Goal: Task Accomplishment & Management: Use online tool/utility

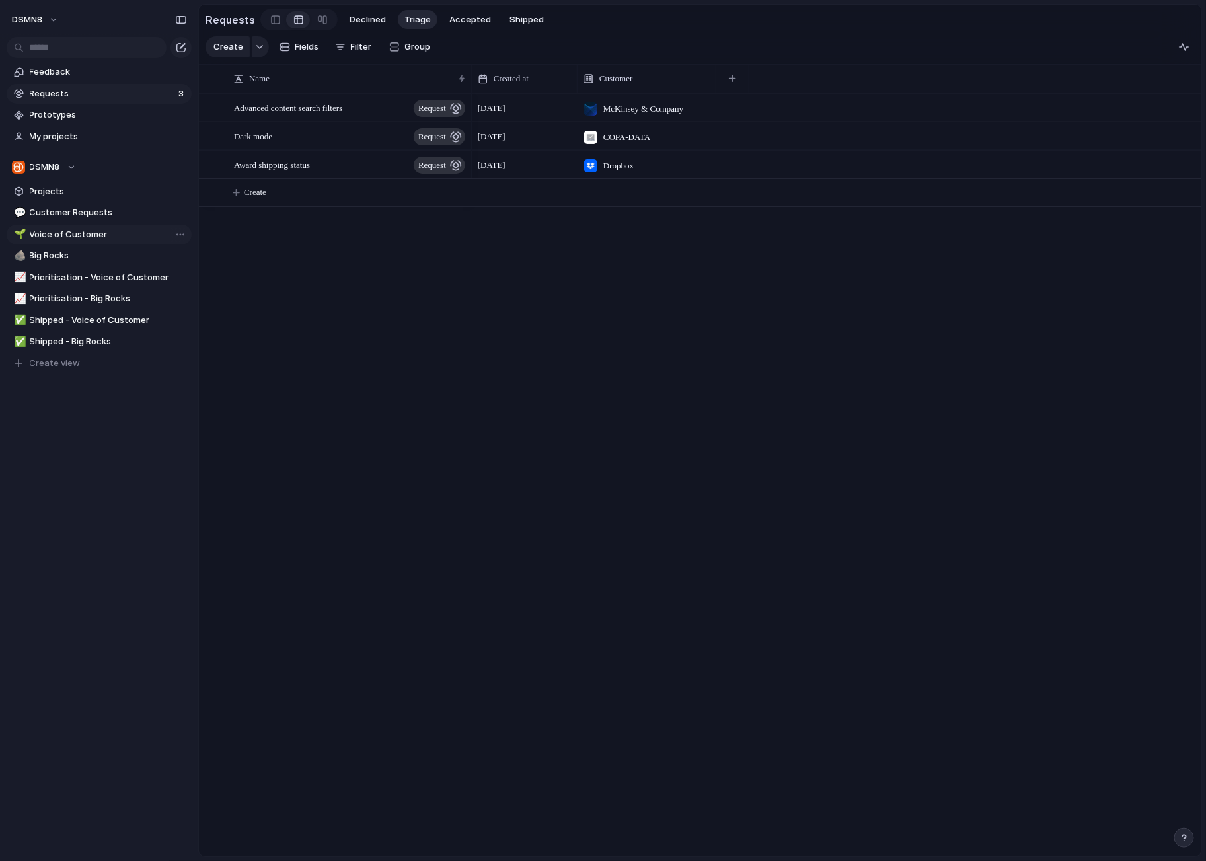
click at [67, 237] on span "Voice of Customer" at bounding box center [108, 234] width 157 height 13
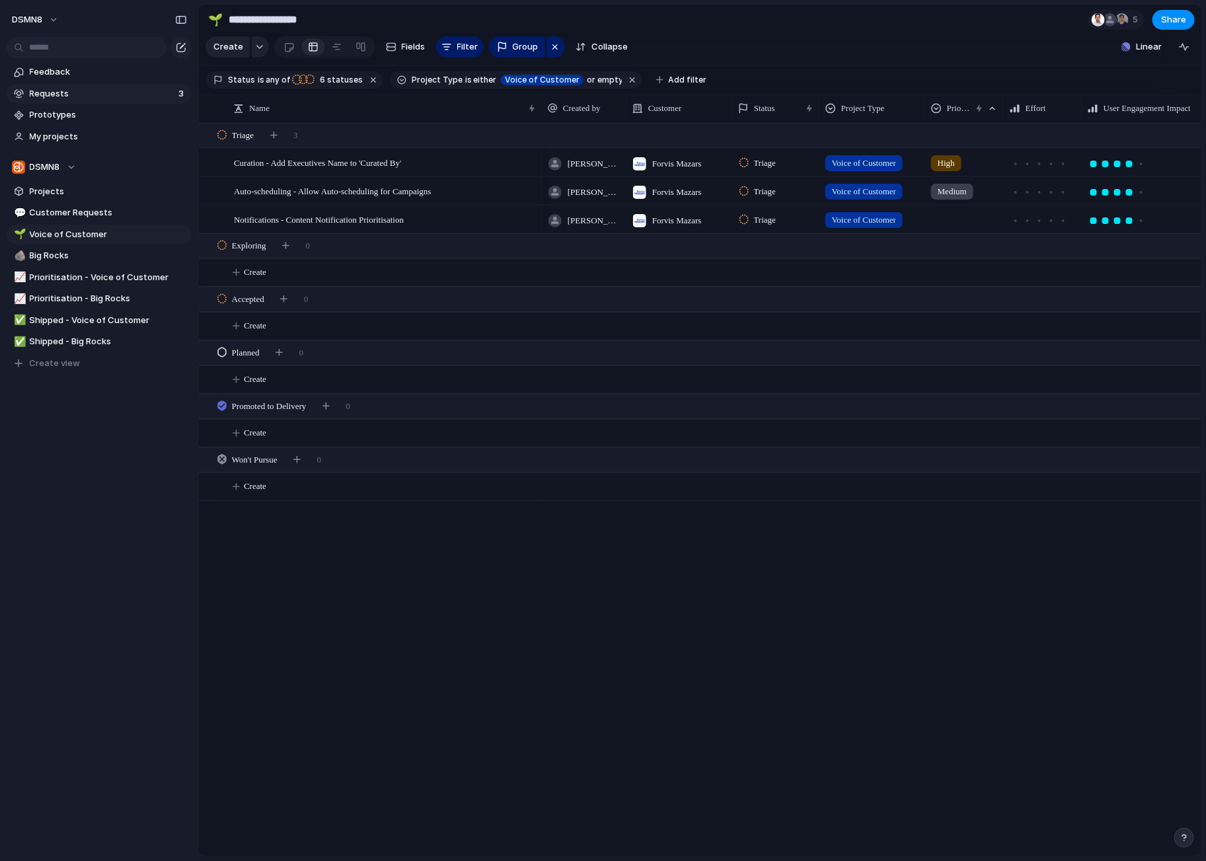
click at [81, 96] on span "Requests" at bounding box center [102, 93] width 145 height 13
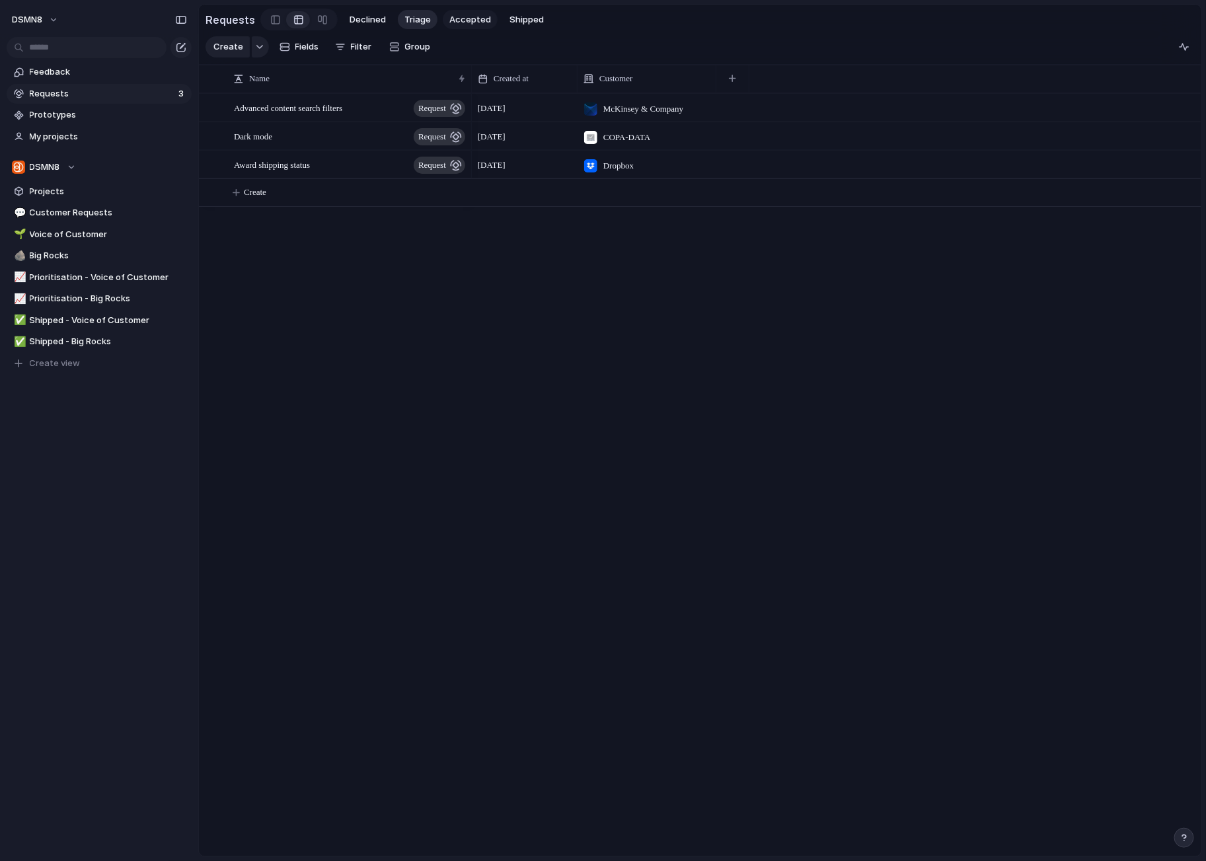
click at [471, 18] on span "Accepted" at bounding box center [470, 19] width 42 height 13
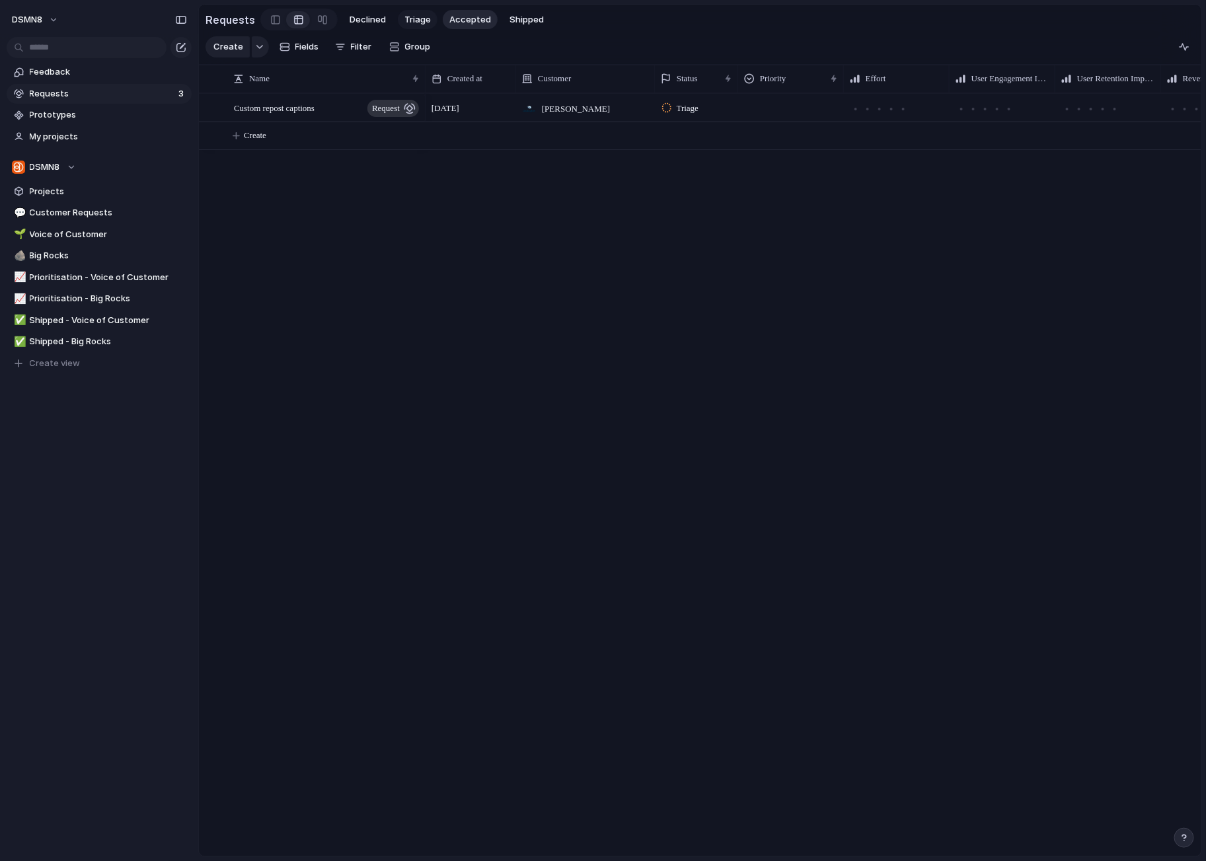
click at [418, 20] on span "Triage" at bounding box center [417, 19] width 26 height 13
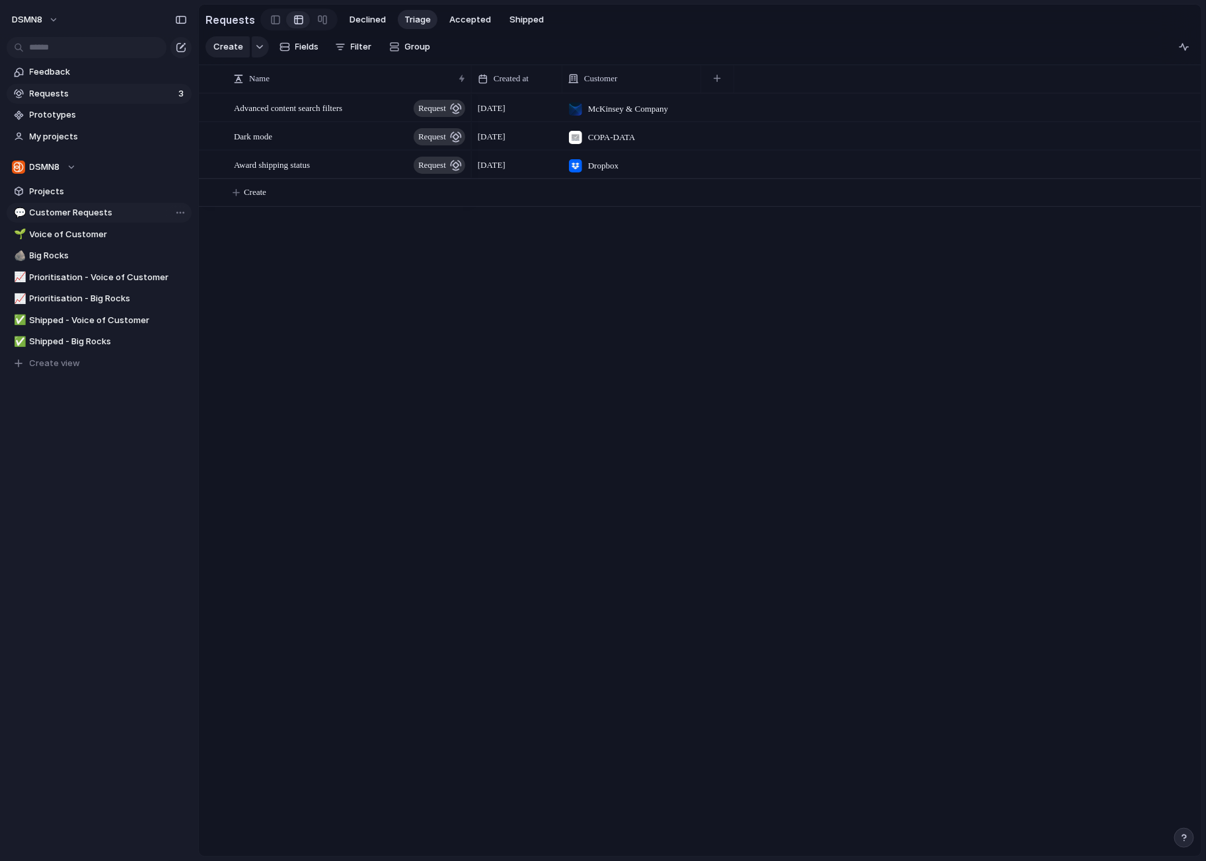
click at [71, 213] on span "Customer Requests" at bounding box center [108, 212] width 157 height 13
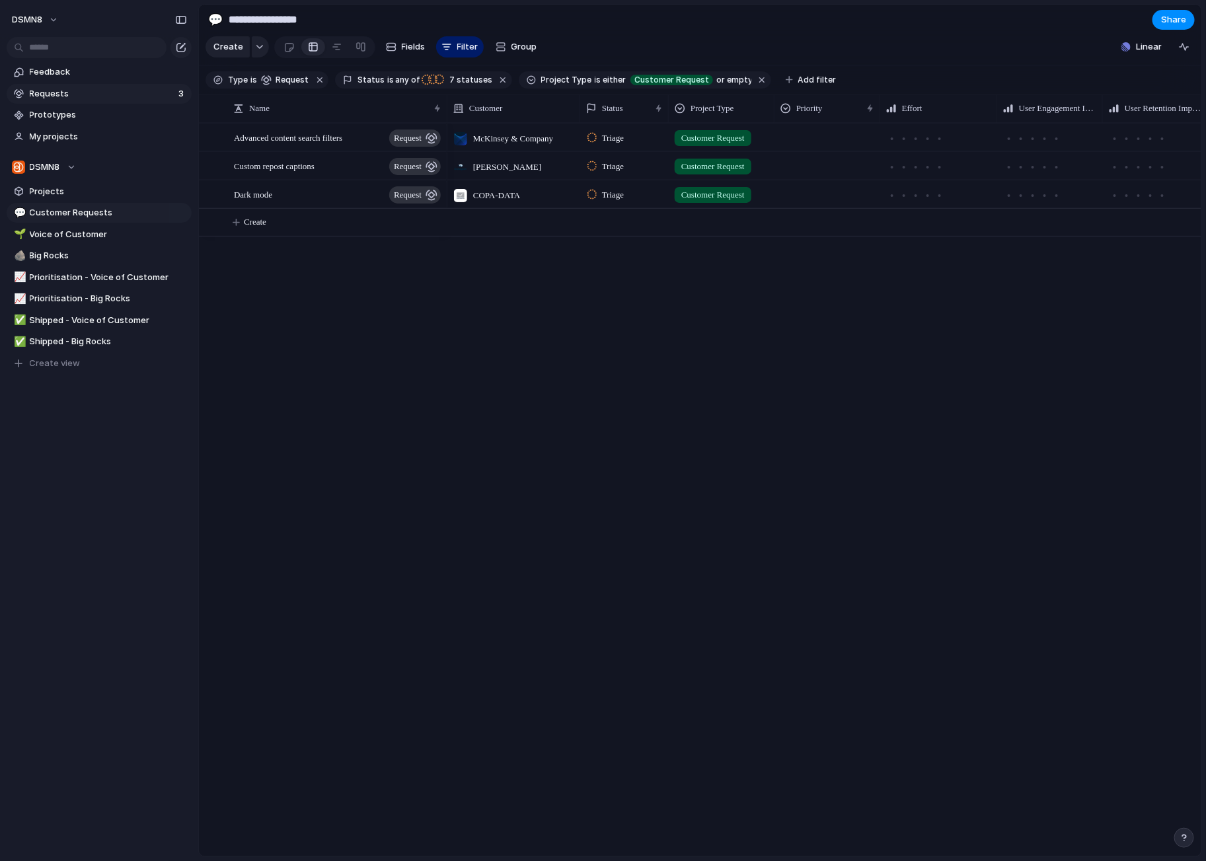
click at [58, 91] on span "Requests" at bounding box center [102, 93] width 145 height 13
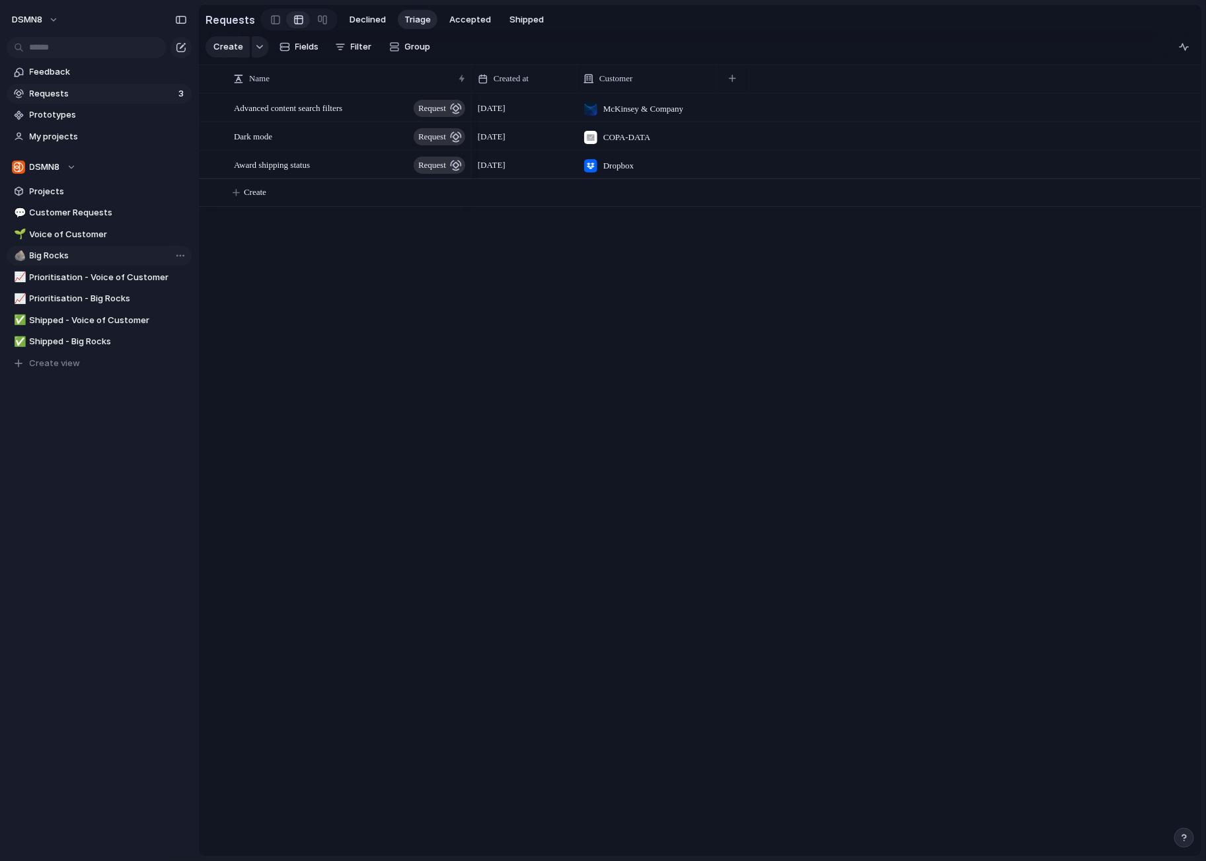
click at [66, 257] on span "Big Rocks" at bounding box center [108, 255] width 157 height 13
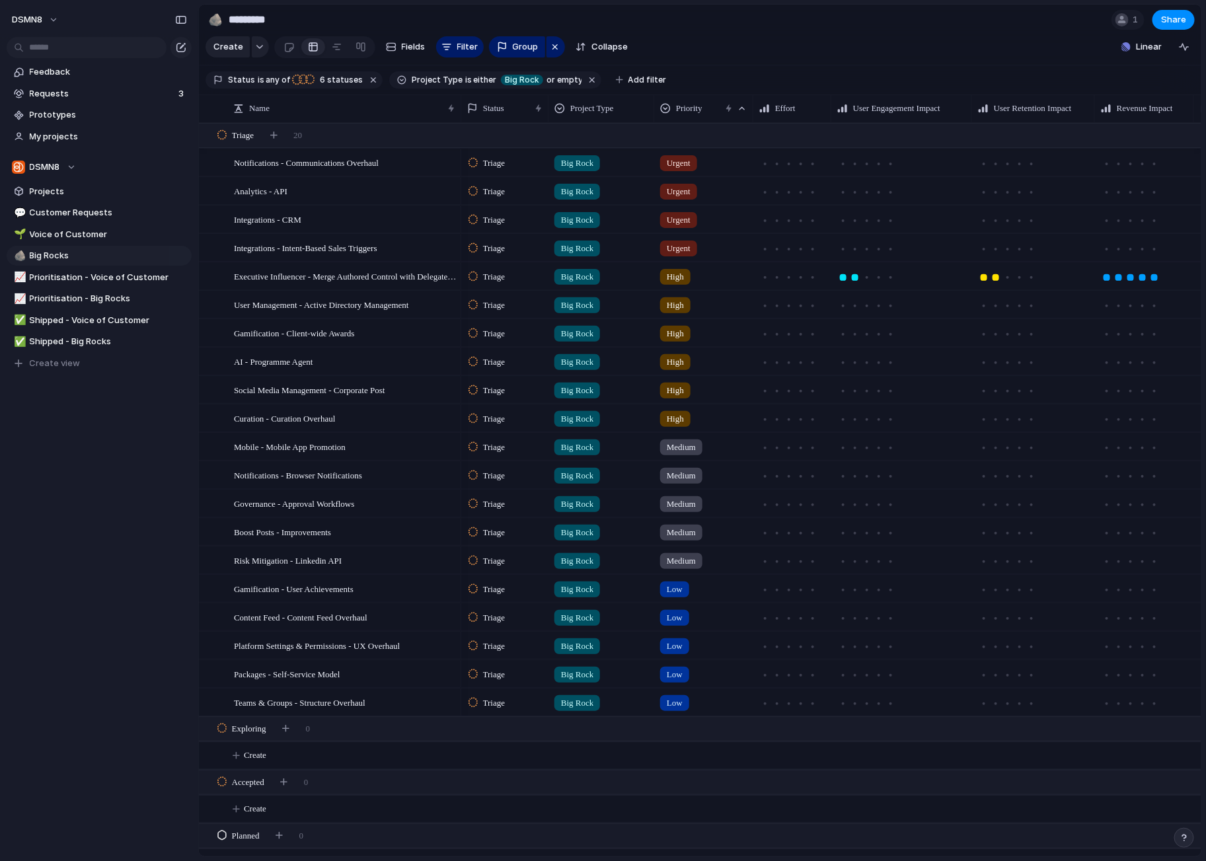
scroll to position [0, 1]
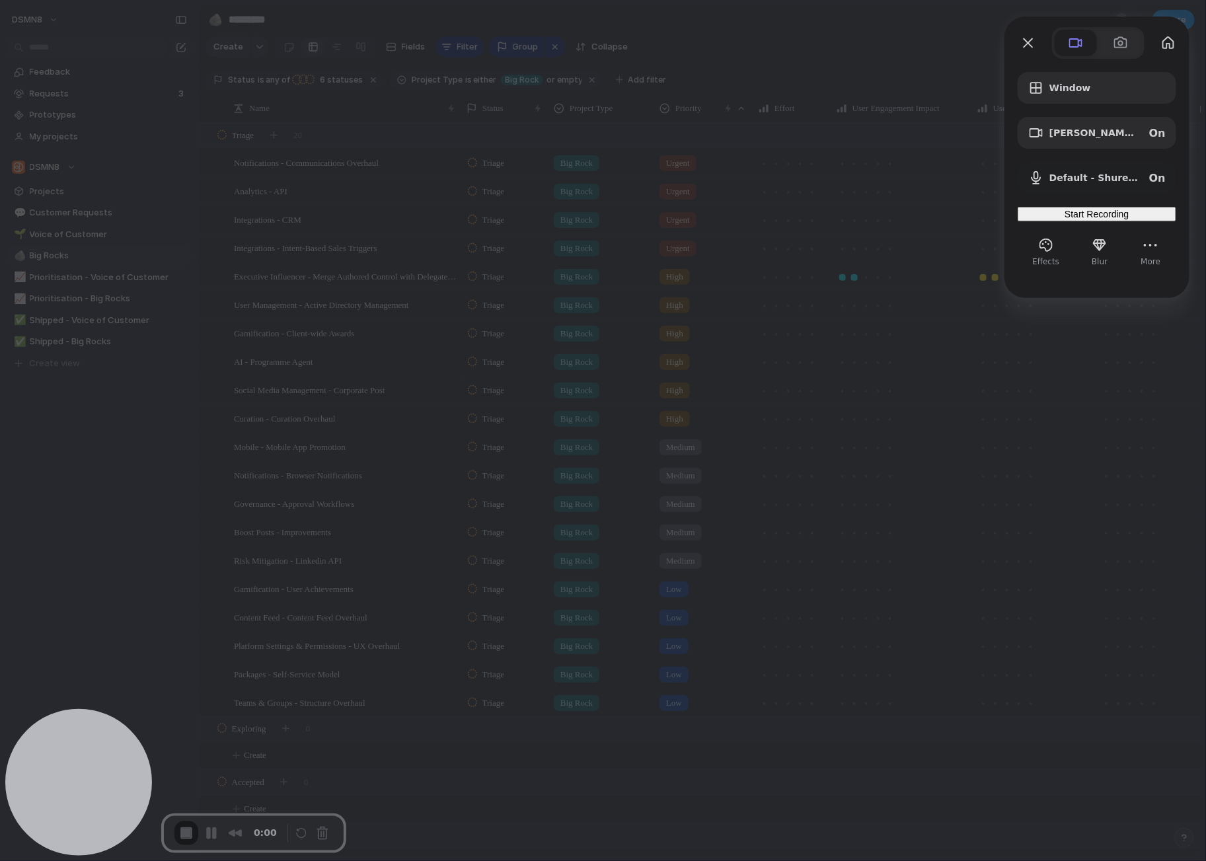
click at [53, 73] on div at bounding box center [603, 430] width 1206 height 861
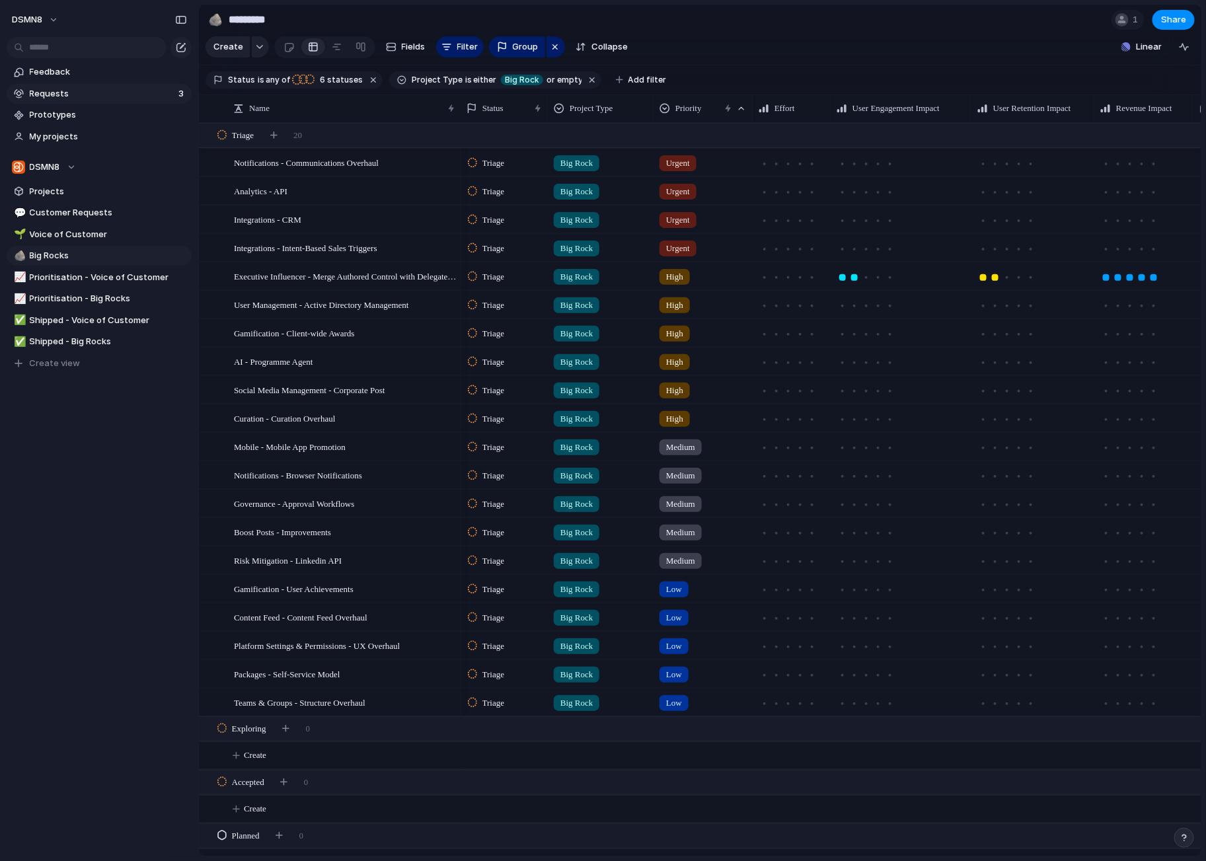
click at [80, 95] on span "Requests" at bounding box center [102, 93] width 145 height 13
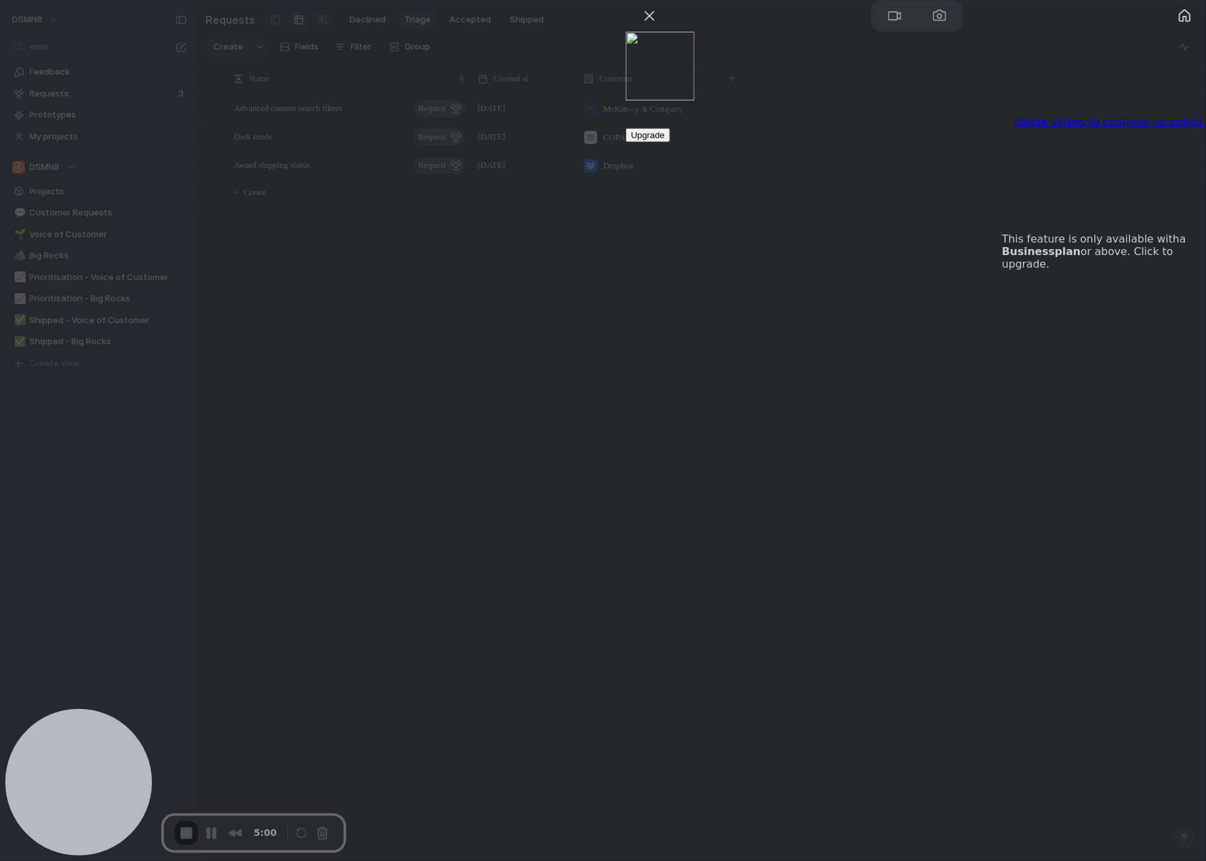
click at [665, 140] on span "Upgrade" at bounding box center [648, 135] width 34 height 10
click at [660, 26] on button "Close" at bounding box center [649, 15] width 21 height 21
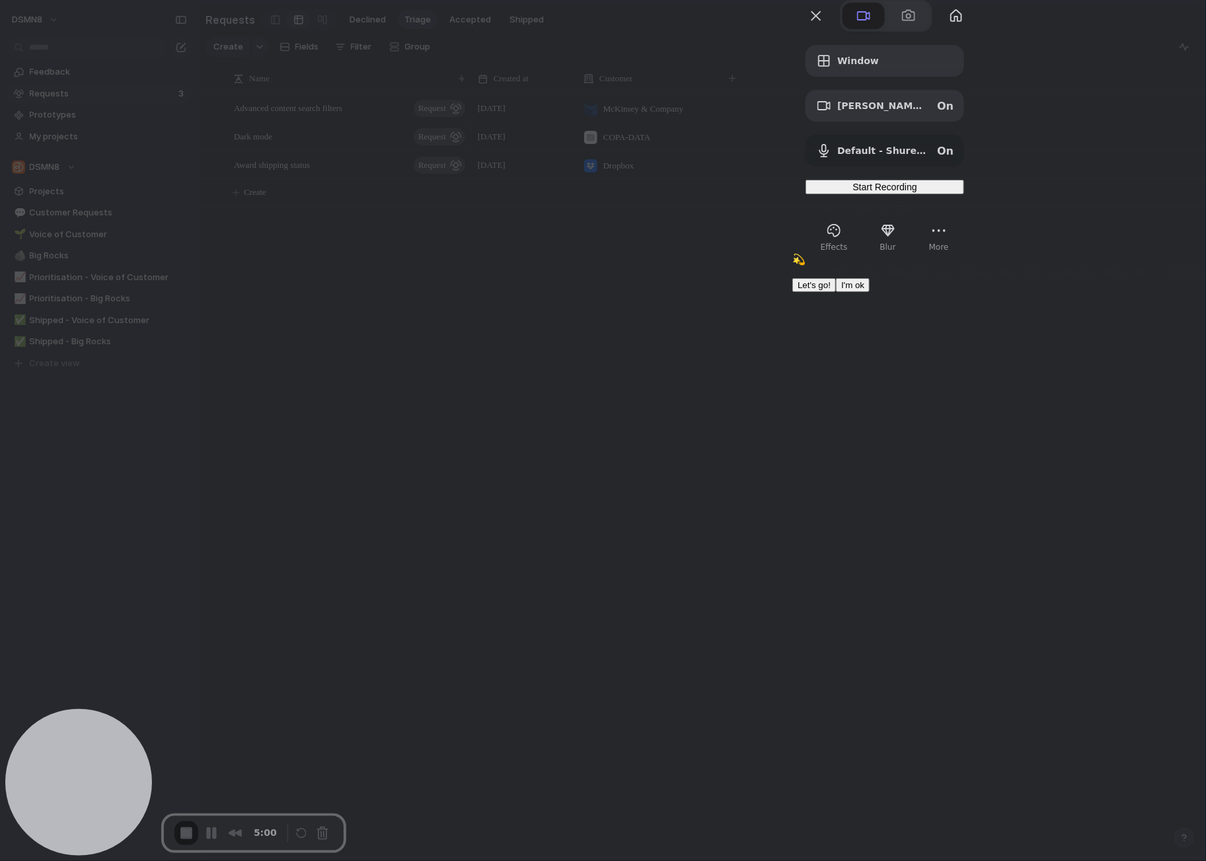
click at [864, 290] on span "I'm ok" at bounding box center [852, 285] width 23 height 10
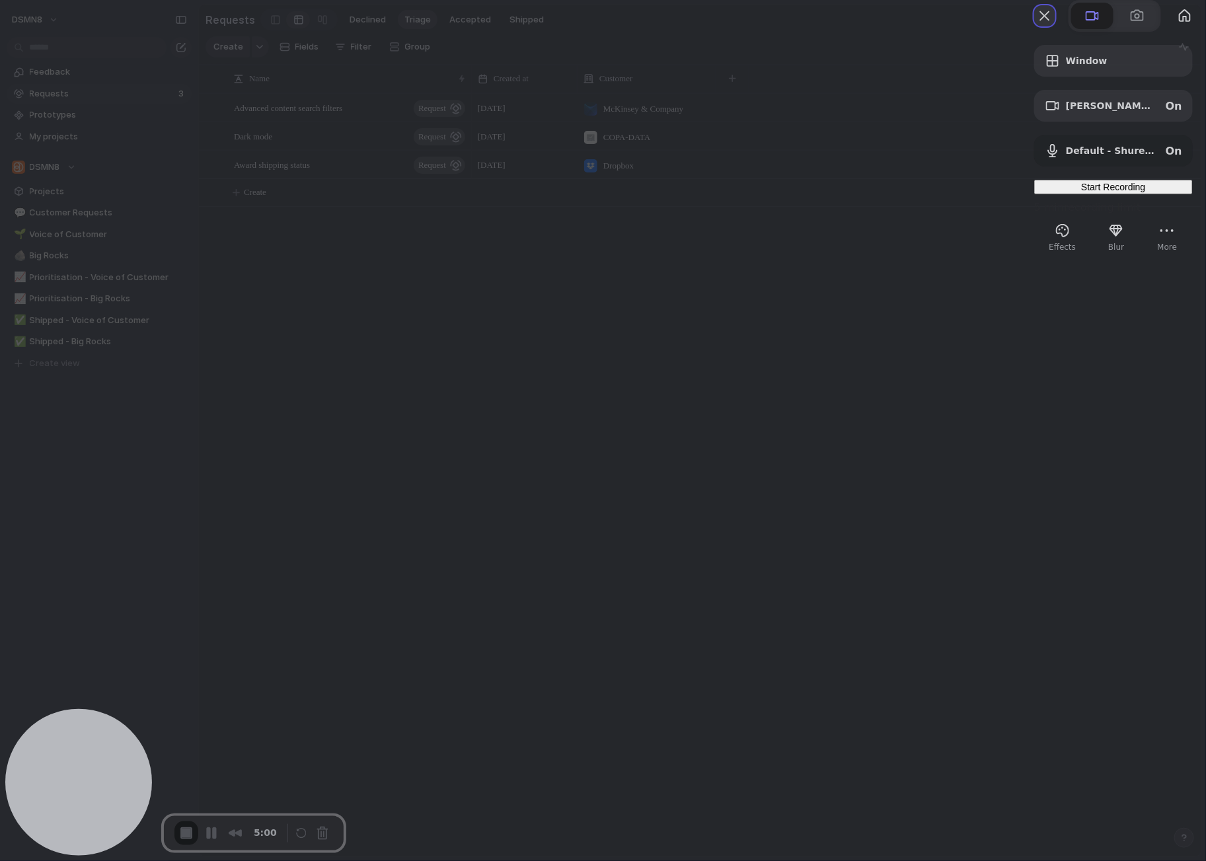
click at [1034, 26] on button "Close" at bounding box center [1044, 15] width 21 height 21
click at [1115, 77] on div "Window" at bounding box center [1113, 61] width 159 height 32
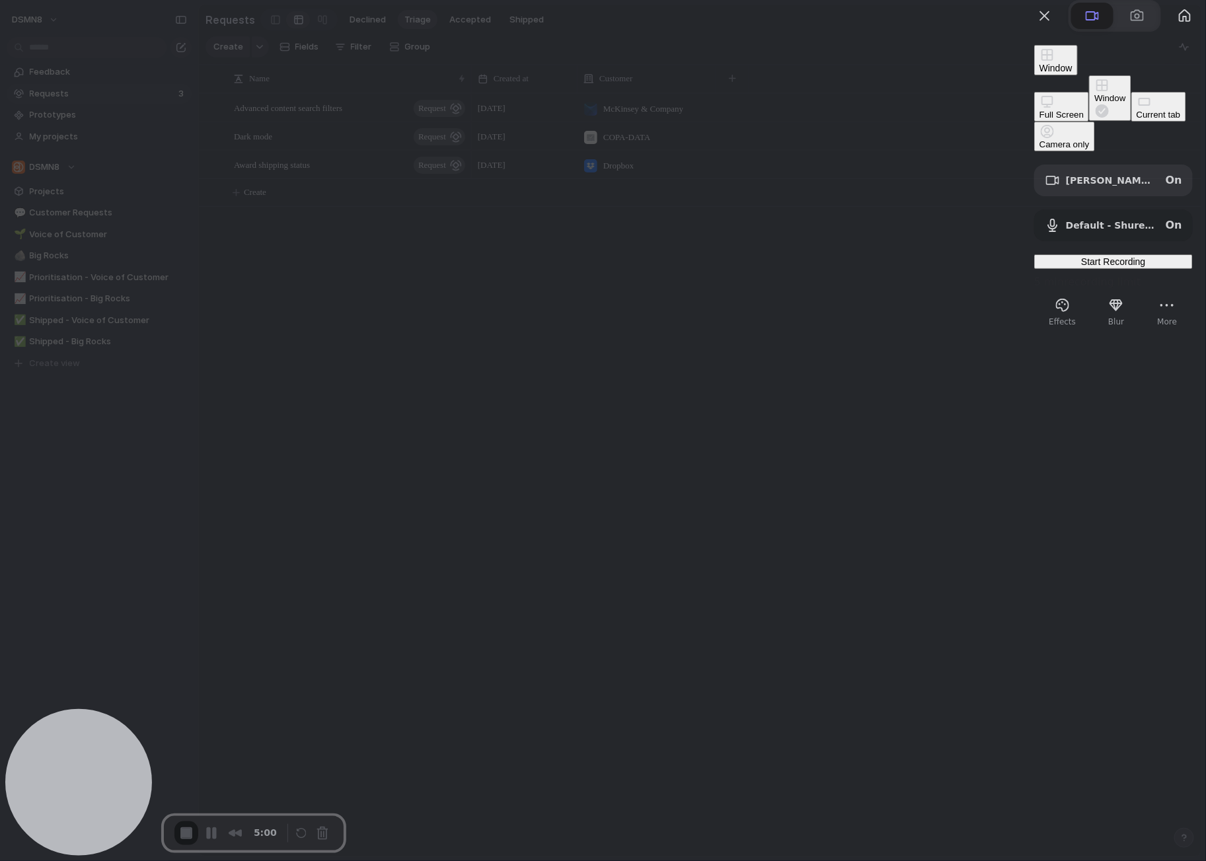
click at [942, 333] on div at bounding box center [603, 430] width 1206 height 861
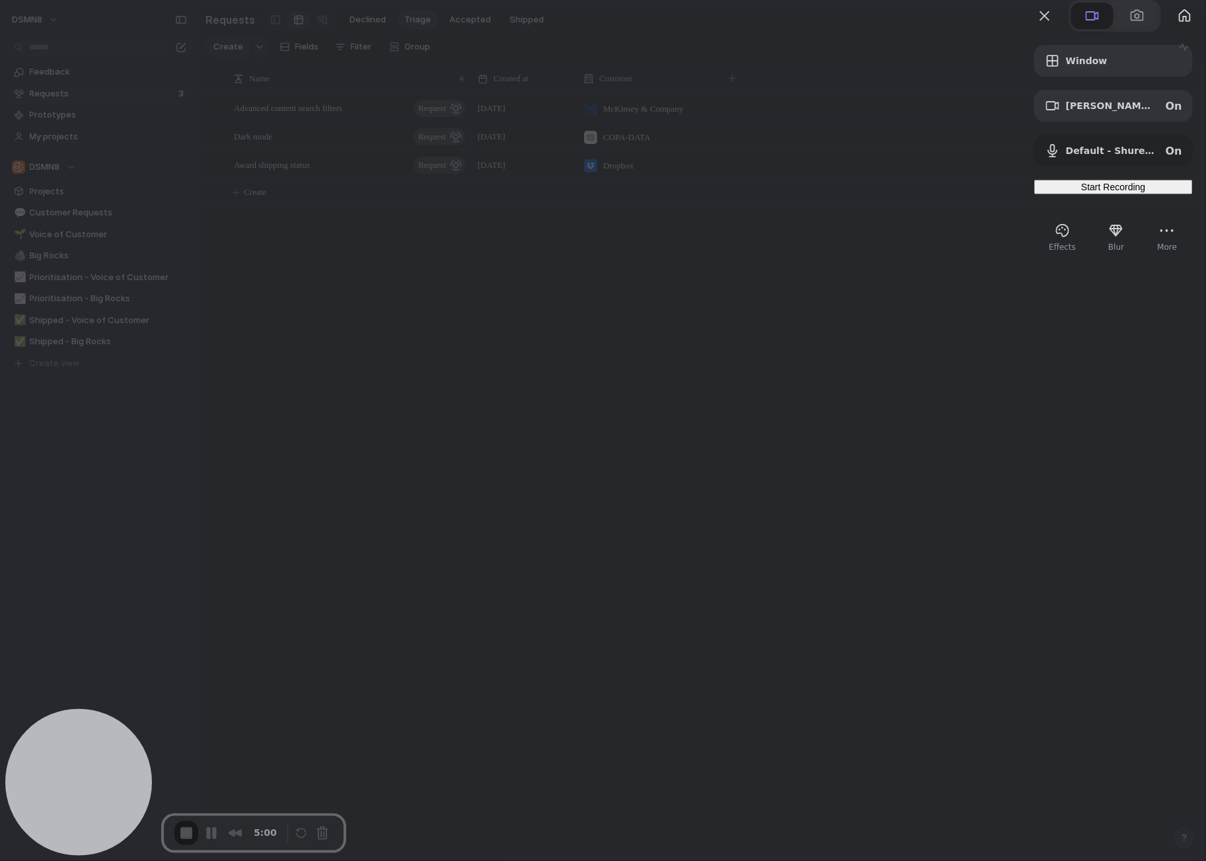
click at [1094, 192] on span "Start Recording" at bounding box center [1113, 187] width 64 height 11
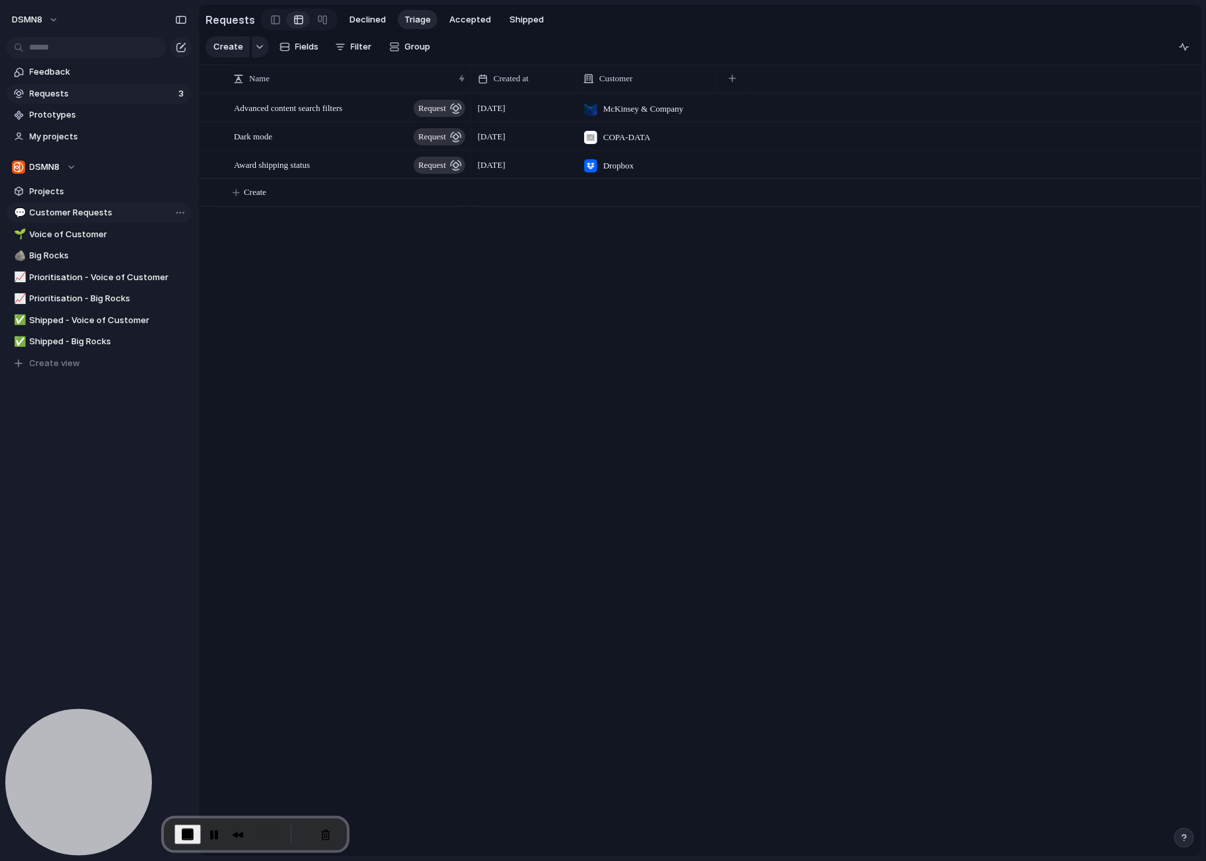
click at [115, 212] on span "Customer Requests" at bounding box center [108, 212] width 157 height 13
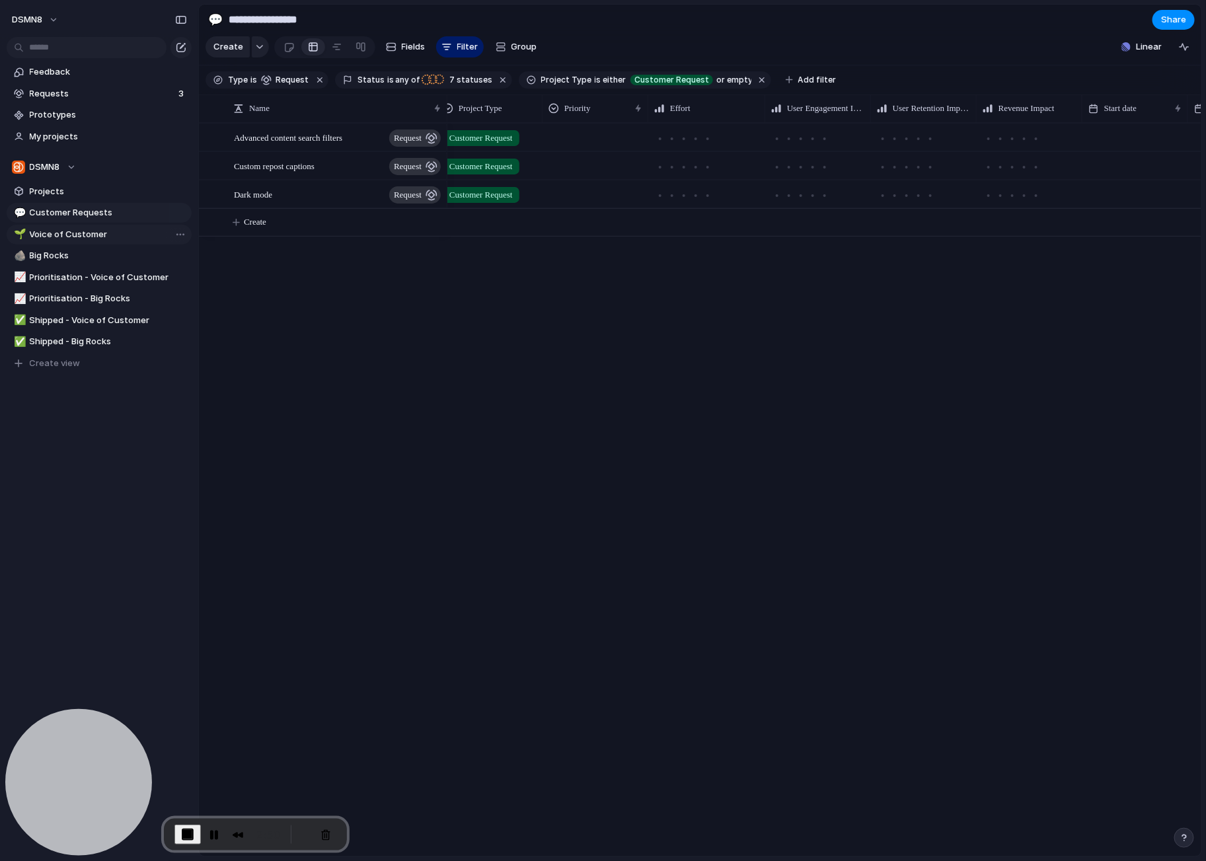
click at [101, 235] on span "Voice of Customer" at bounding box center [108, 234] width 157 height 13
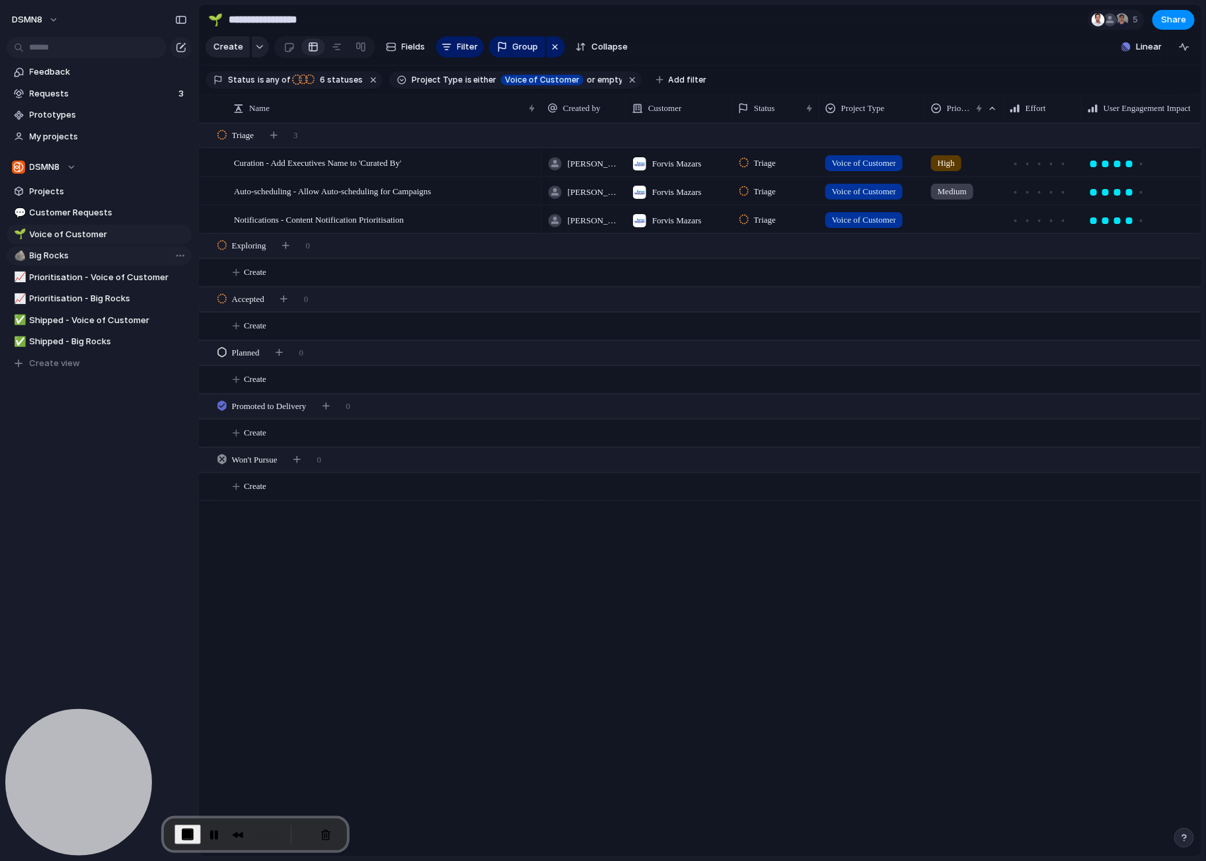
click at [85, 256] on span "Big Rocks" at bounding box center [108, 255] width 157 height 13
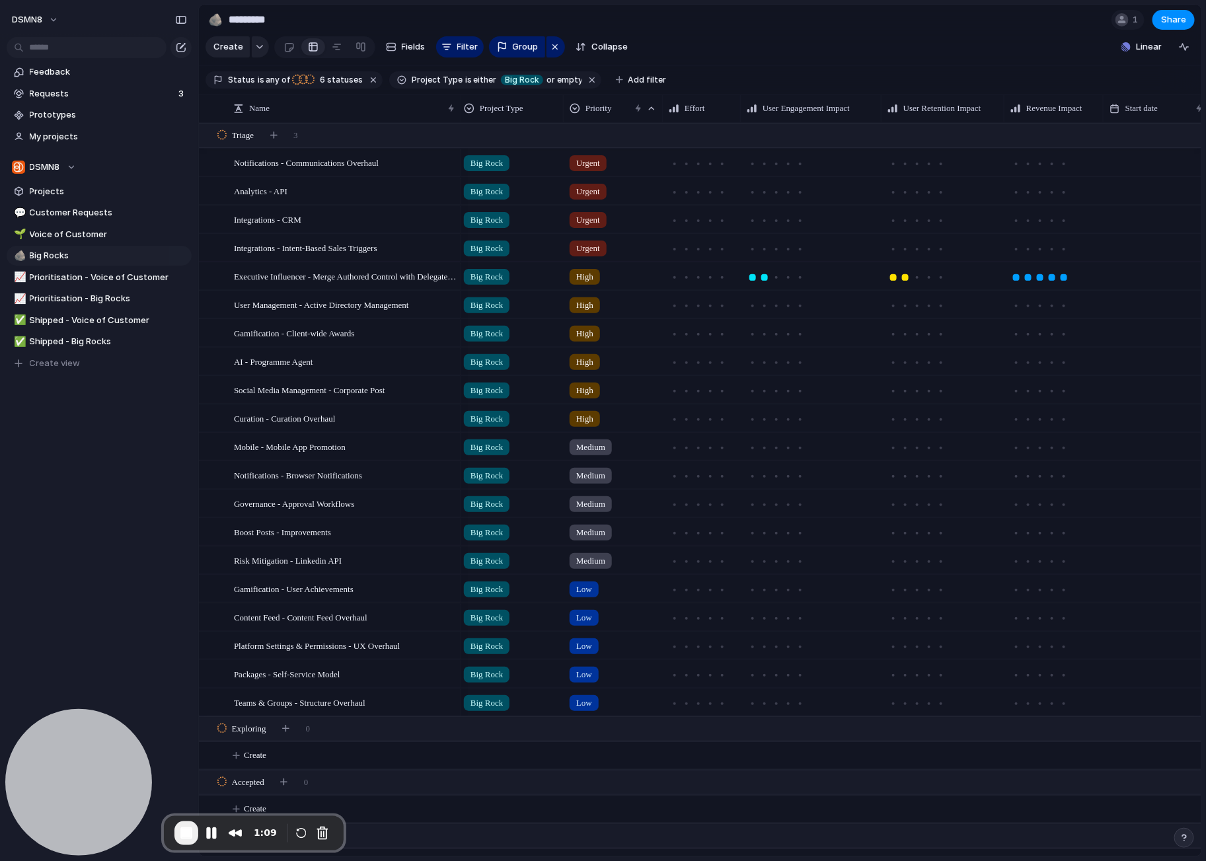
scroll to position [0, 152]
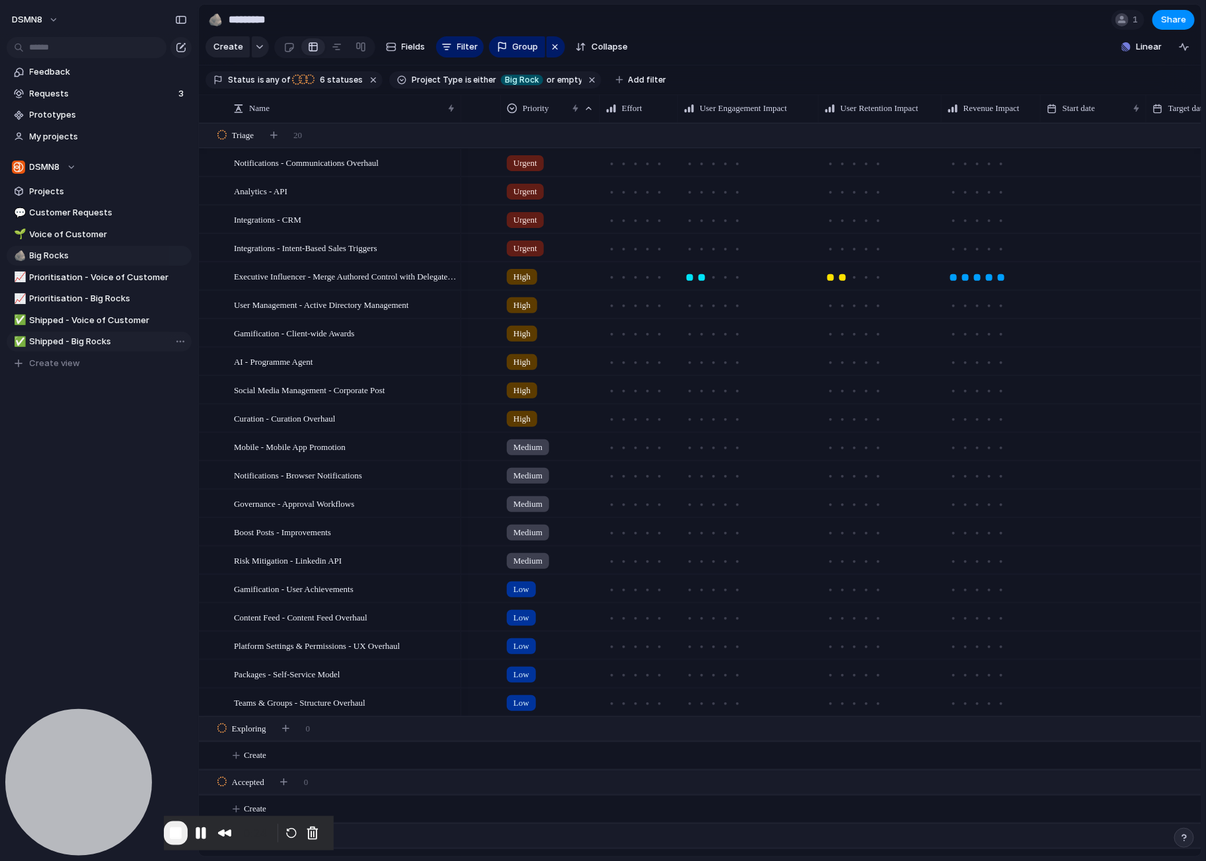
click at [70, 342] on span "Shipped - Big Rocks" at bounding box center [108, 341] width 157 height 13
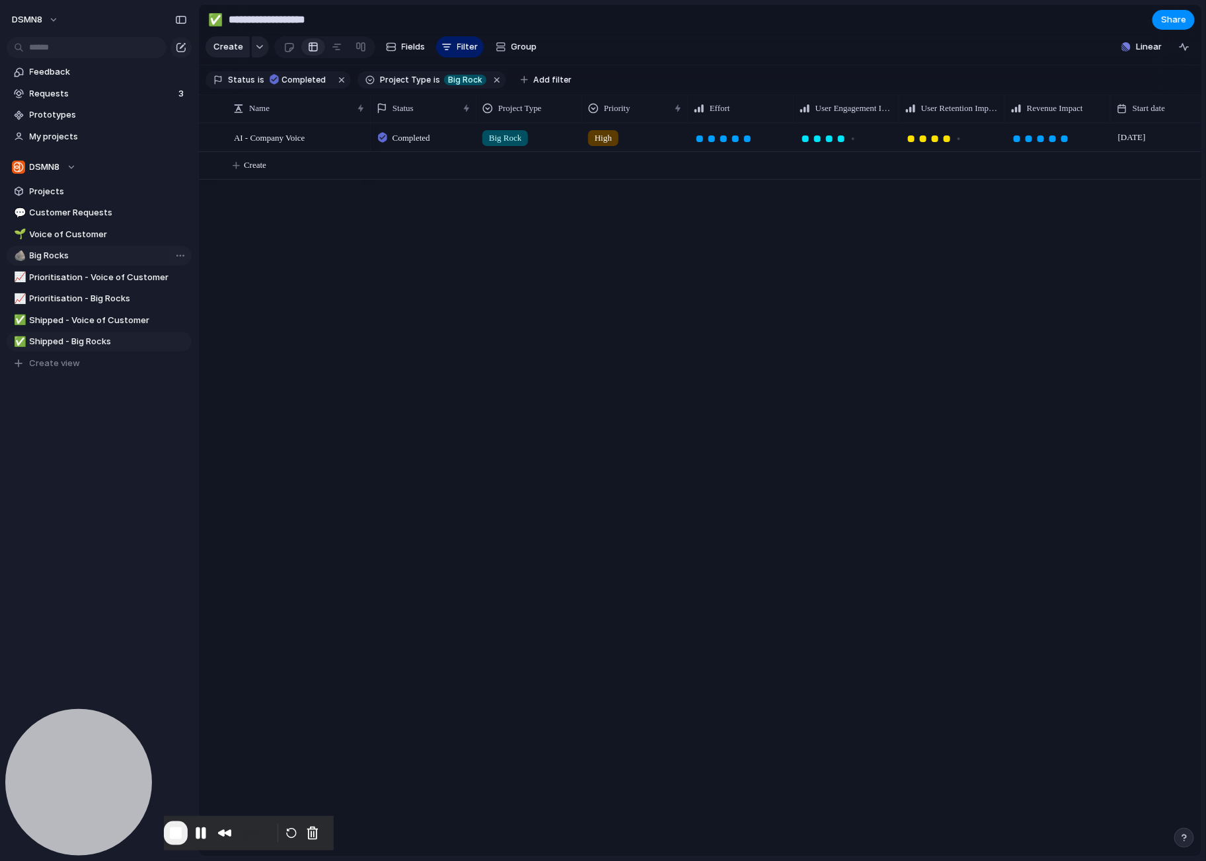
click at [83, 256] on span "Big Rocks" at bounding box center [108, 255] width 157 height 13
type input "*********"
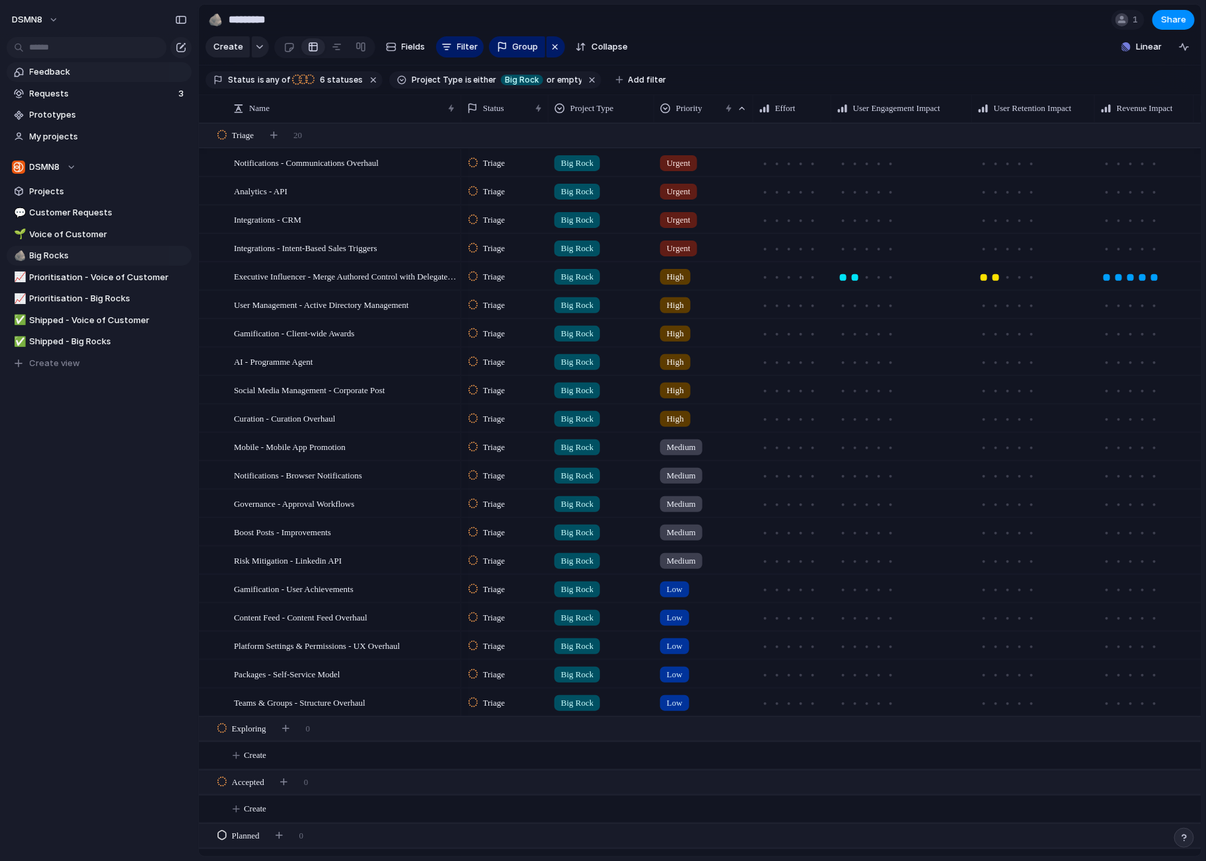
click at [85, 74] on span "Feedback" at bounding box center [108, 71] width 157 height 13
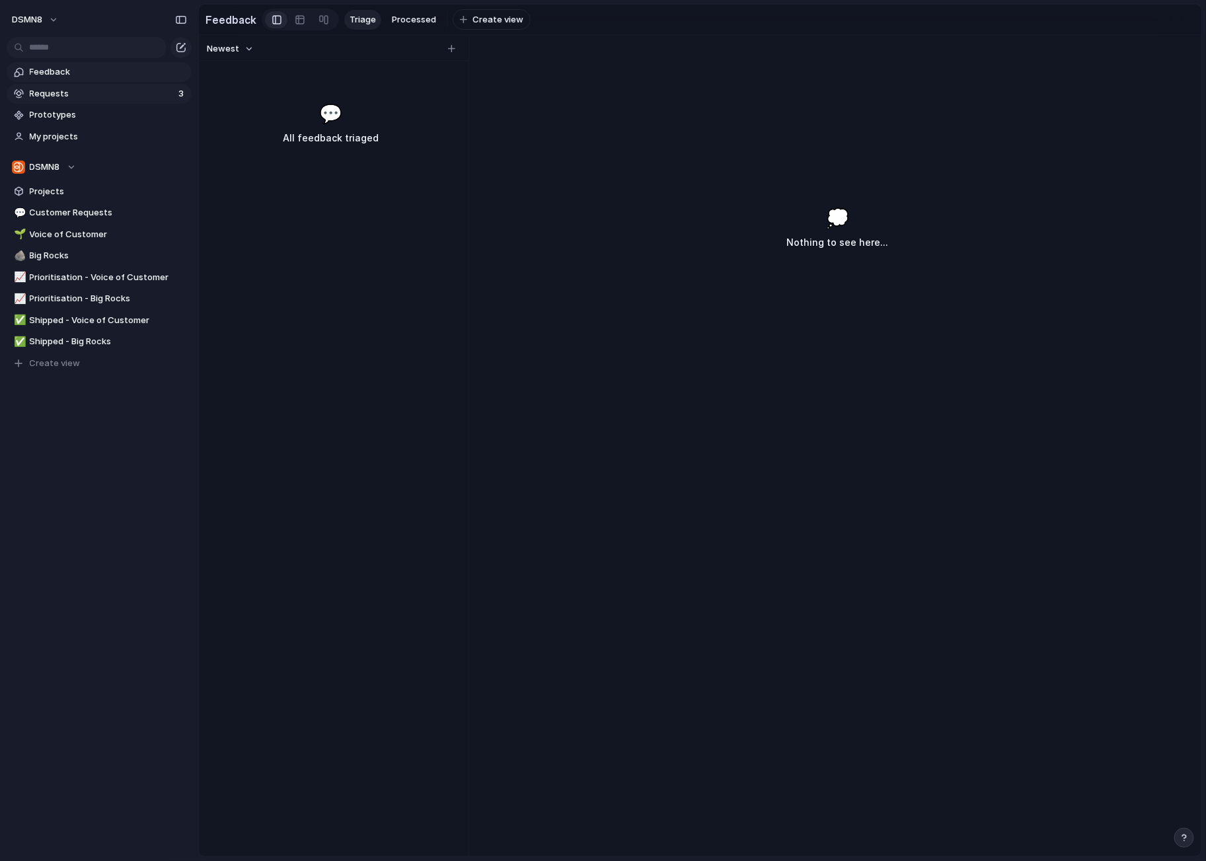
click at [76, 95] on span "Requests" at bounding box center [102, 93] width 145 height 13
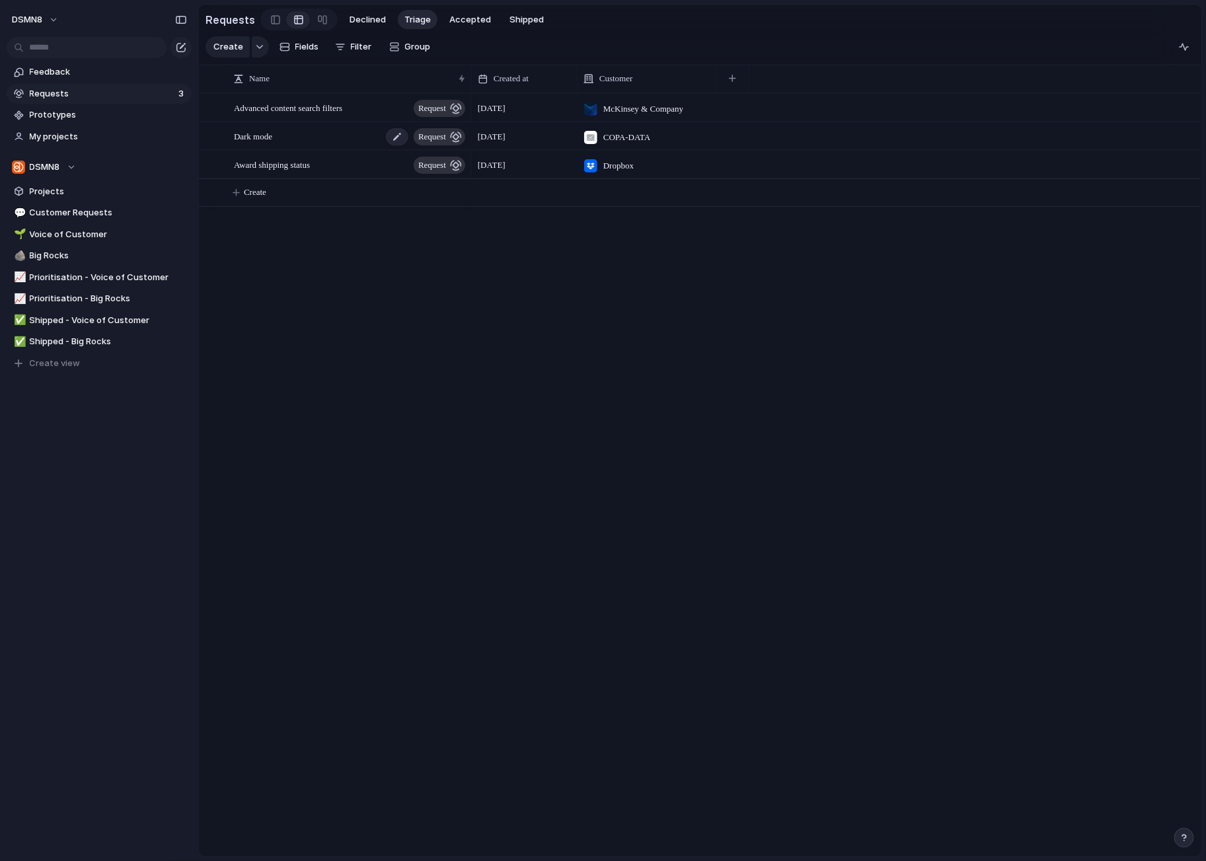
click at [327, 133] on div "Dark mode request" at bounding box center [350, 136] width 233 height 27
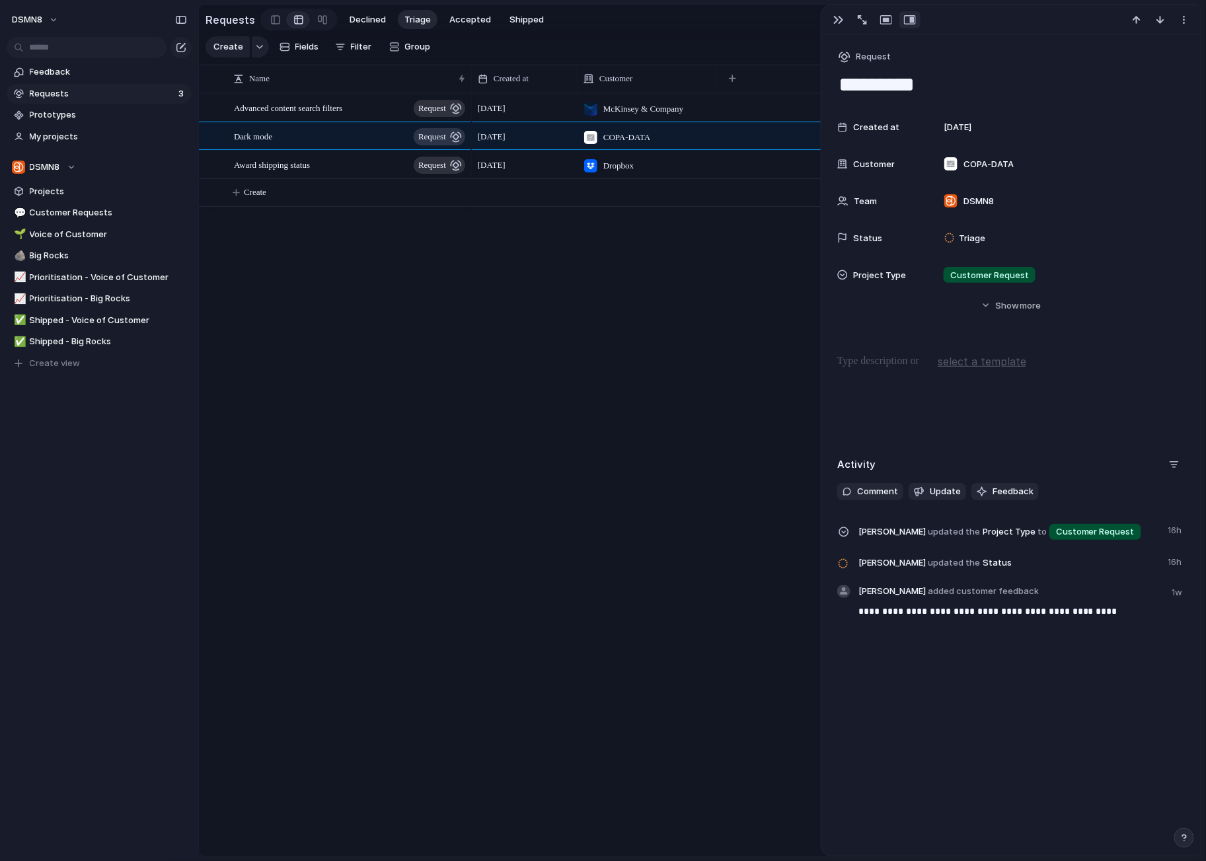
click at [89, 95] on span "Requests" at bounding box center [102, 93] width 145 height 13
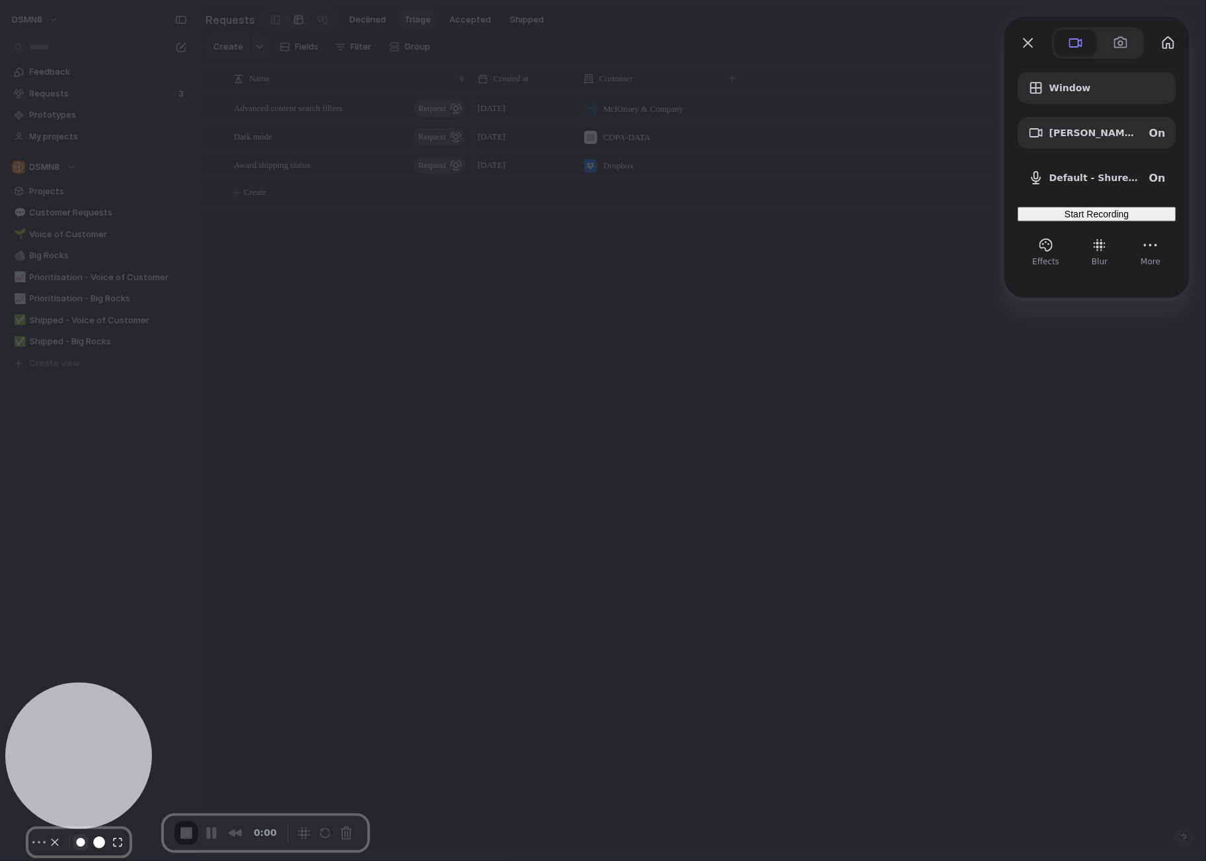
click at [75, 835] on button "Resize small" at bounding box center [81, 843] width 16 height 16
click at [90, 832] on button "Resize medium" at bounding box center [99, 842] width 21 height 21
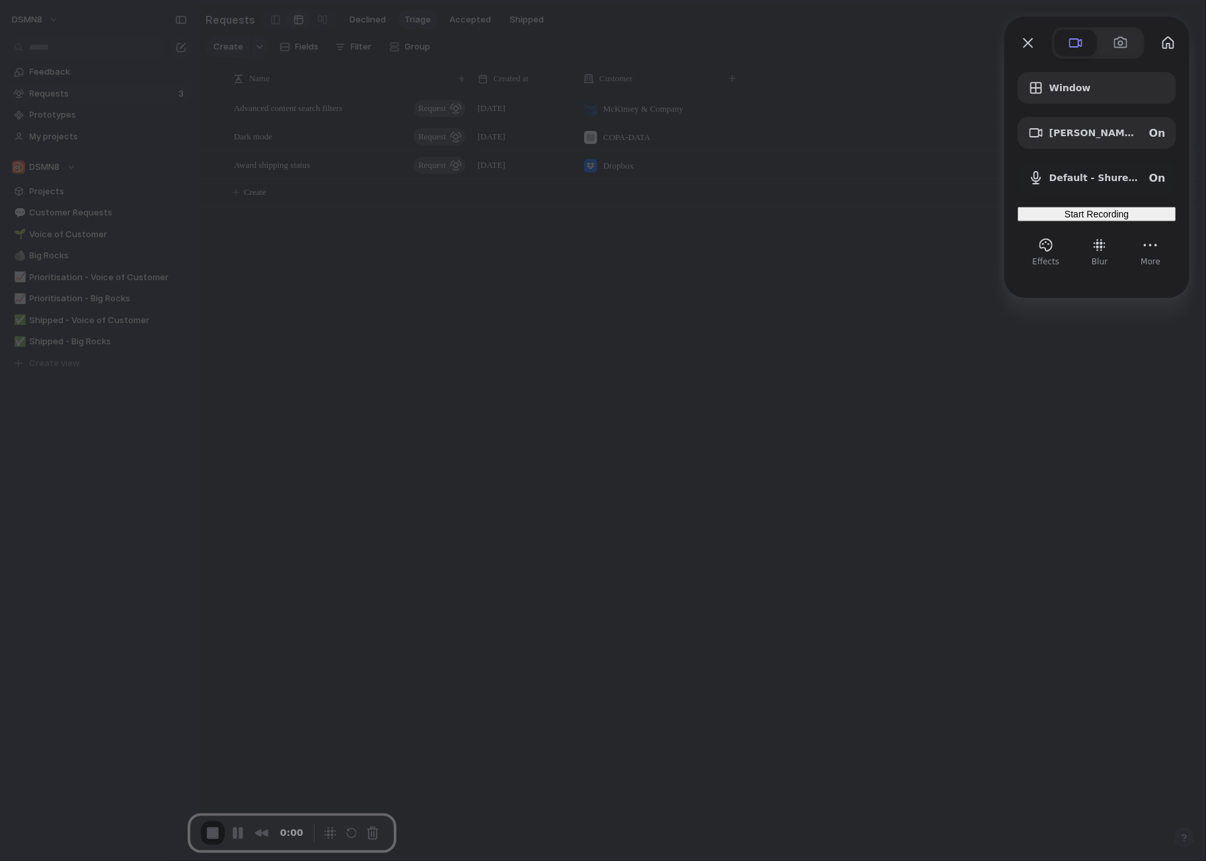
click at [488, 560] on div at bounding box center [603, 430] width 1206 height 861
click at [1097, 219] on span "Start Recording" at bounding box center [1097, 214] width 64 height 11
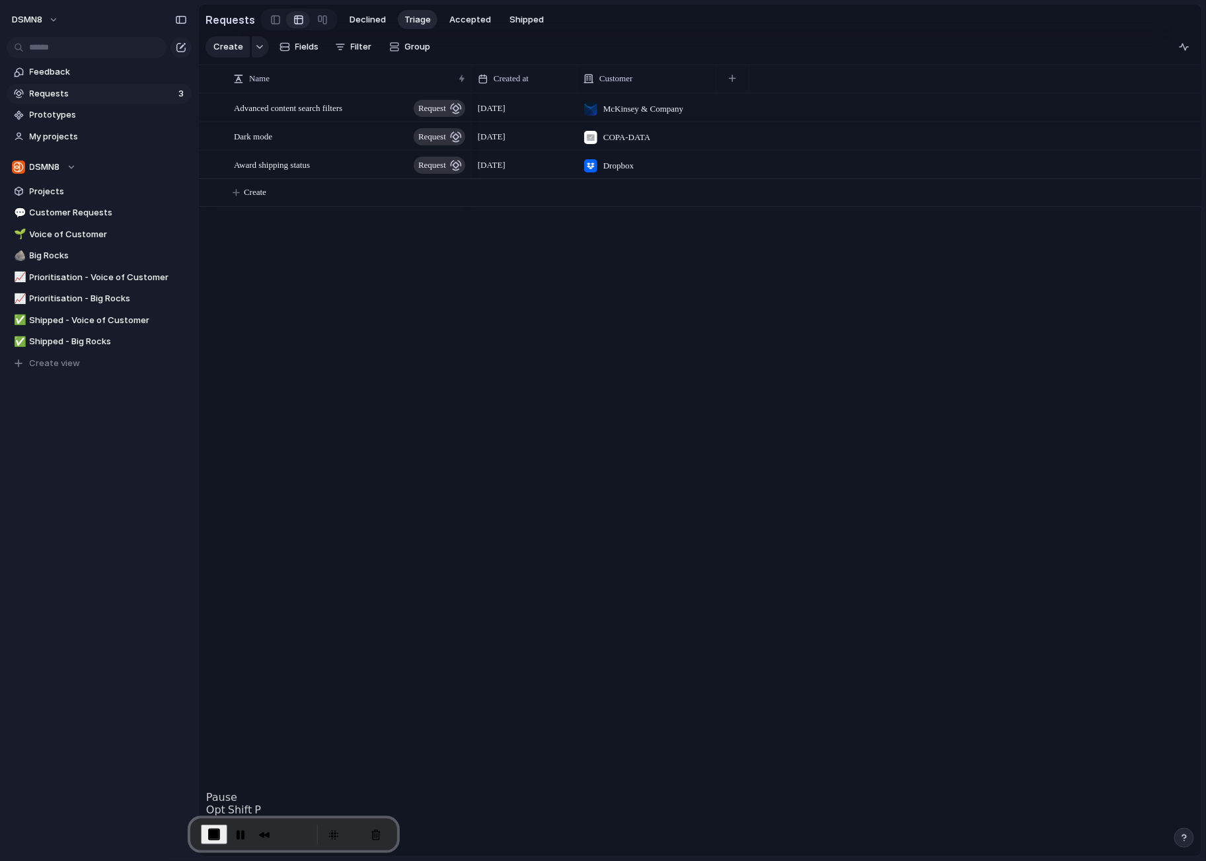
click at [222, 832] on span "End Recording" at bounding box center [214, 835] width 16 height 16
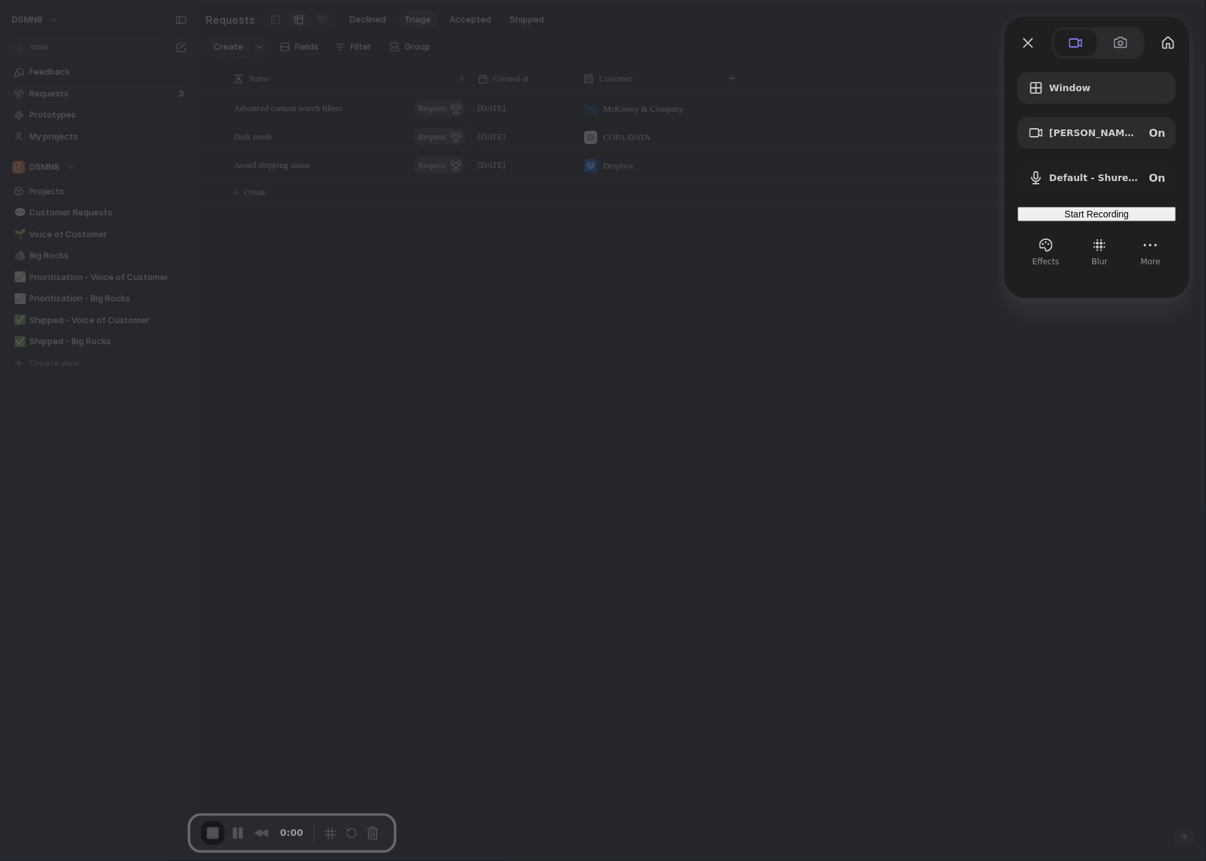
click at [1092, 218] on span "Start Recording" at bounding box center [1097, 214] width 64 height 11
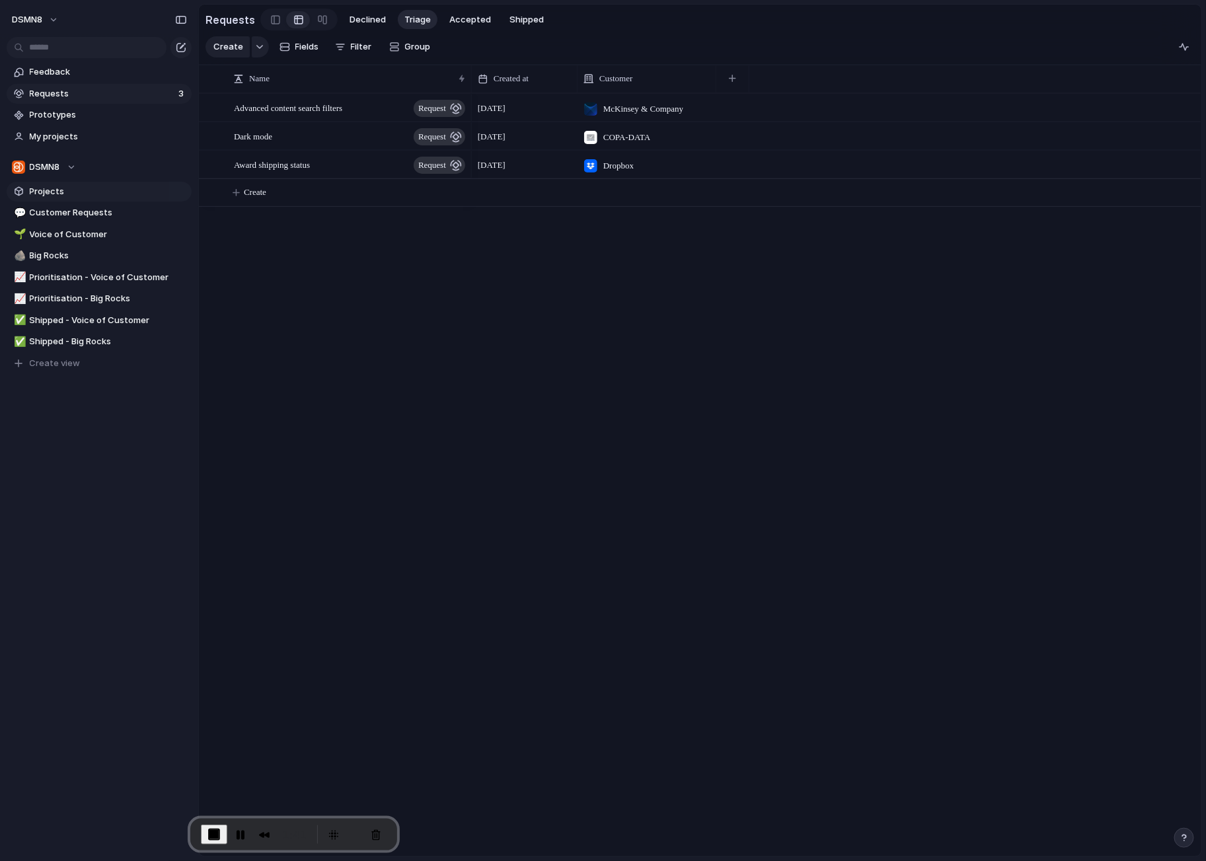
click at [93, 191] on span "Projects" at bounding box center [108, 191] width 157 height 13
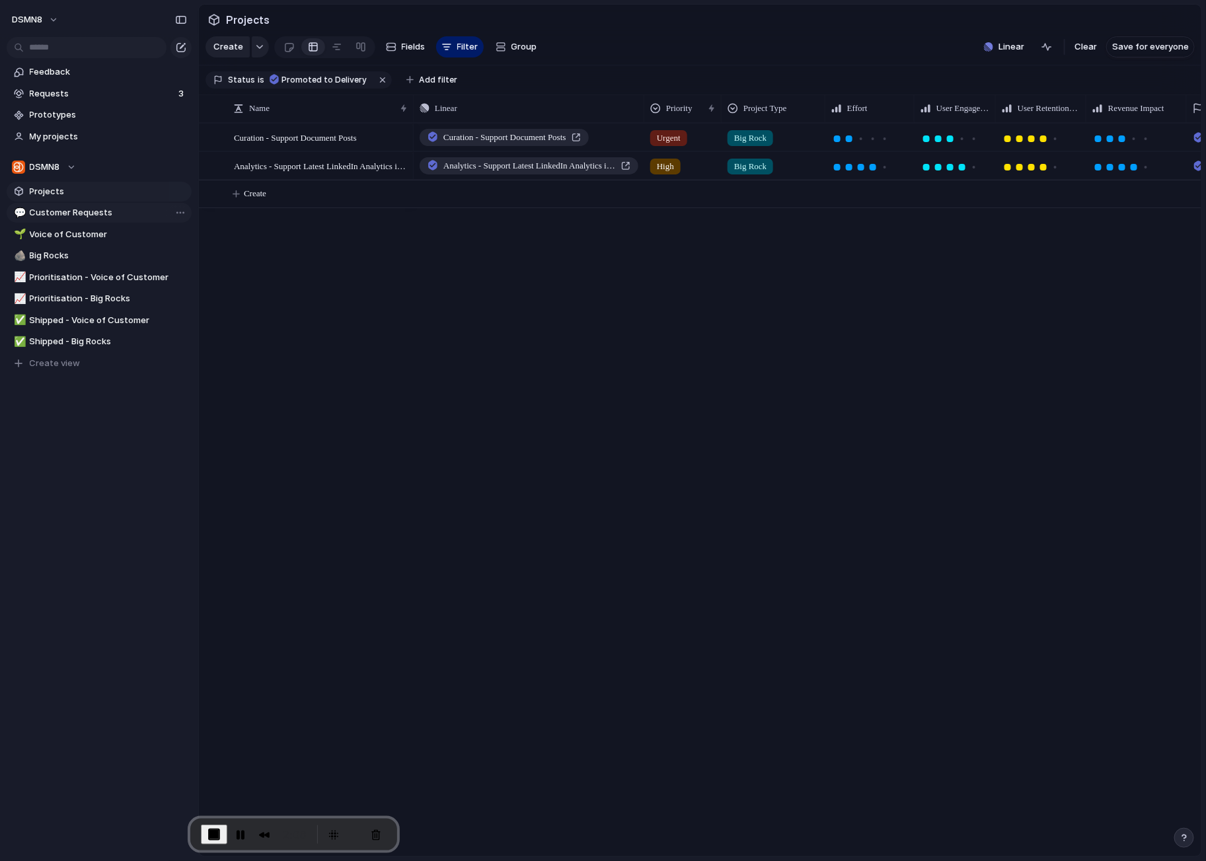
click at [116, 215] on span "Customer Requests" at bounding box center [108, 212] width 157 height 13
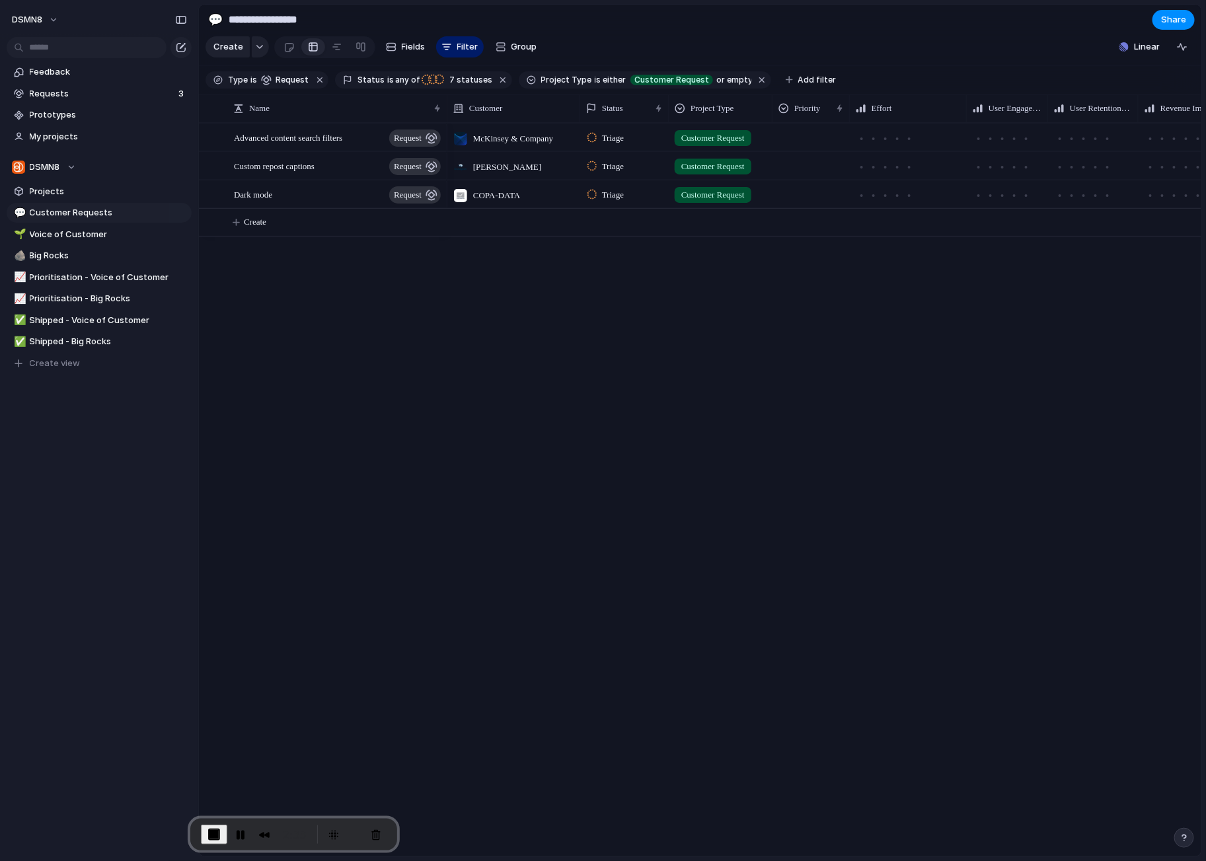
scroll to position [0, 194]
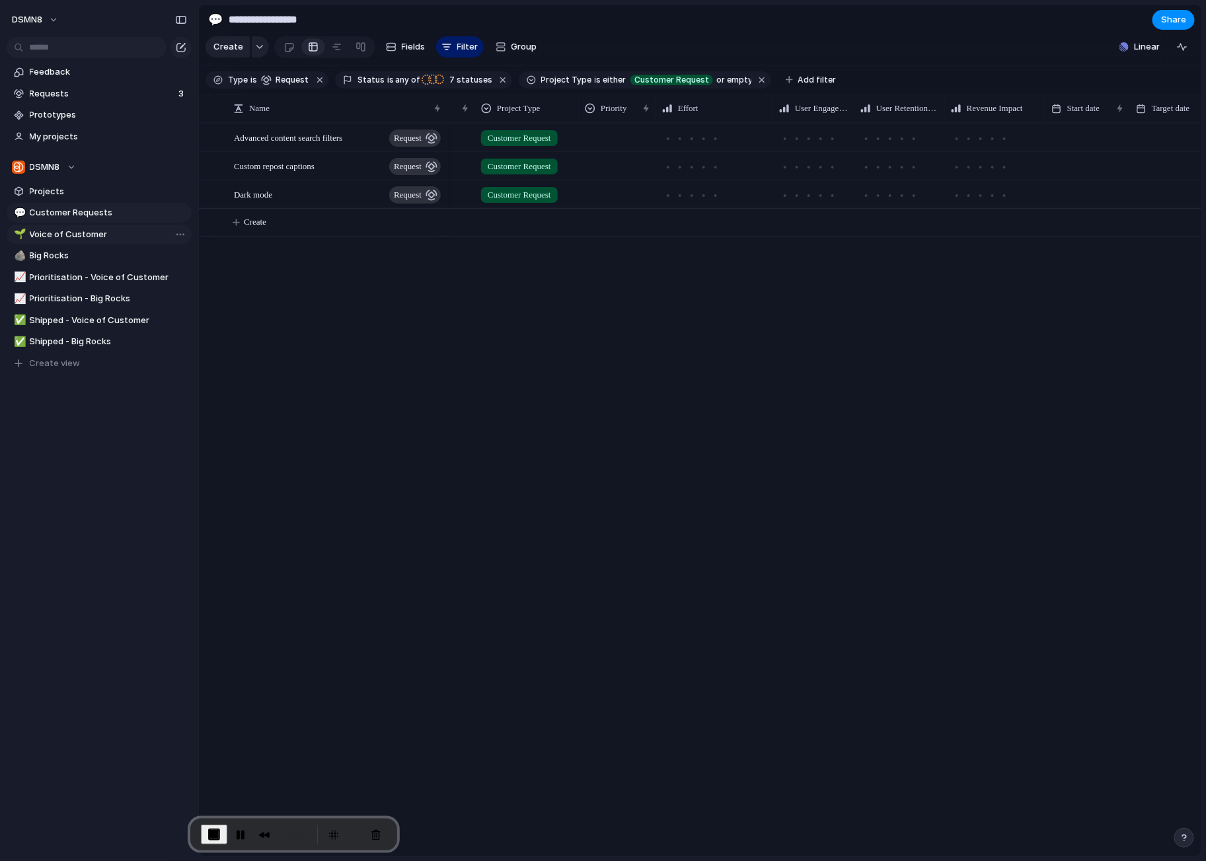
click at [116, 236] on span "Voice of Customer" at bounding box center [108, 234] width 157 height 13
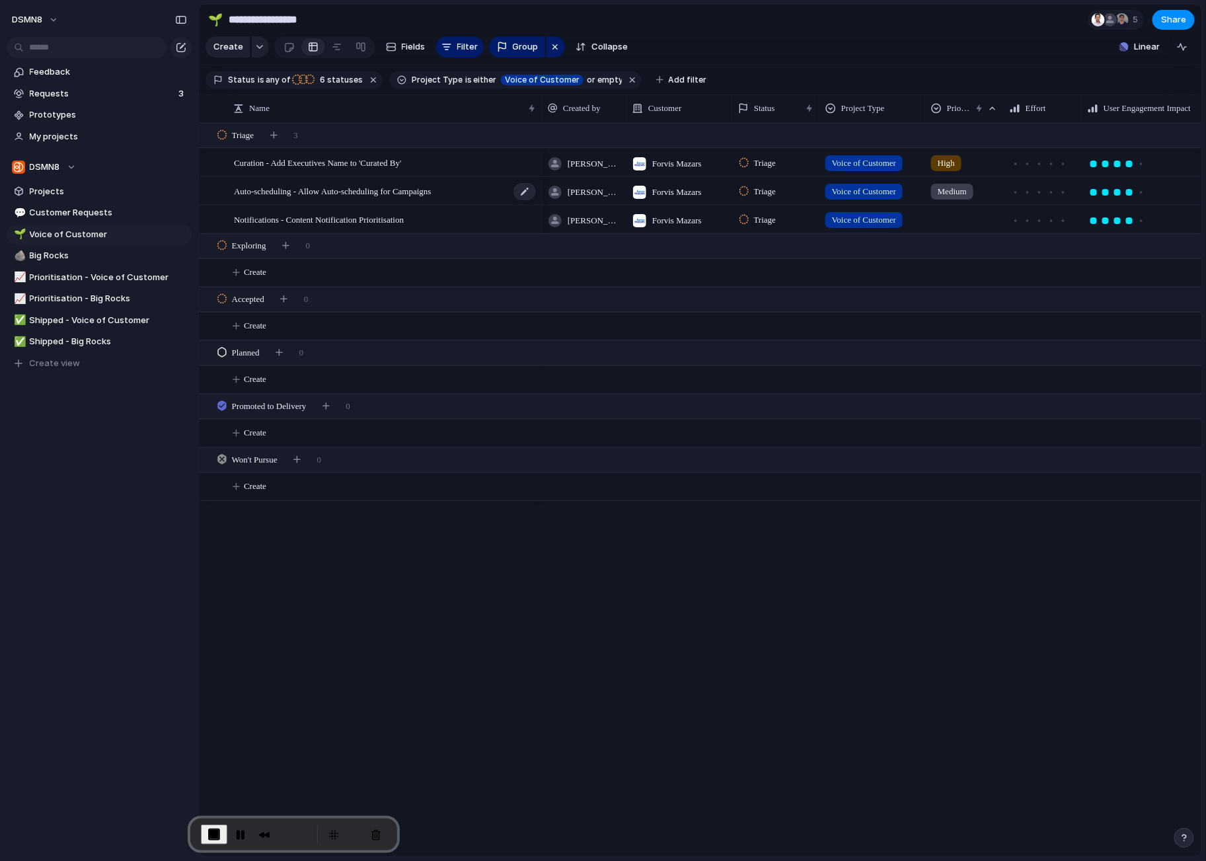
click at [359, 195] on span "Auto-scheduling - Allow Auto-scheduling for Campaigns" at bounding box center [333, 190] width 198 height 15
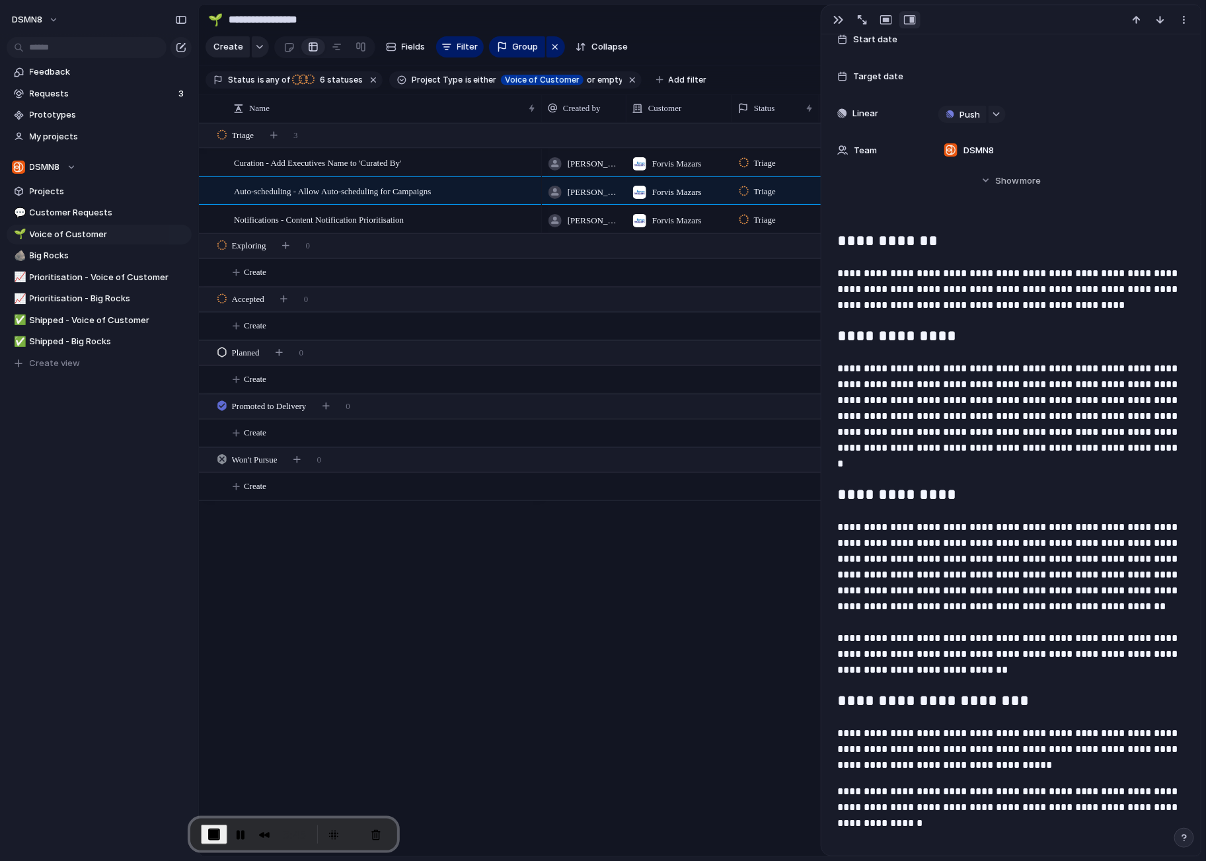
scroll to position [445, 0]
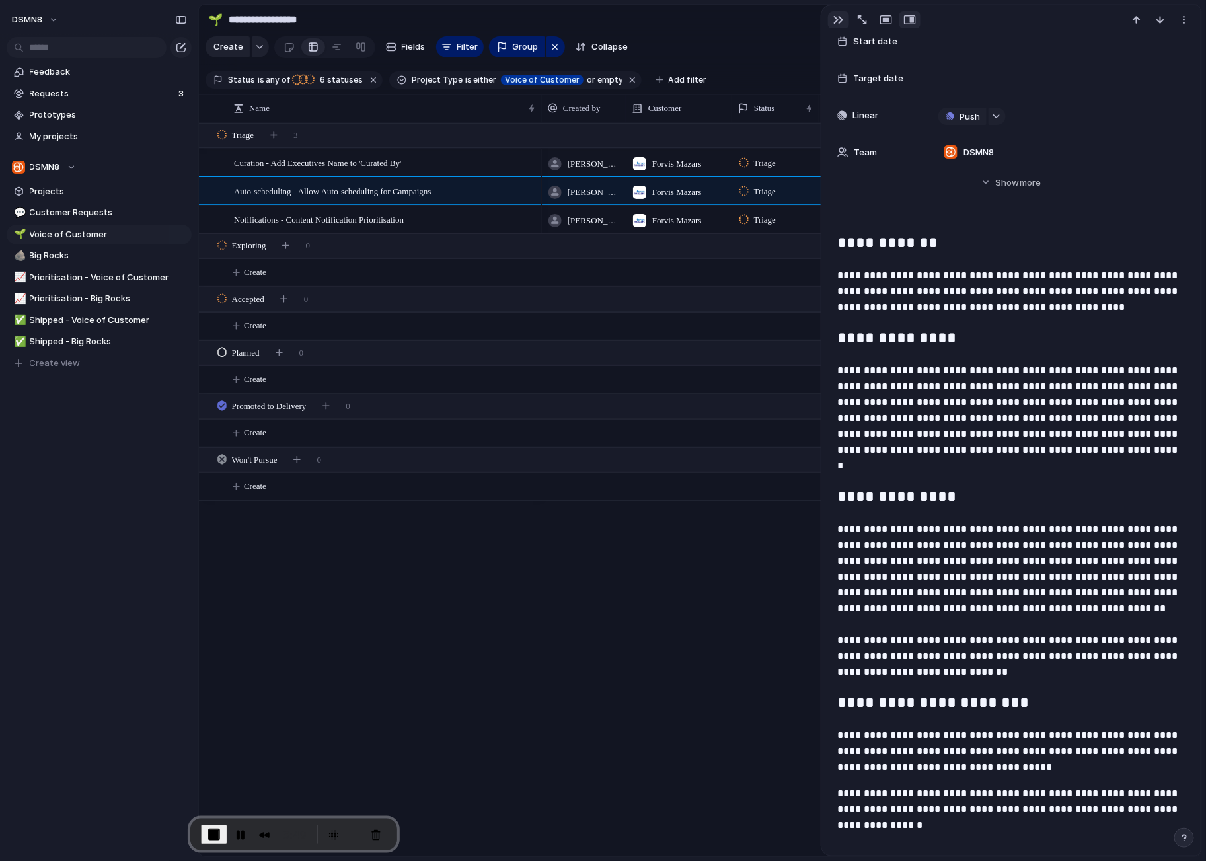
click at [838, 20] on div "button" at bounding box center [838, 20] width 11 height 11
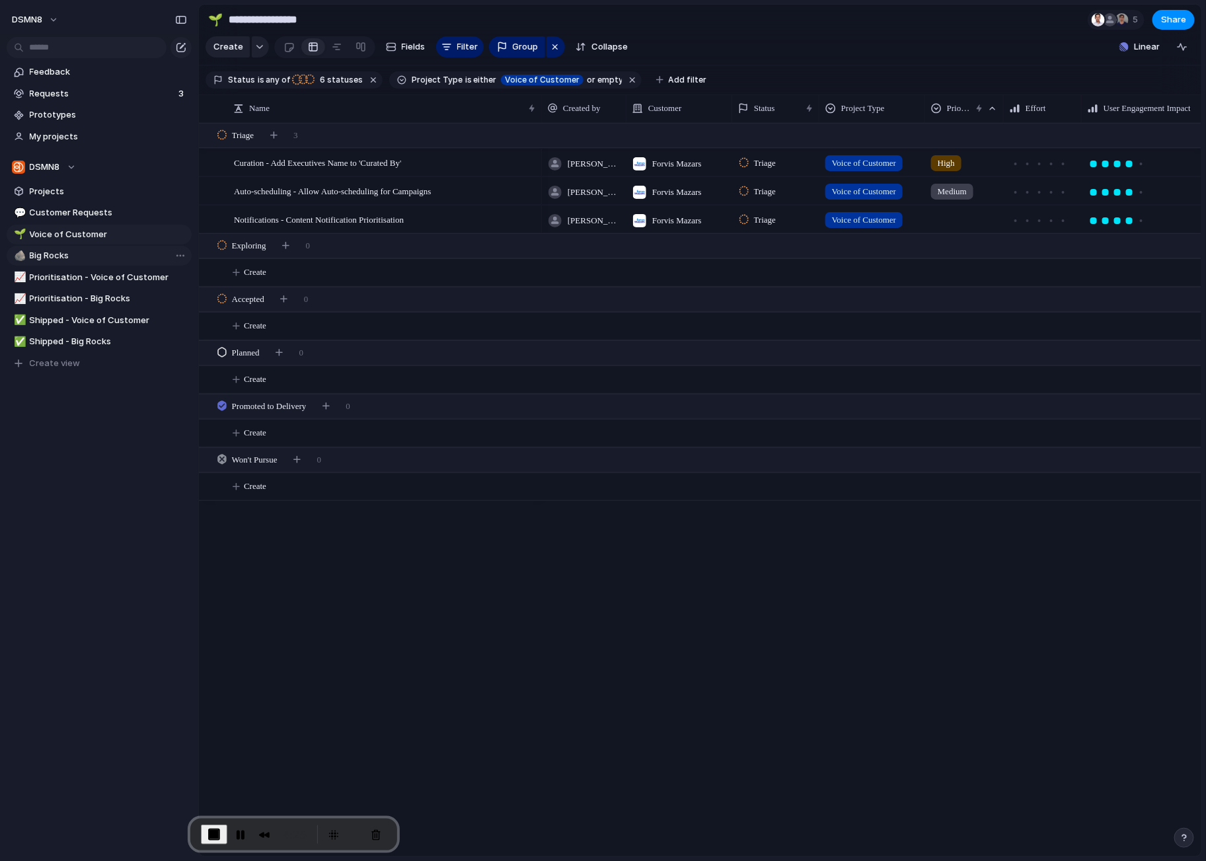
click at [78, 253] on span "Big Rocks" at bounding box center [108, 255] width 157 height 13
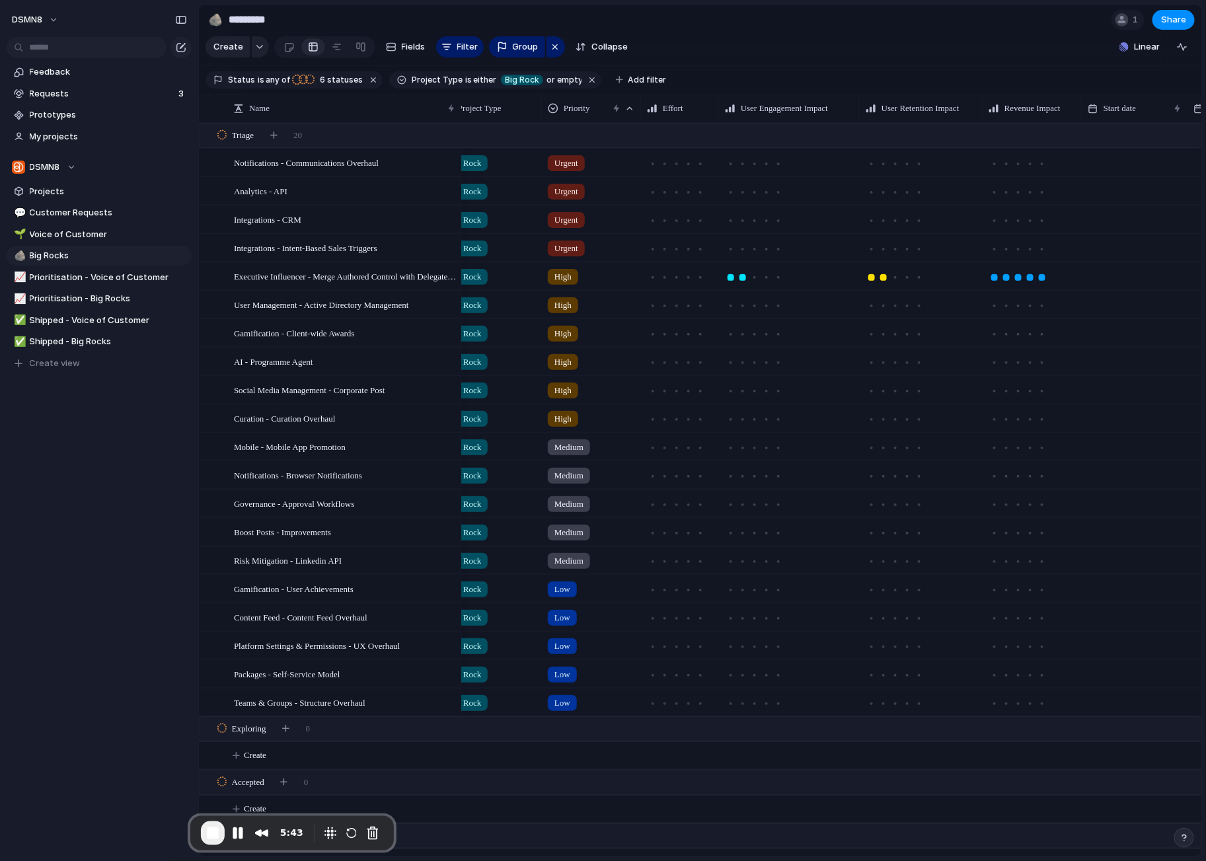
scroll to position [0, 183]
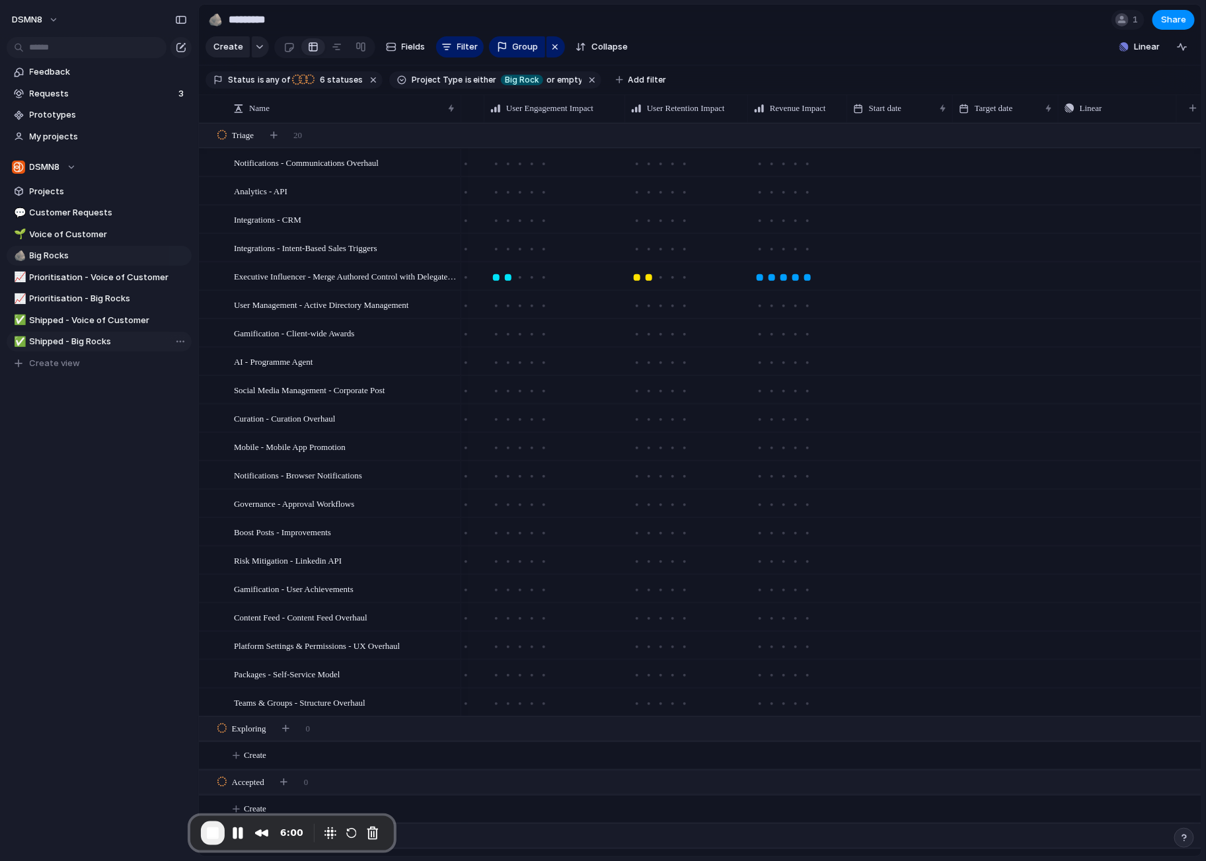
click at [59, 341] on span "Shipped - Big Rocks" at bounding box center [108, 341] width 157 height 13
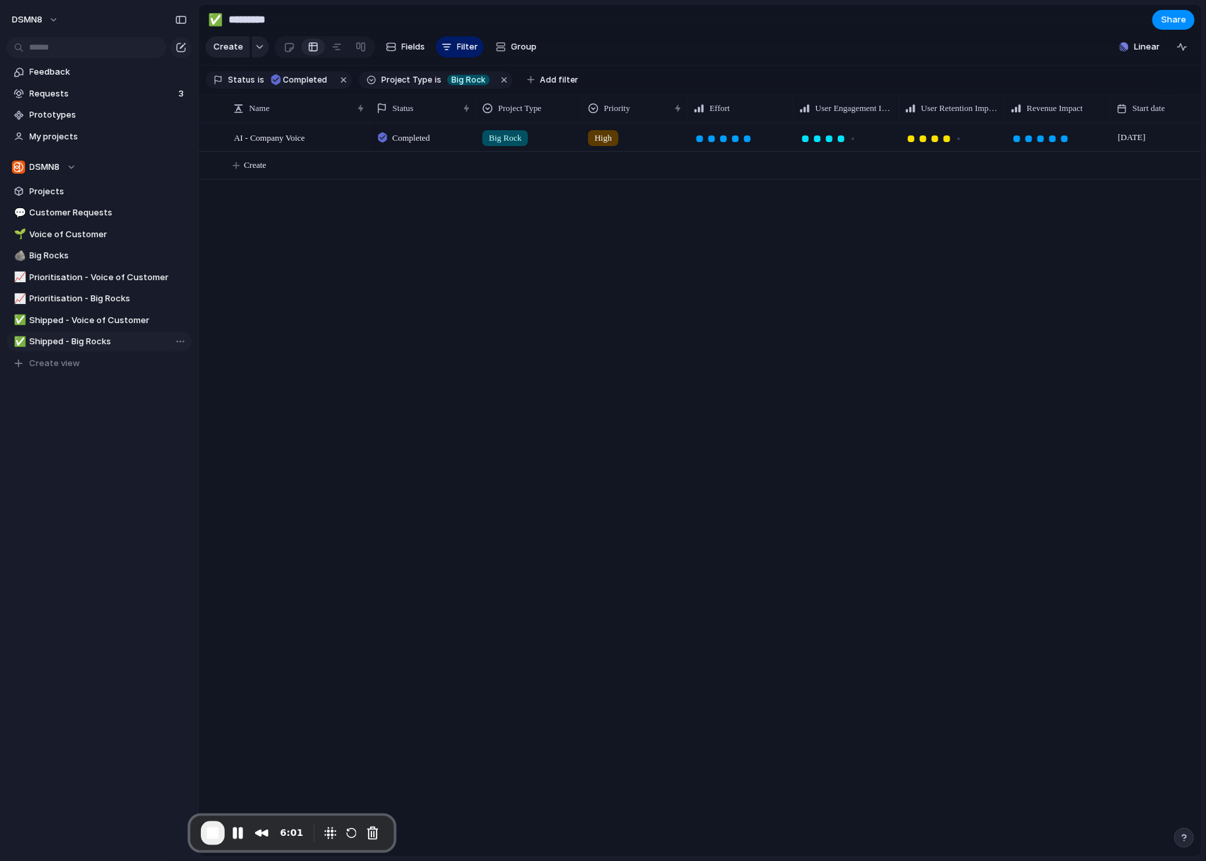
type input "**********"
click at [91, 98] on span "Requests" at bounding box center [102, 93] width 145 height 13
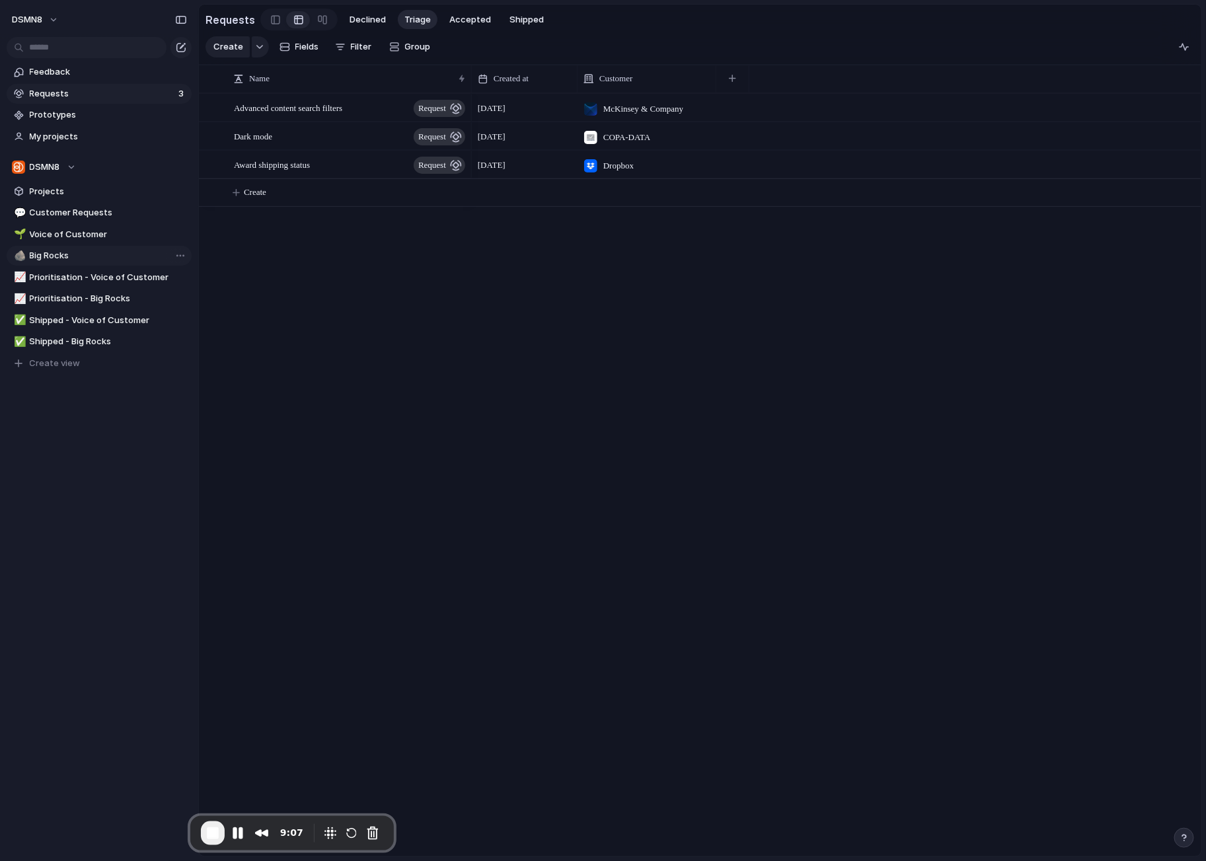
click at [85, 258] on span "Big Rocks" at bounding box center [108, 255] width 157 height 13
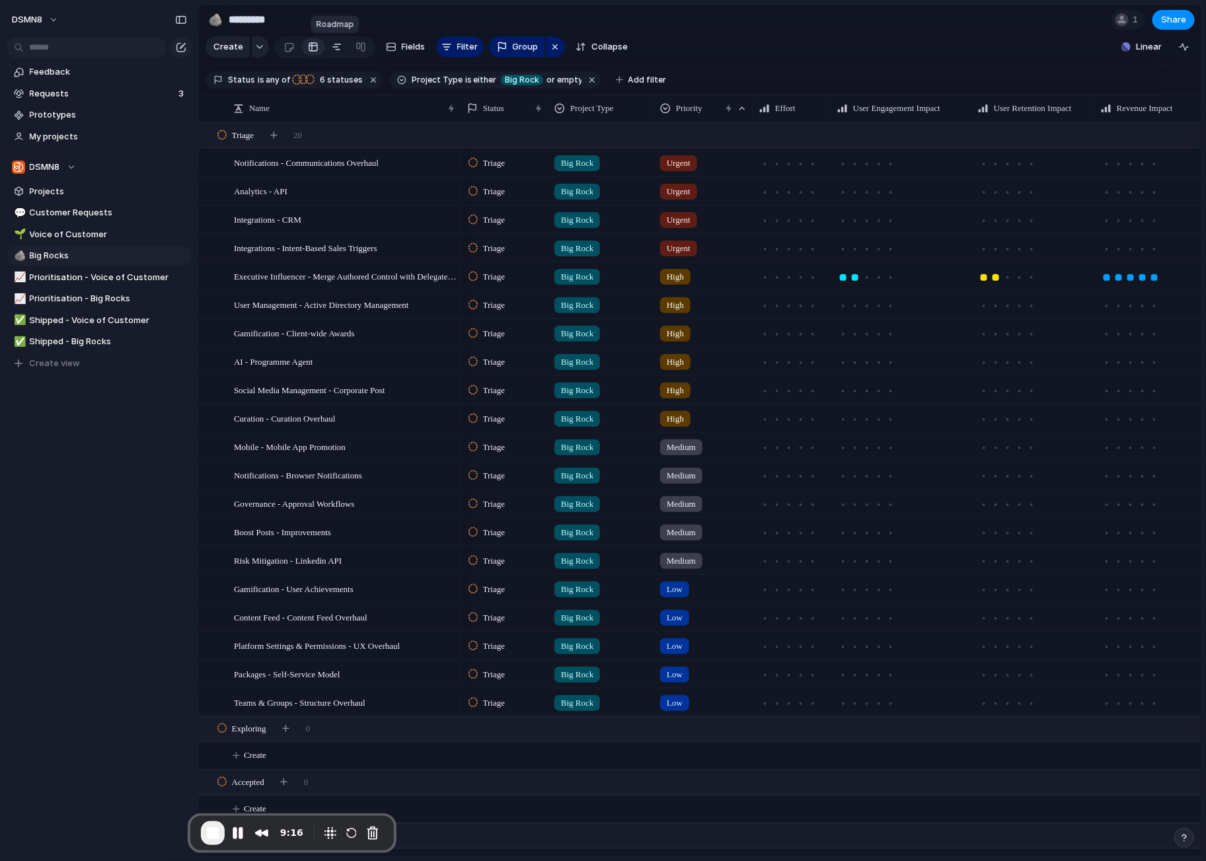
click at [332, 46] on div at bounding box center [337, 46] width 11 height 21
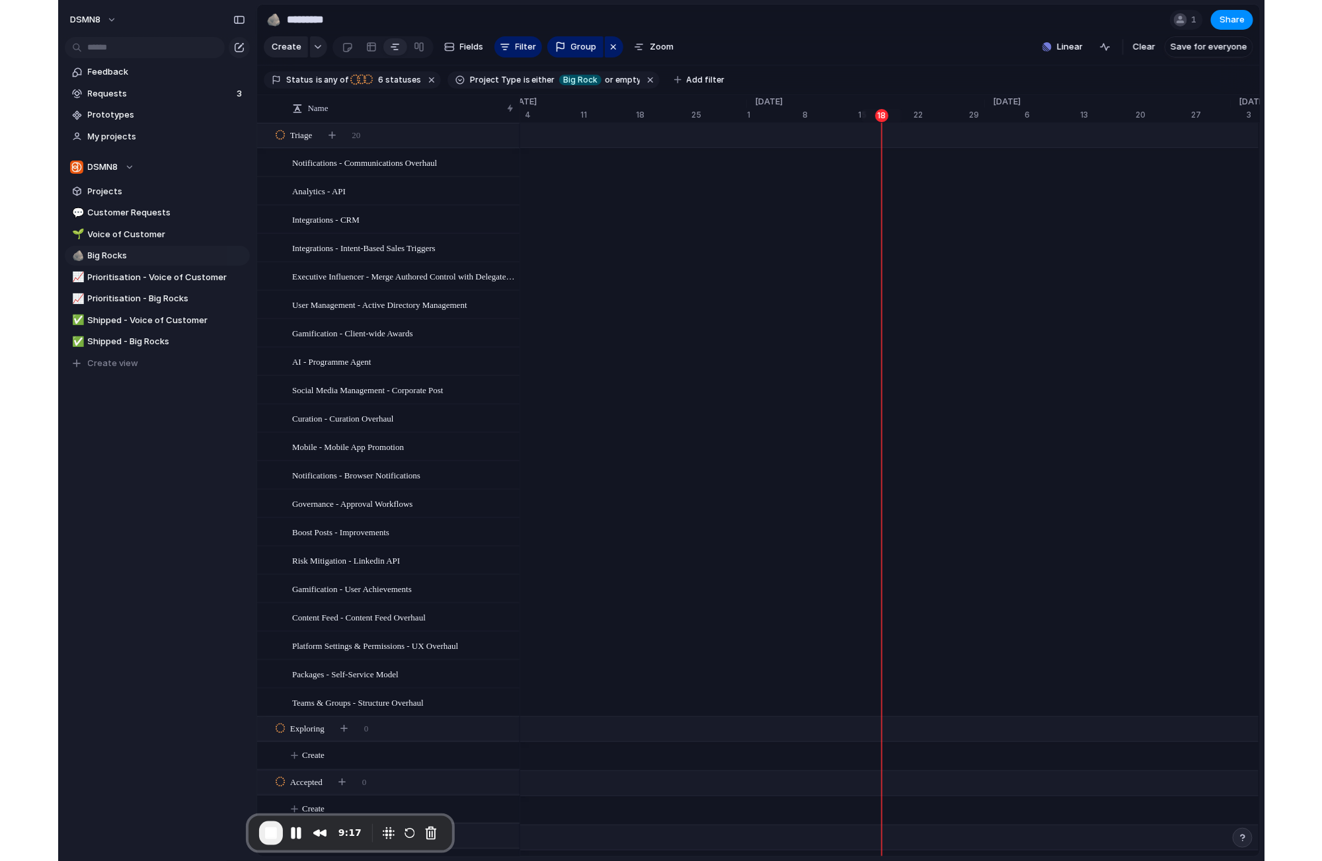
scroll to position [0, 8464]
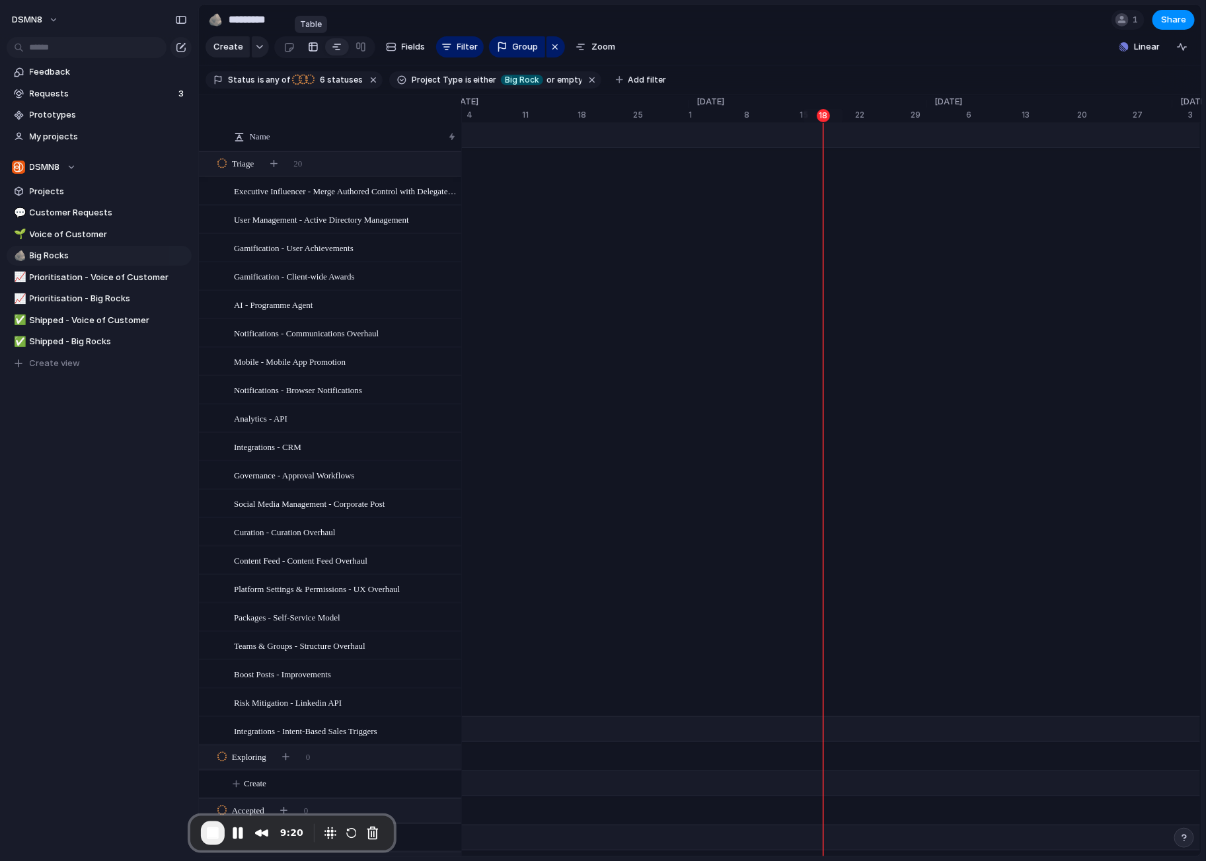
click at [311, 49] on div at bounding box center [313, 46] width 11 height 21
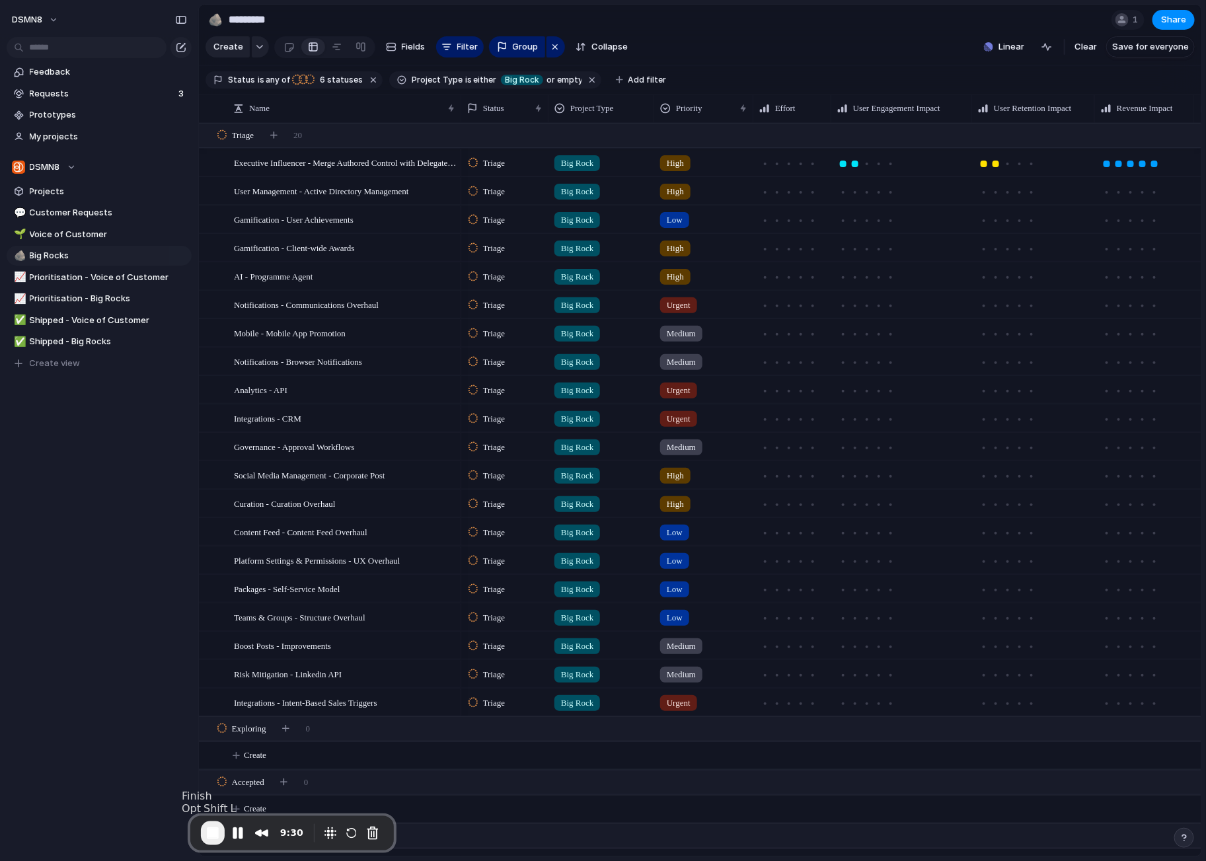
click at [221, 837] on span "End Recording" at bounding box center [213, 833] width 16 height 16
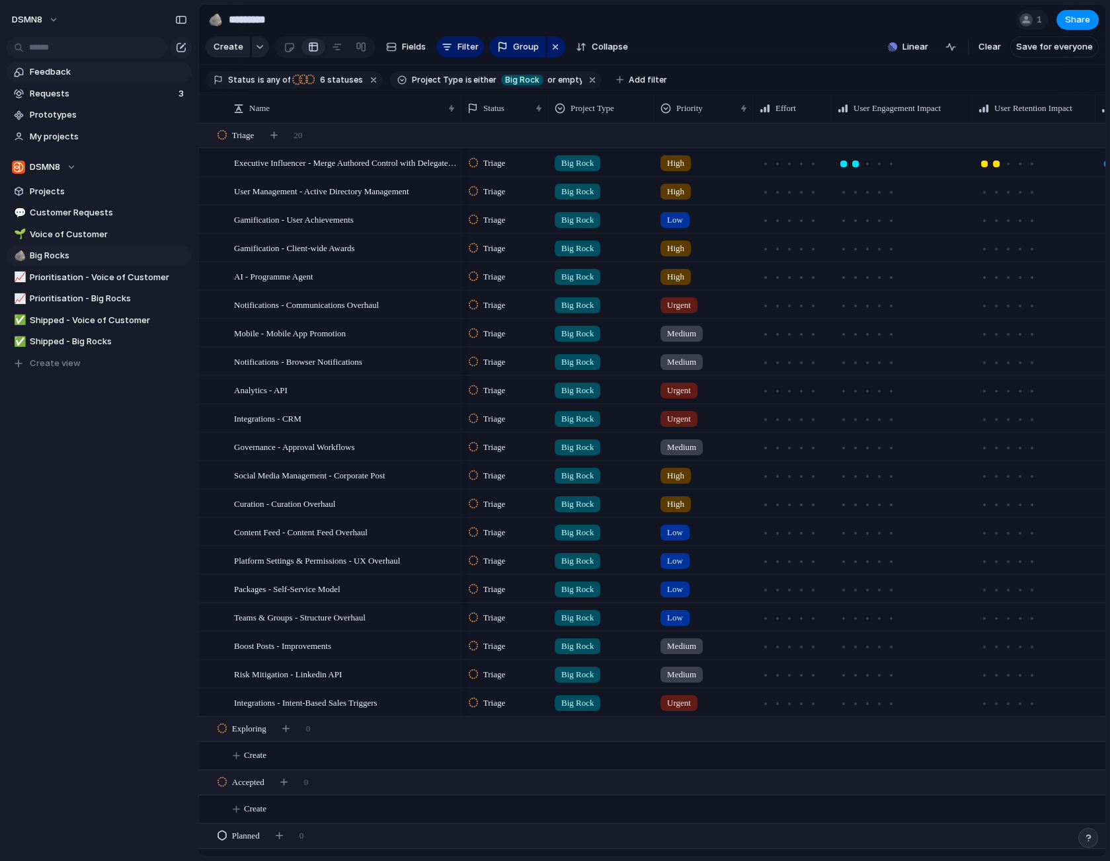
click at [60, 73] on span "Feedback" at bounding box center [108, 71] width 157 height 13
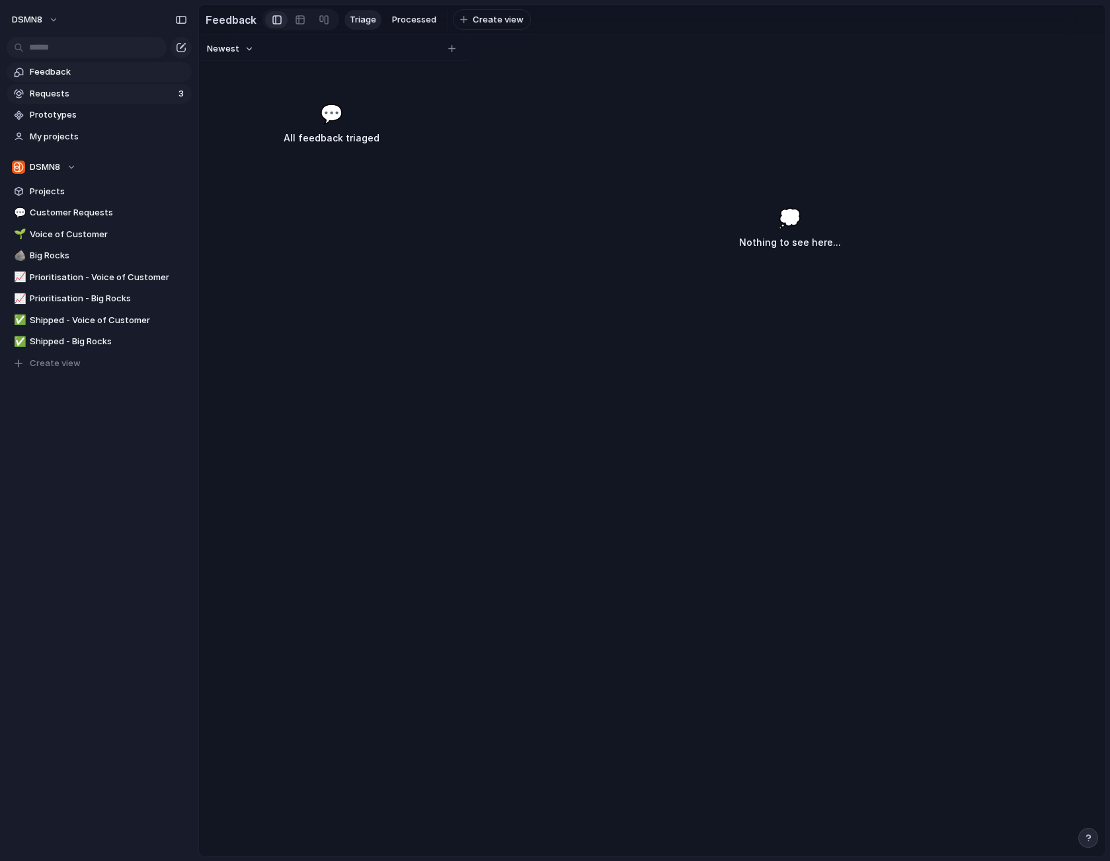
click at [57, 92] on span "Requests" at bounding box center [102, 93] width 145 height 13
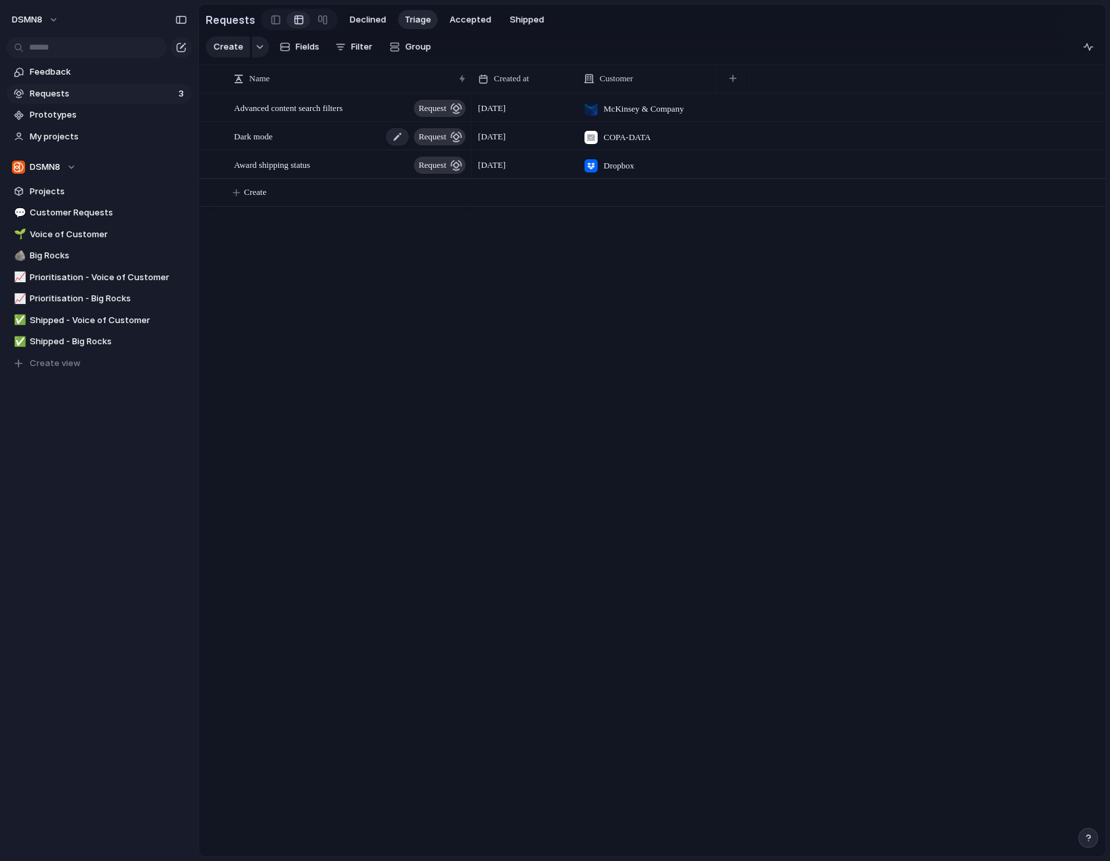
click at [272, 137] on span "Dark mode" at bounding box center [253, 135] width 38 height 15
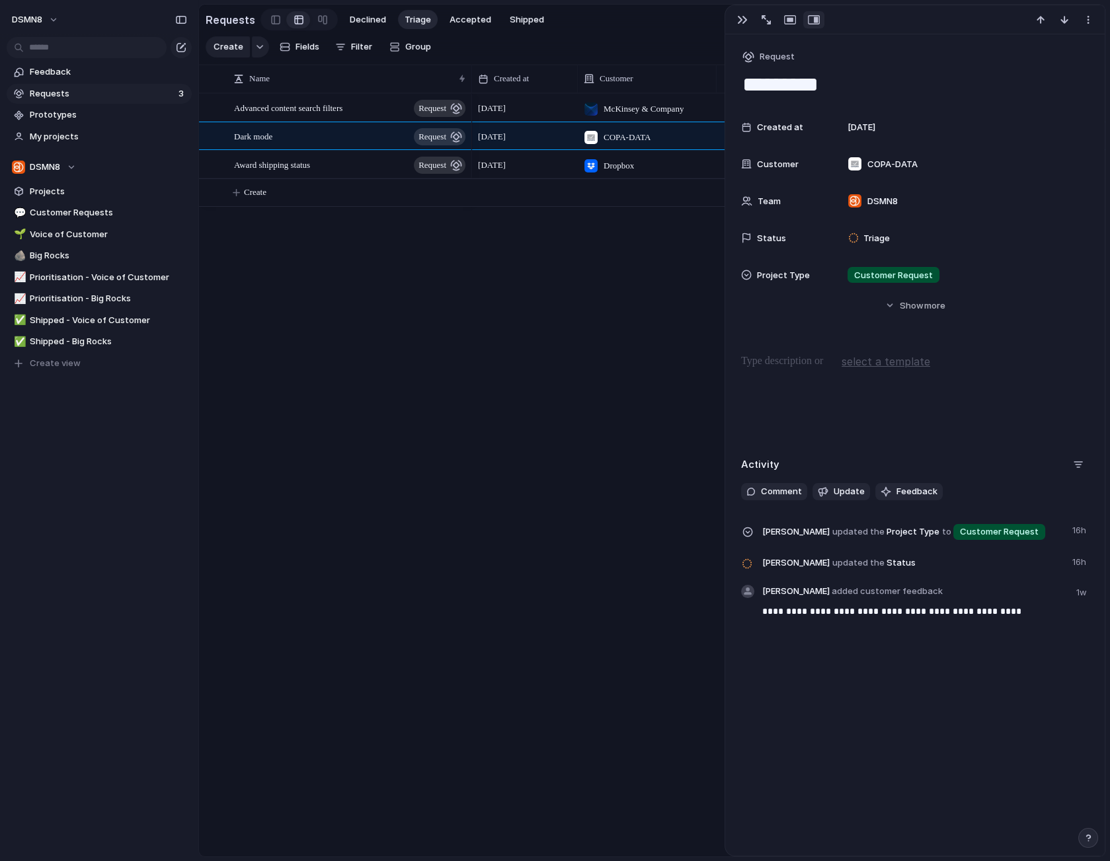
click at [111, 91] on span "Requests" at bounding box center [102, 93] width 145 height 13
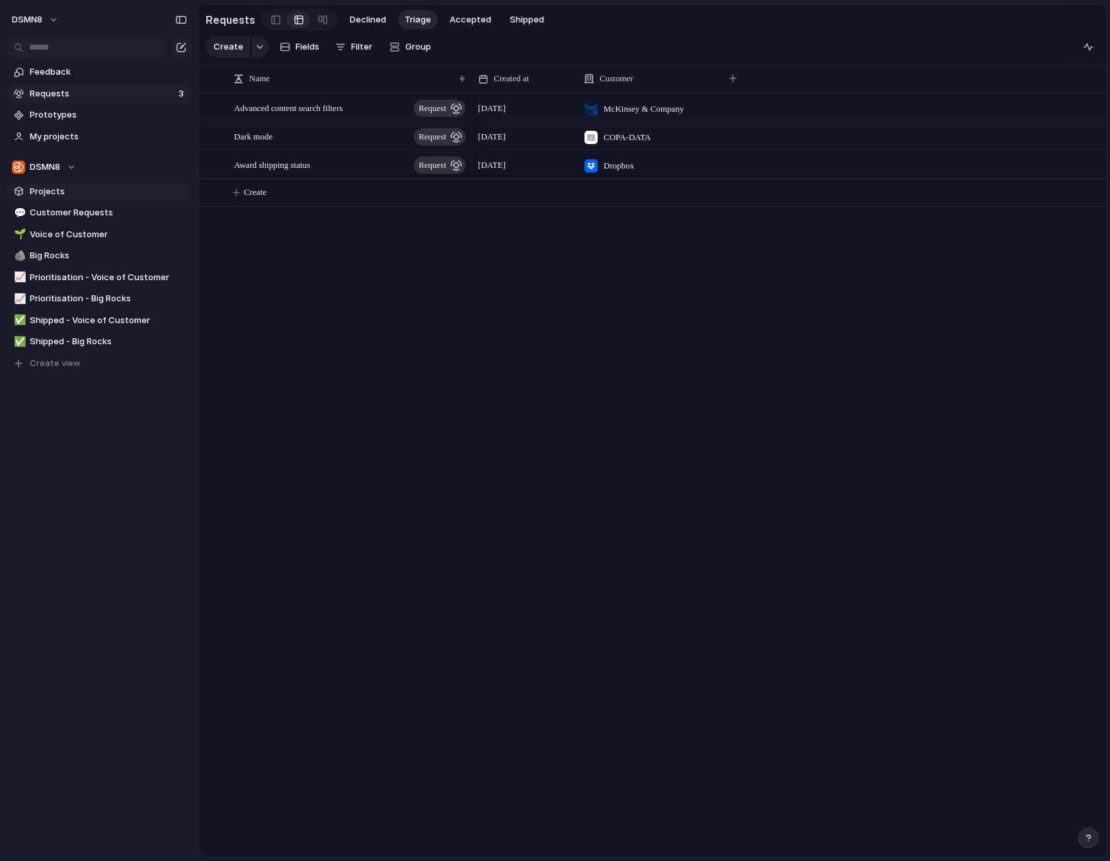
click at [99, 194] on span "Projects" at bounding box center [108, 191] width 157 height 13
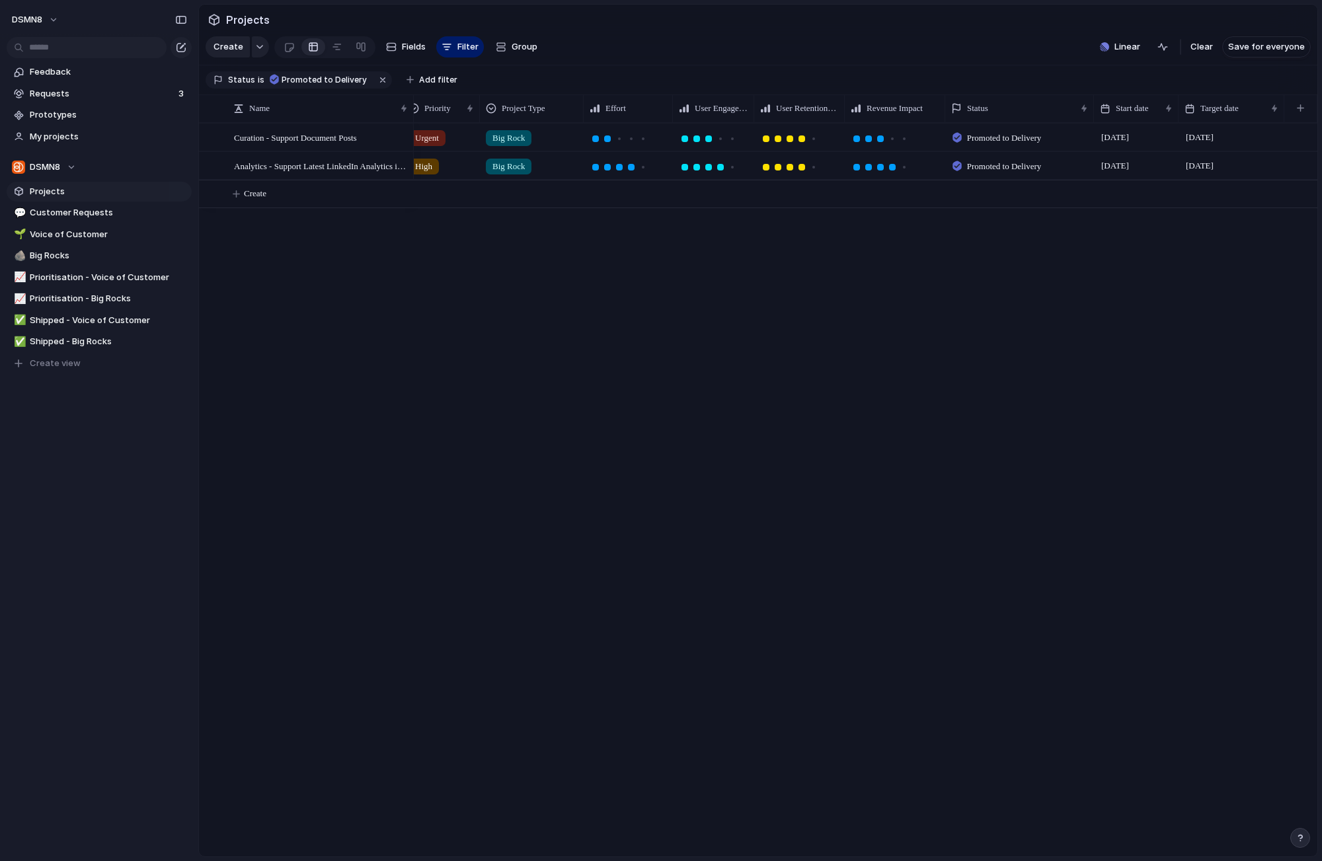
scroll to position [0, 167]
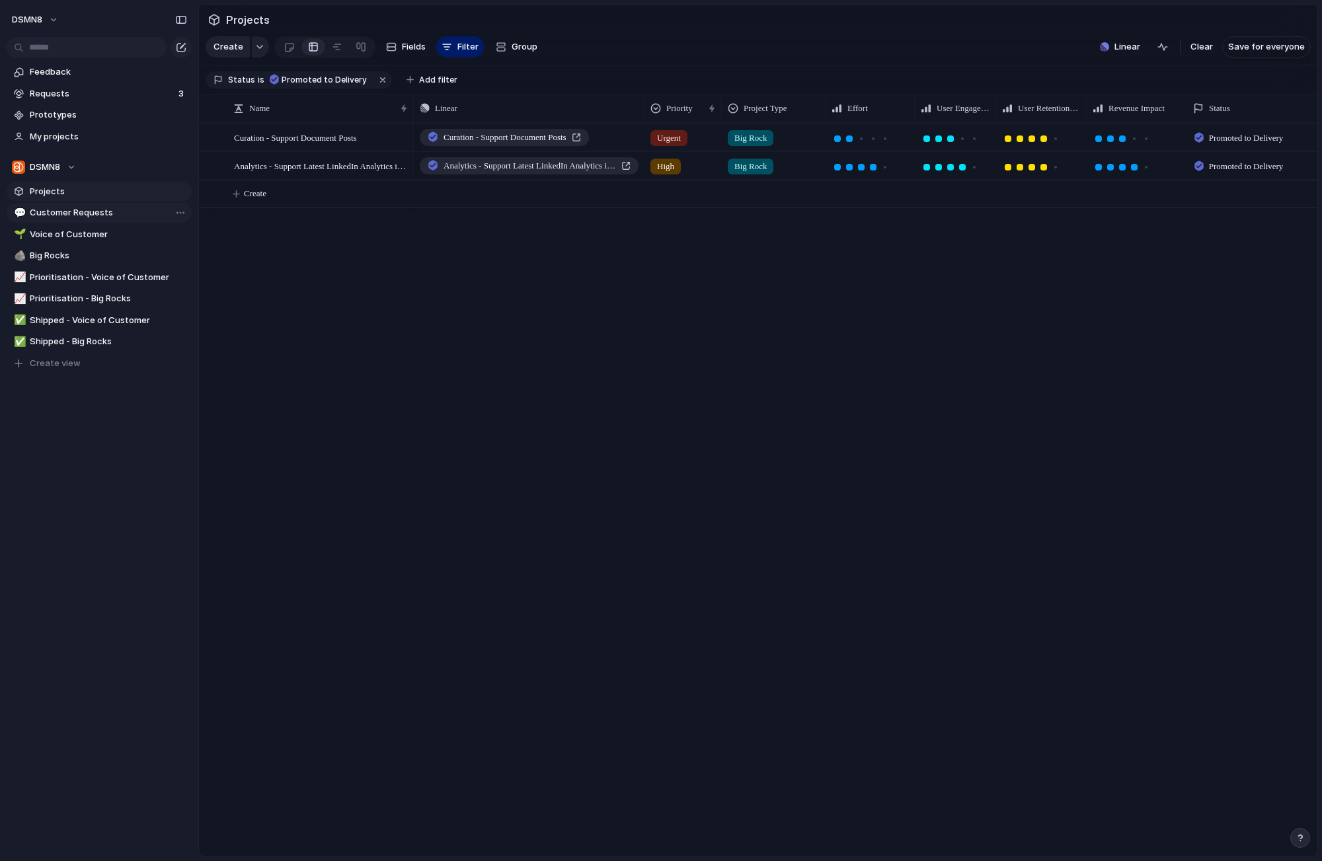
click at [122, 213] on span "Customer Requests" at bounding box center [108, 212] width 157 height 13
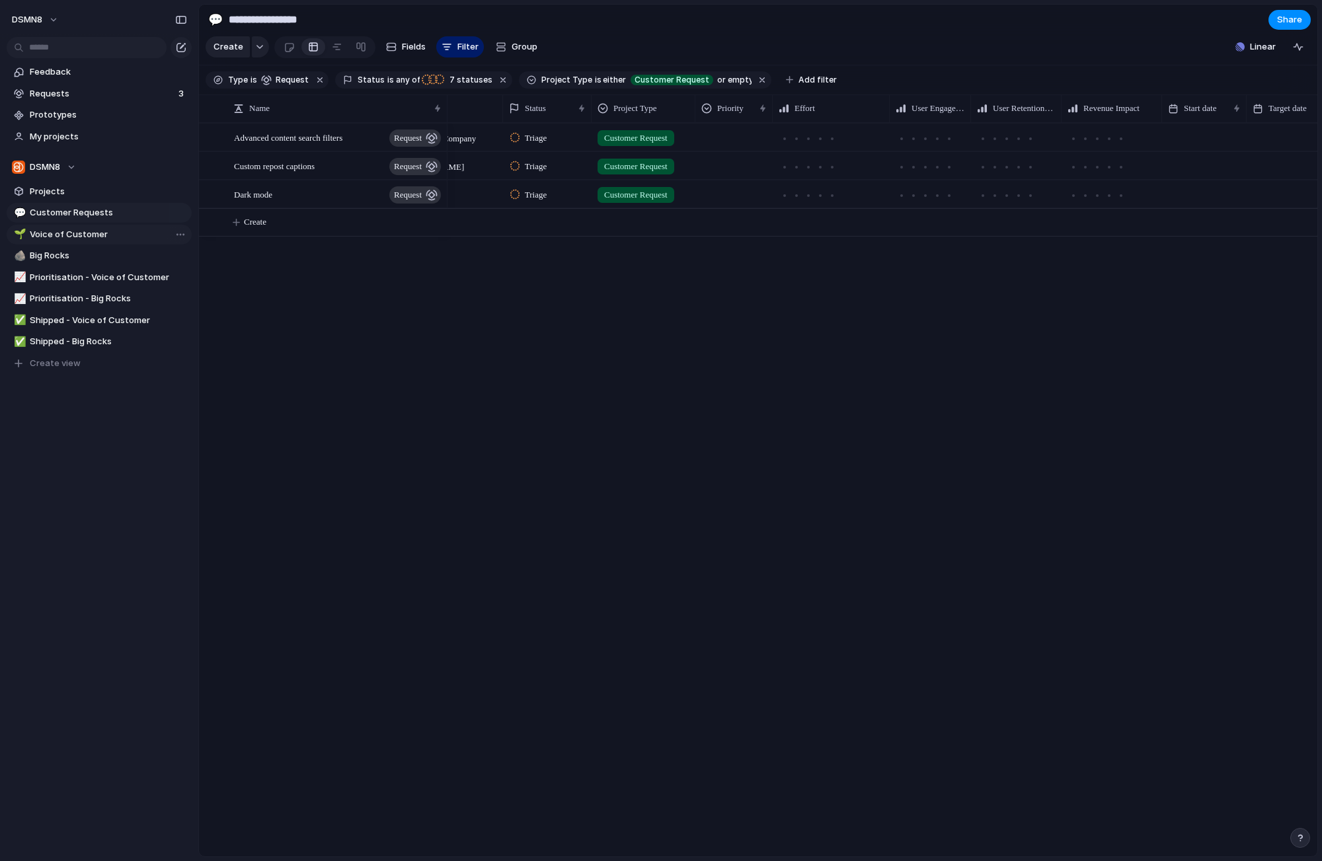
click at [104, 237] on span "Voice of Customer" at bounding box center [108, 234] width 157 height 13
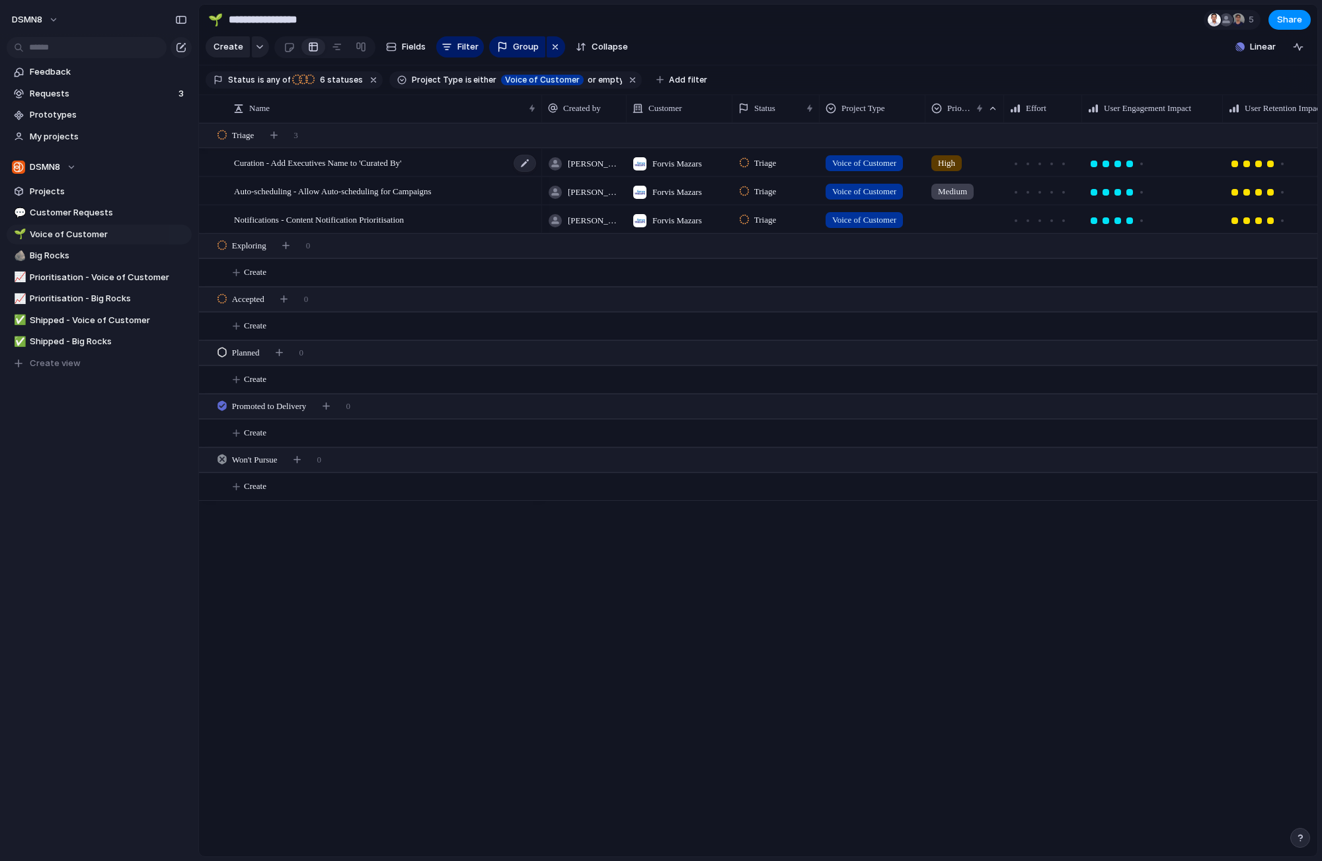
click at [398, 162] on span "Curation - Add Executives Name to 'Curated By'" at bounding box center [317, 162] width 167 height 15
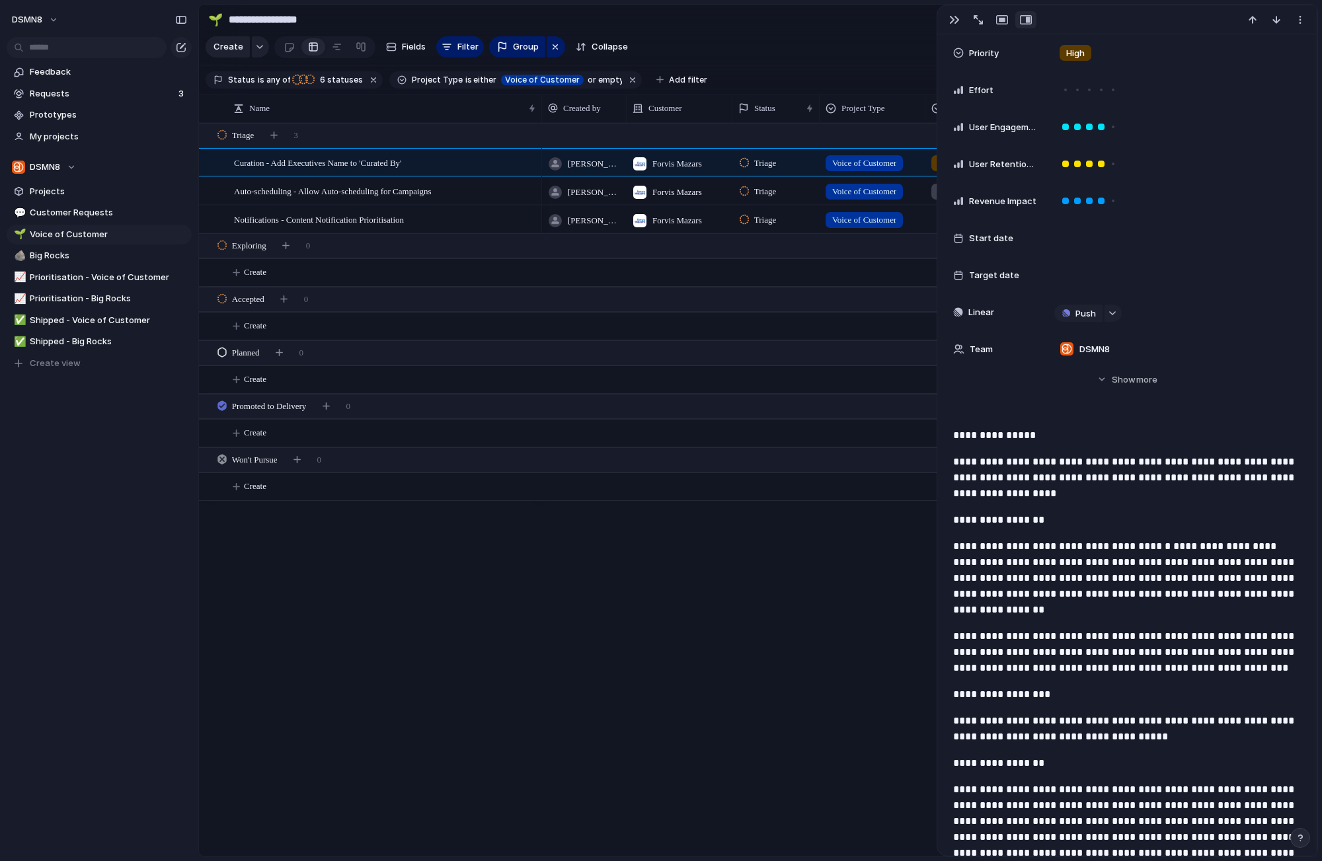
scroll to position [247, 0]
click at [95, 258] on span "Big Rocks" at bounding box center [108, 255] width 157 height 13
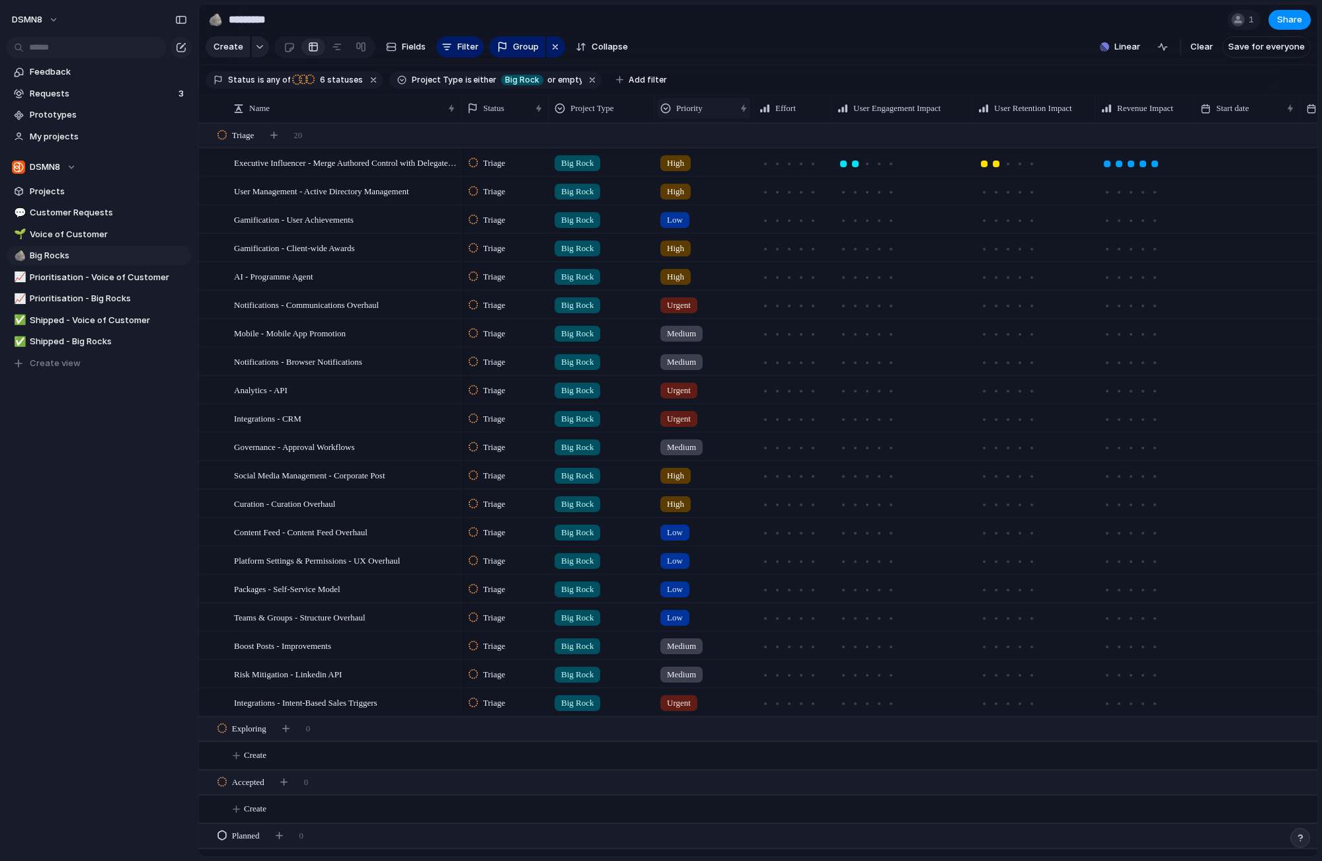
click at [672, 107] on div "Priority" at bounding box center [697, 108] width 75 height 13
click at [699, 178] on span "Sort ascending" at bounding box center [714, 180] width 64 height 13
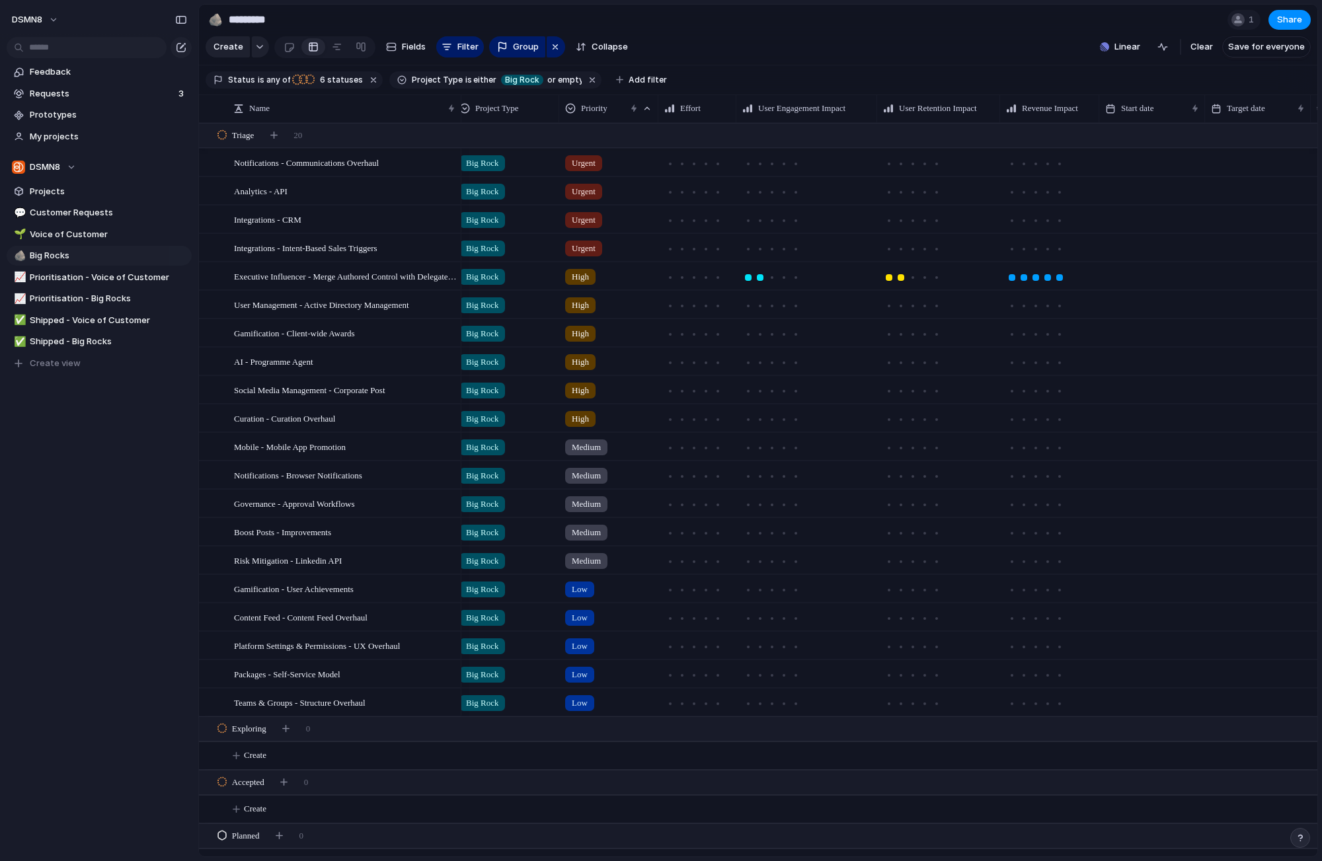
scroll to position [10, 0]
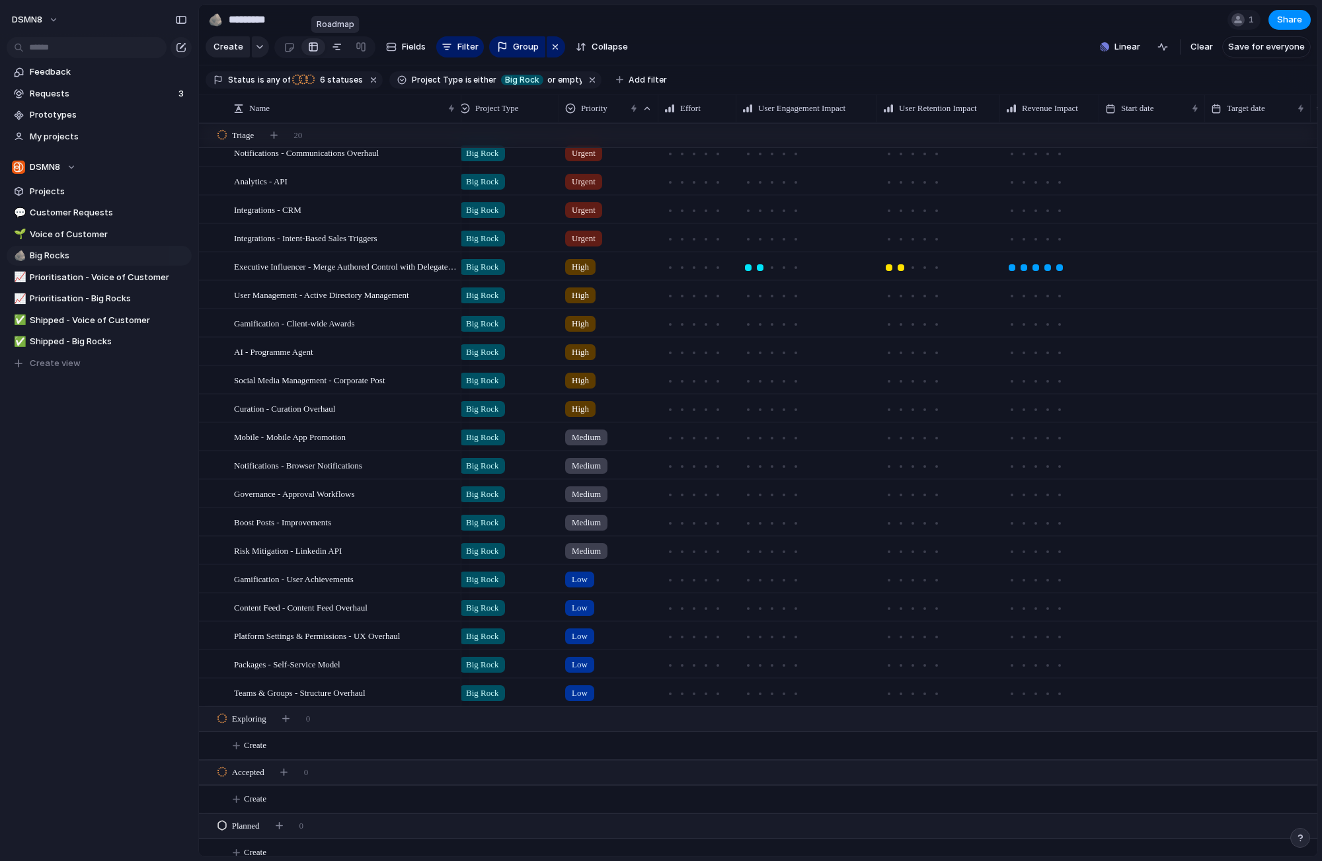
click at [340, 50] on link at bounding box center [337, 46] width 24 height 21
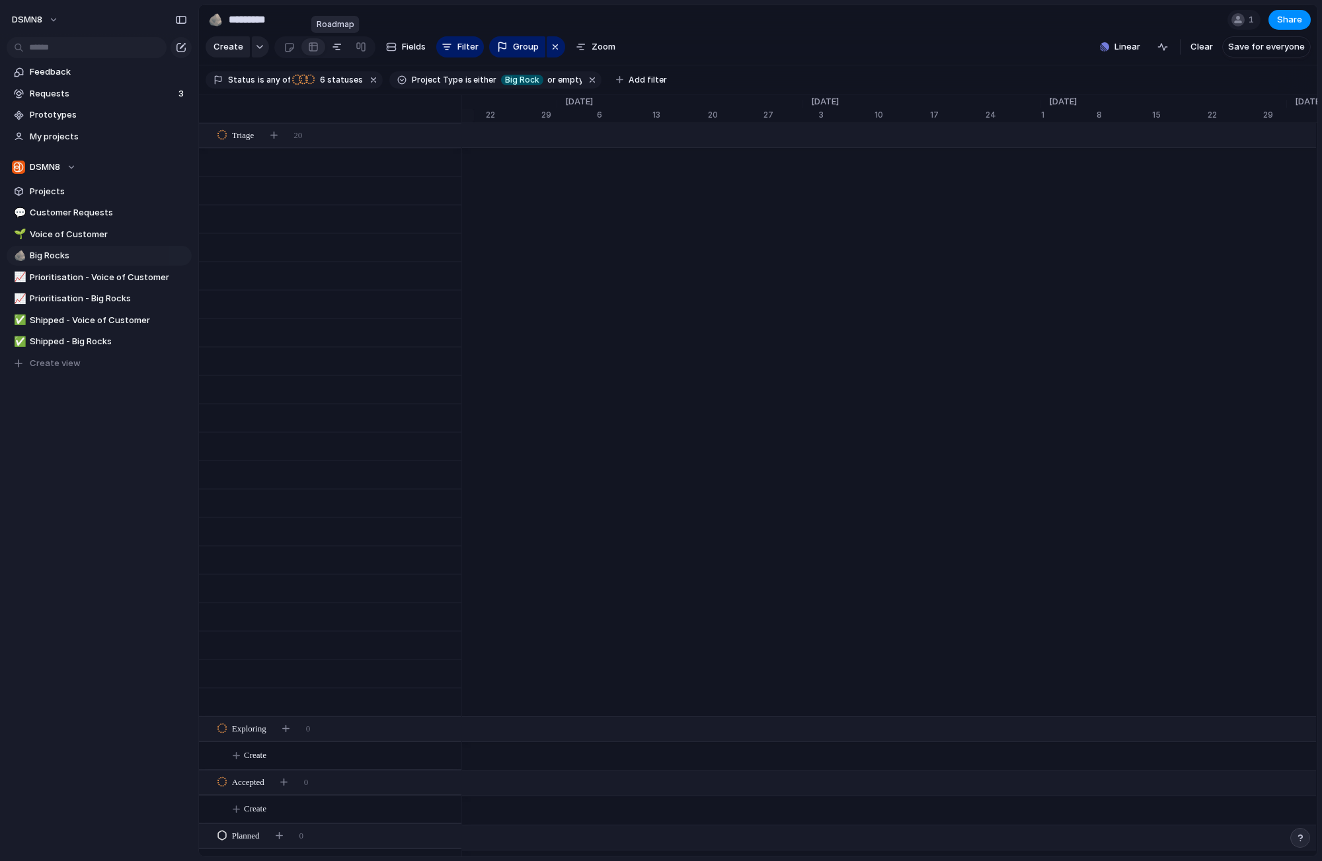
scroll to position [0, 8834]
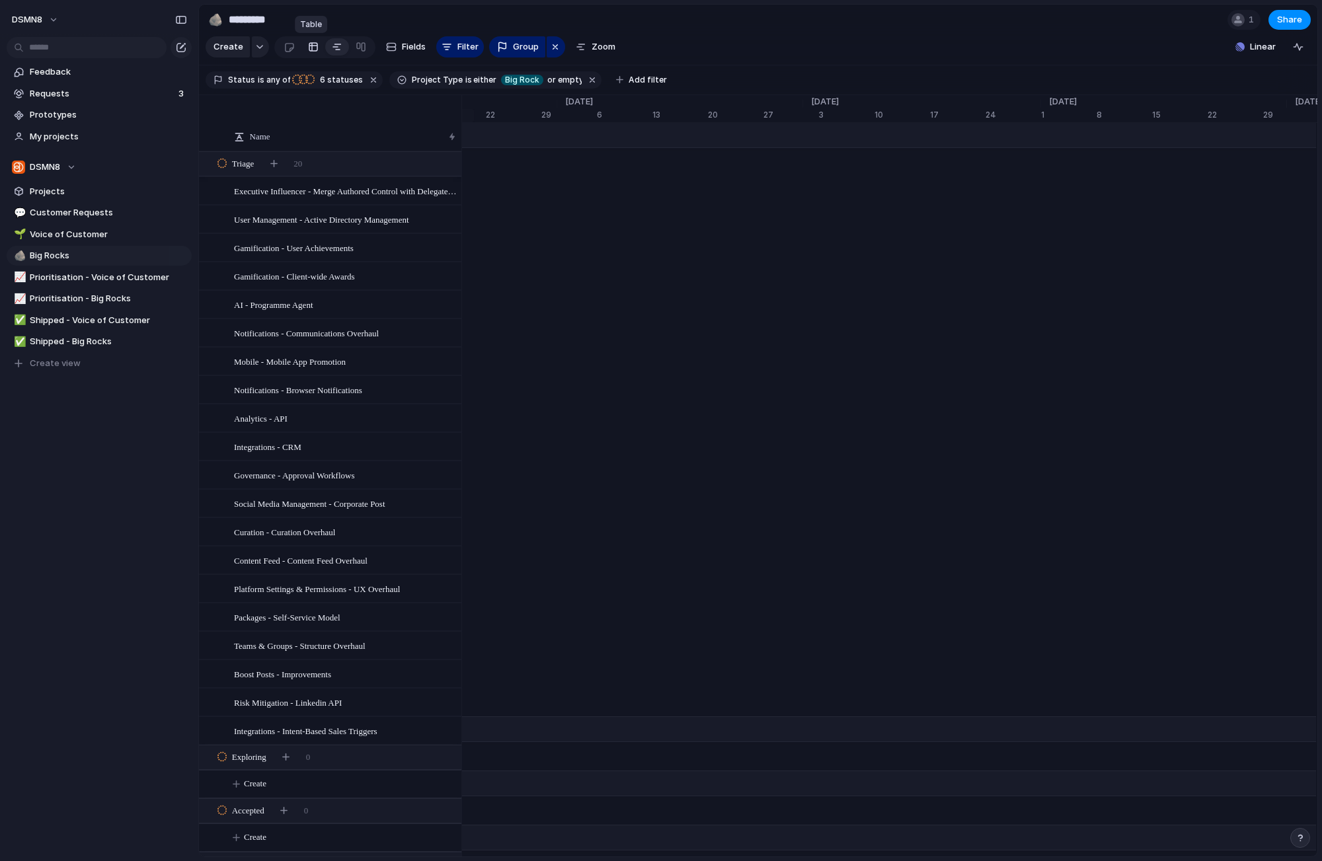
click at [308, 48] on div at bounding box center [313, 46] width 11 height 21
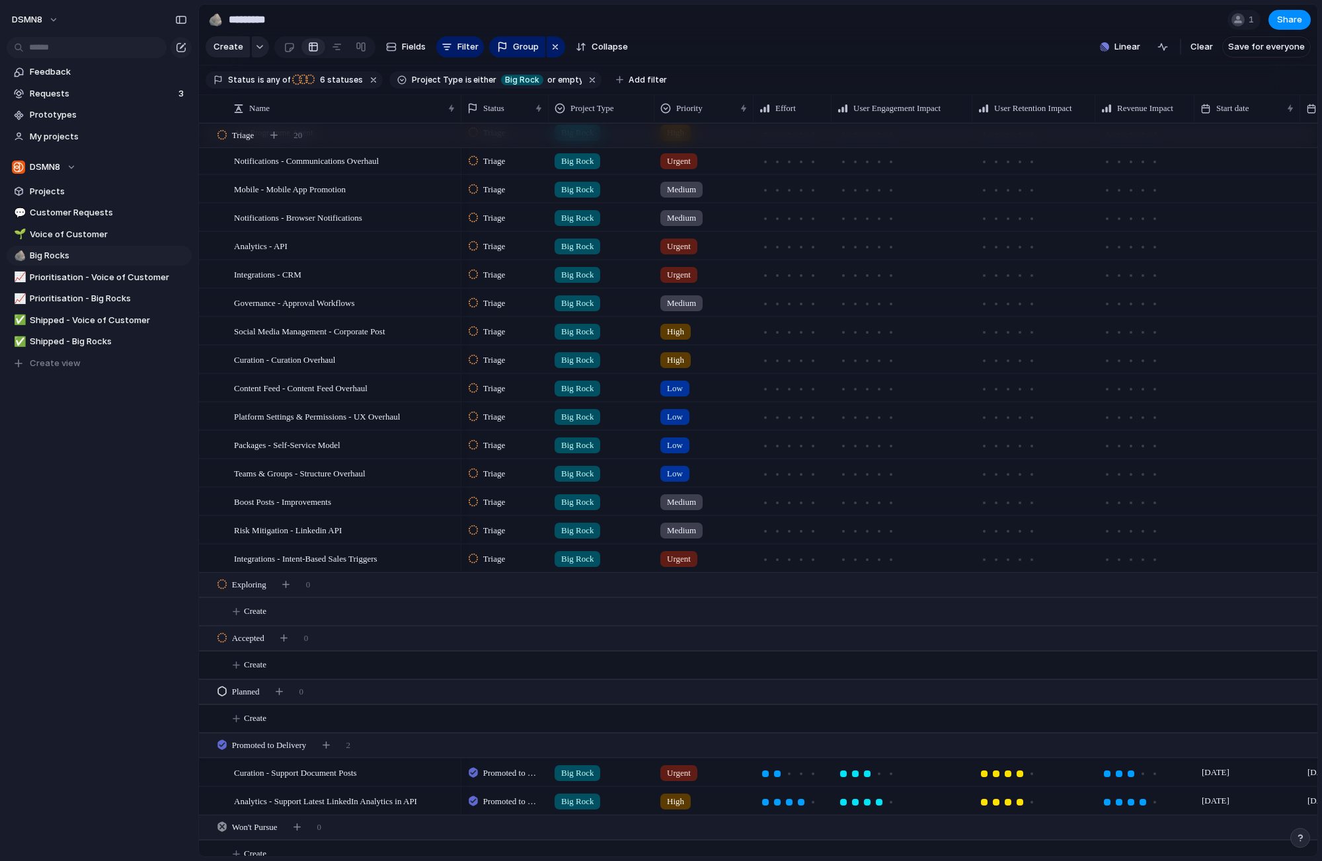
scroll to position [156, 0]
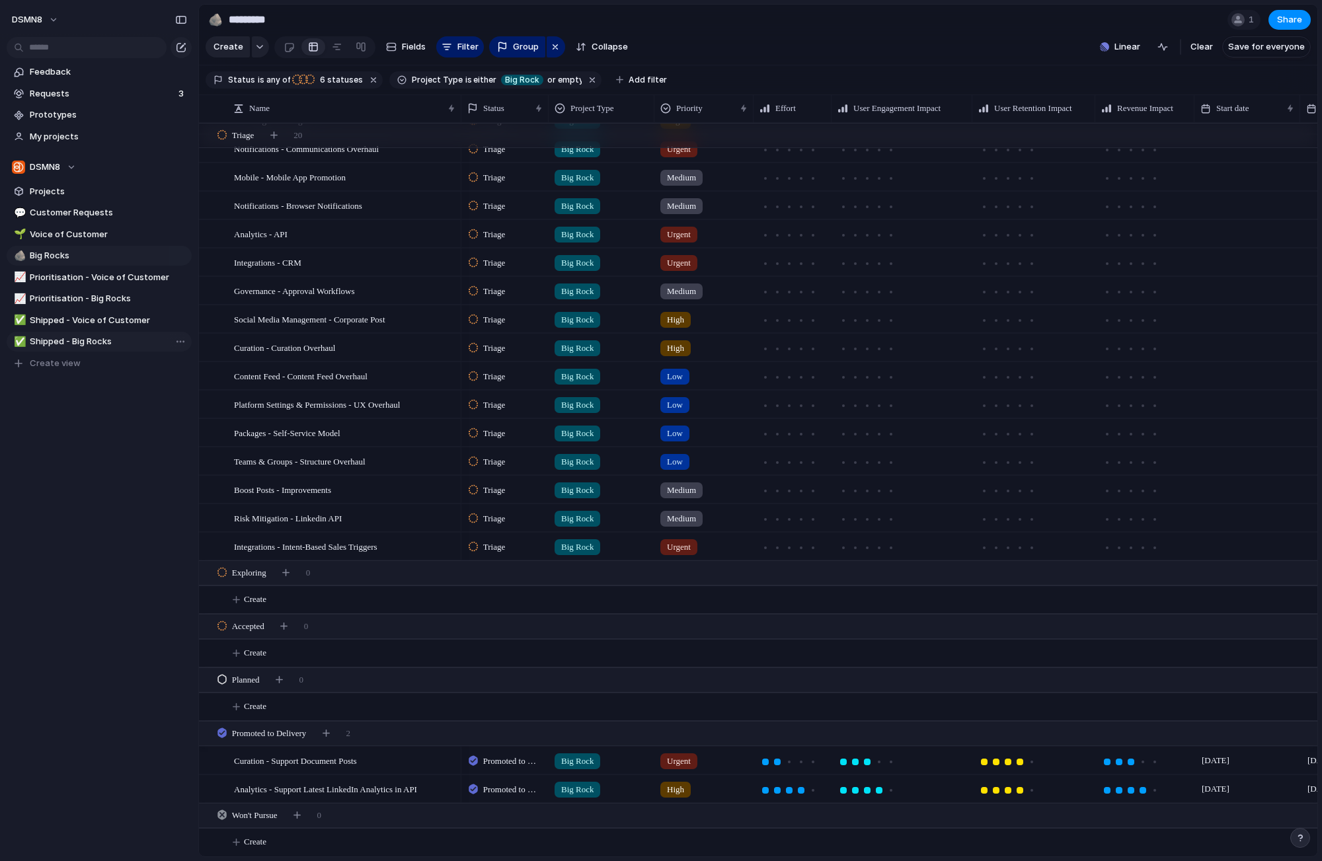
click at [76, 343] on span "Shipped - Big Rocks" at bounding box center [108, 341] width 157 height 13
type input "**********"
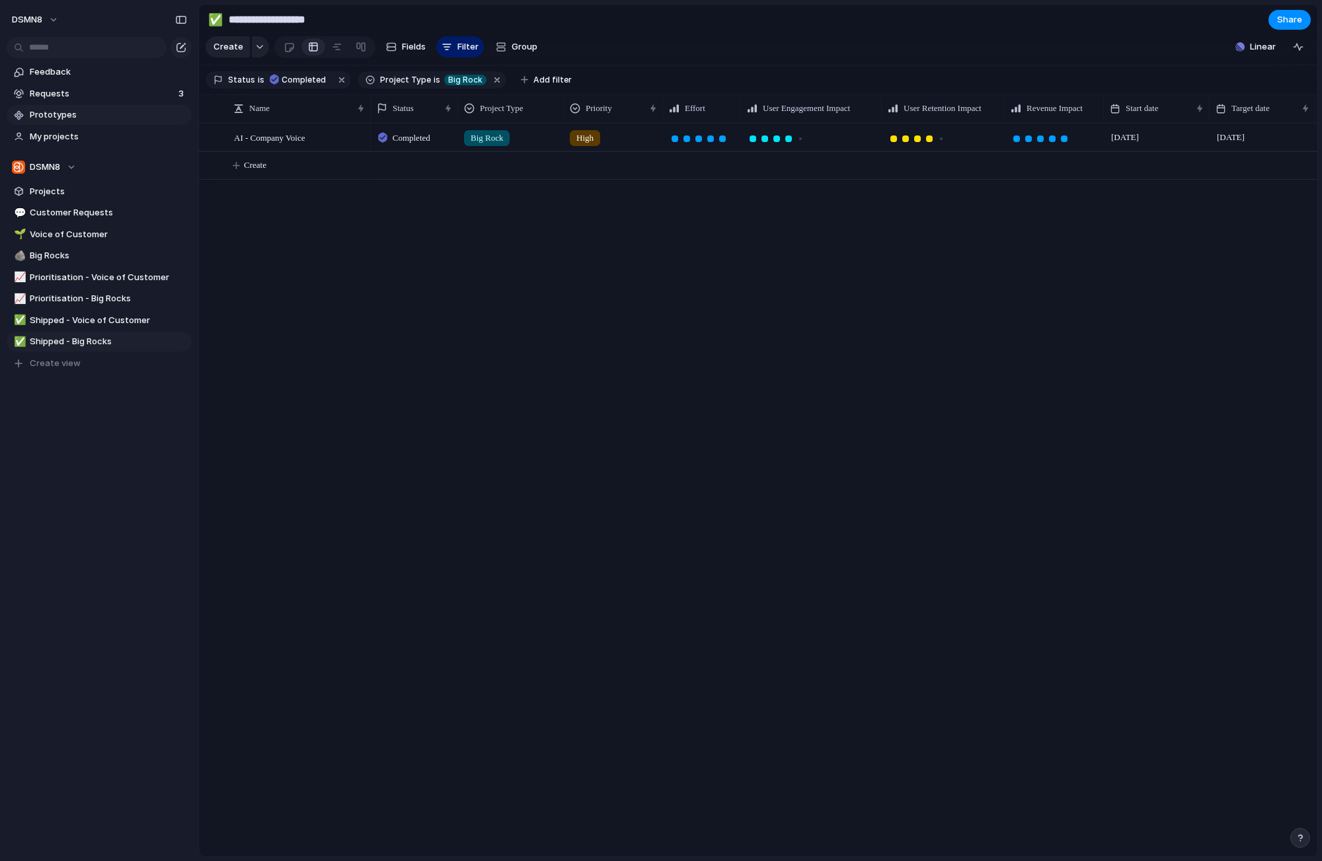
click at [95, 116] on span "Prototypes" at bounding box center [108, 114] width 157 height 13
click at [101, 91] on span "Requests" at bounding box center [102, 93] width 145 height 13
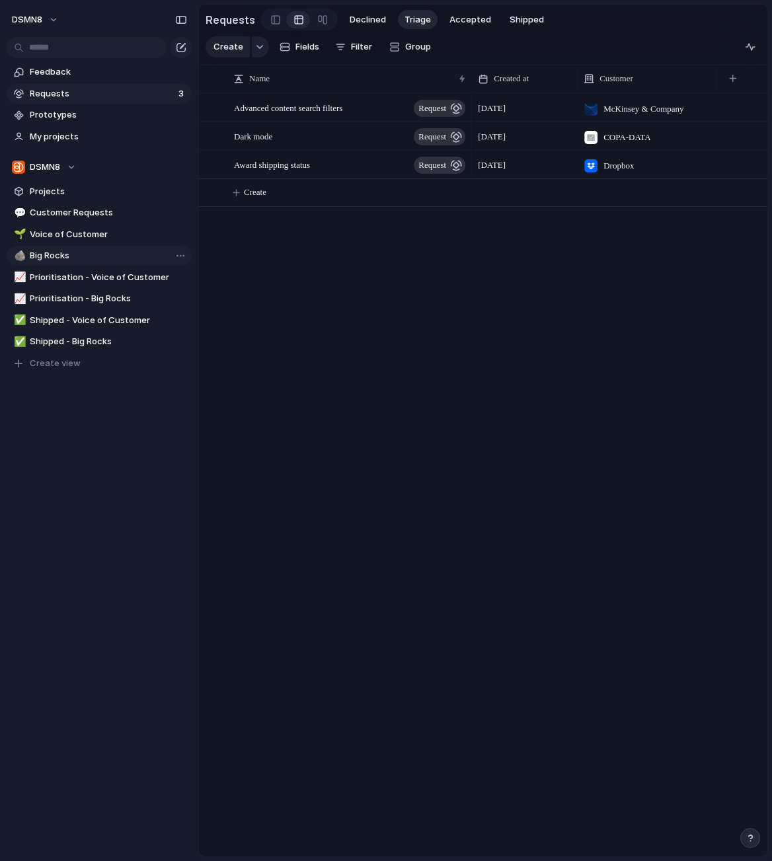
click at [72, 256] on span "Big Rocks" at bounding box center [108, 255] width 157 height 13
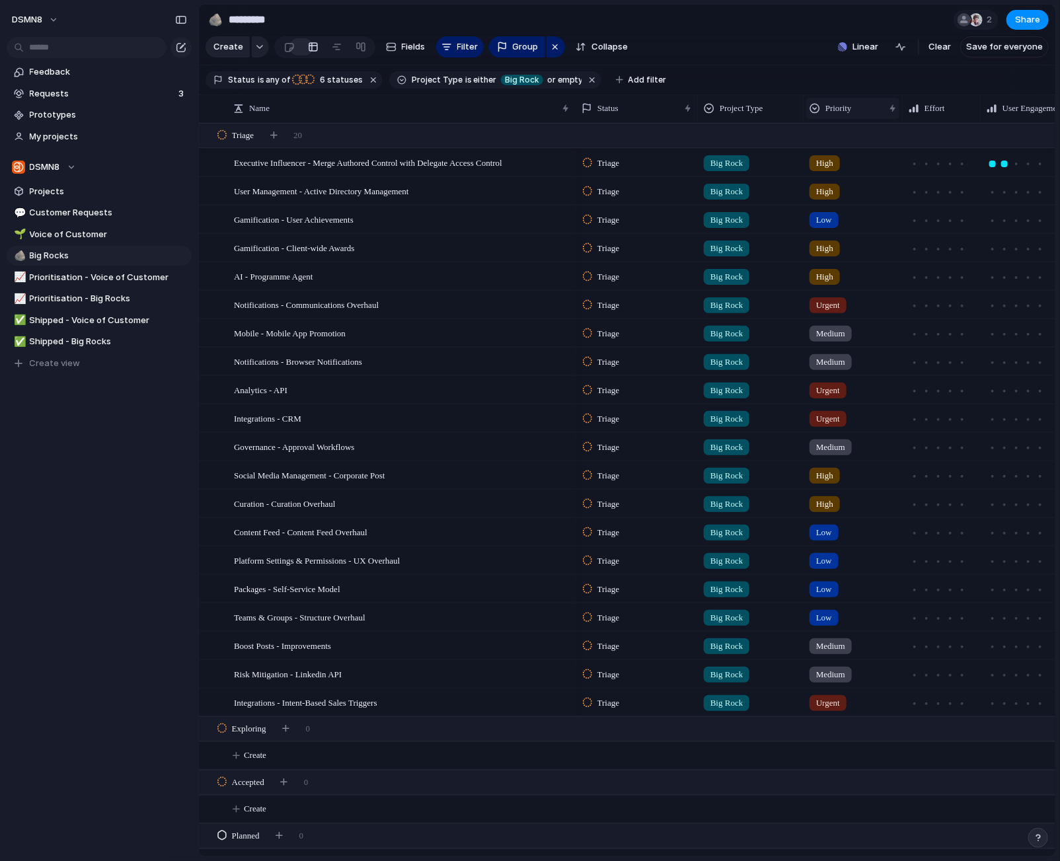
click at [827, 105] on span "Priority" at bounding box center [838, 108] width 26 height 13
click at [839, 182] on span "Sort ascending" at bounding box center [863, 180] width 64 height 13
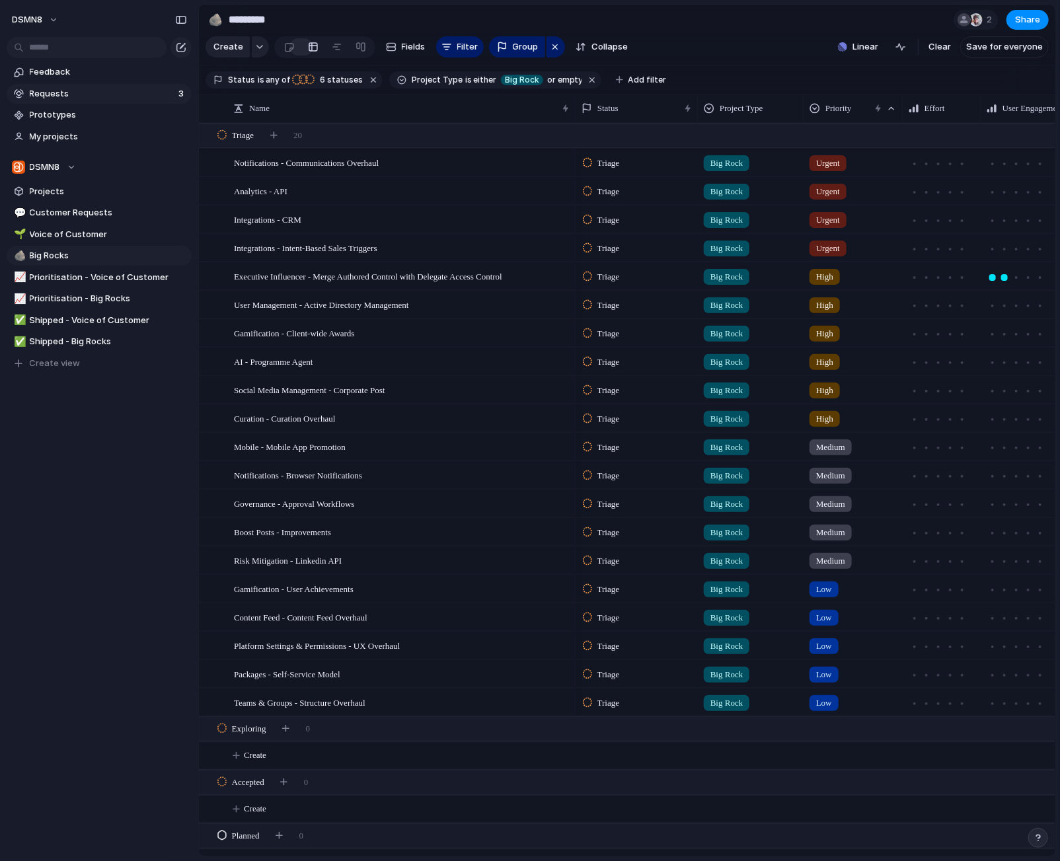
click at [58, 93] on span "Requests" at bounding box center [102, 93] width 145 height 13
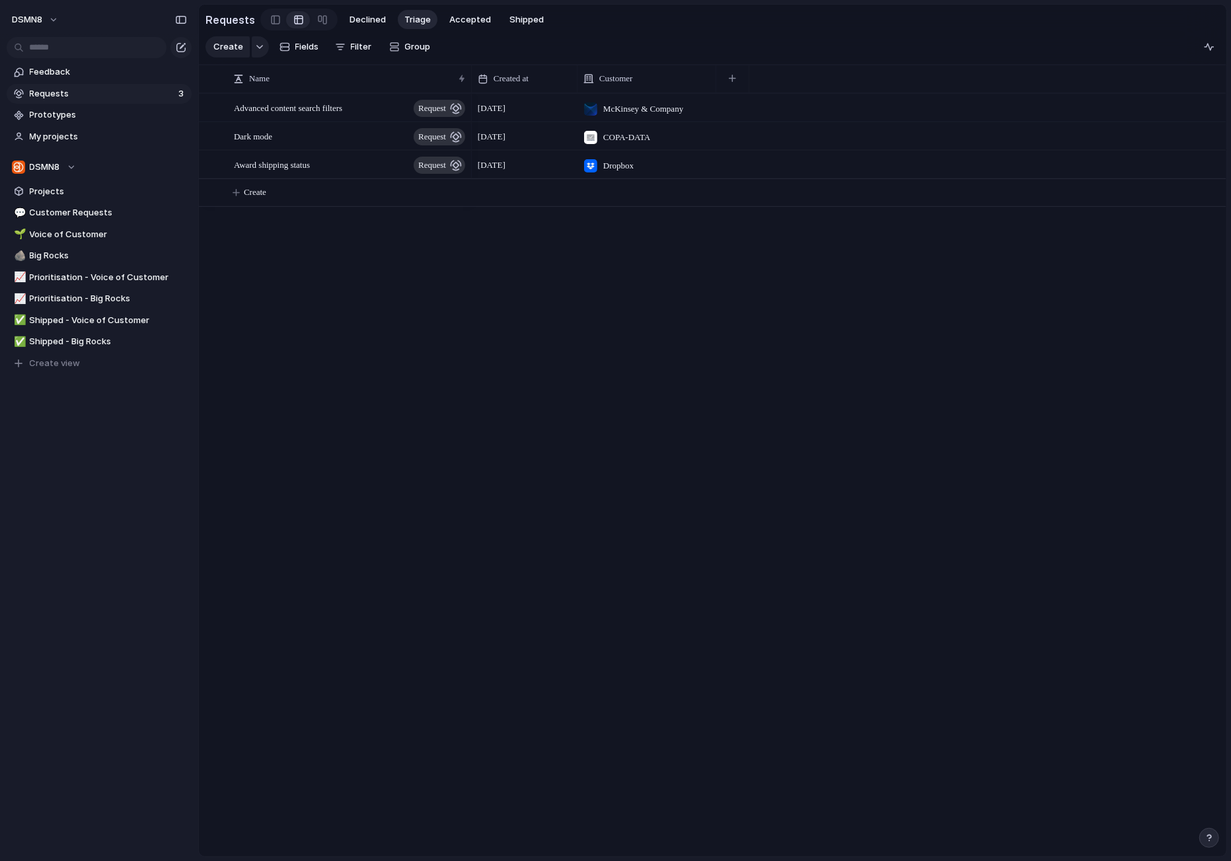
click at [63, 93] on span "Requests" at bounding box center [102, 93] width 145 height 13
click at [104, 95] on span "Requests" at bounding box center [102, 93] width 145 height 13
click at [98, 188] on span "Projects" at bounding box center [108, 191] width 157 height 13
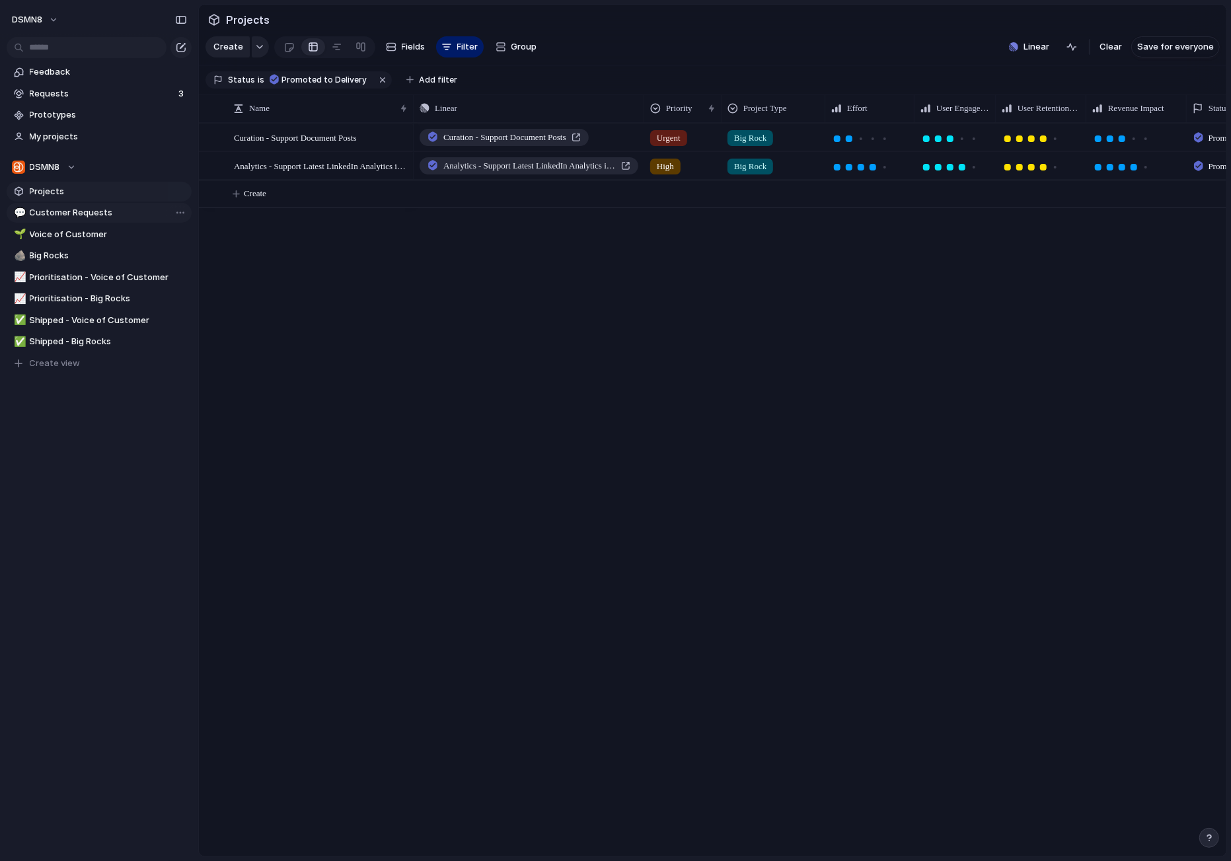
click at [91, 215] on span "Customer Requests" at bounding box center [108, 212] width 157 height 13
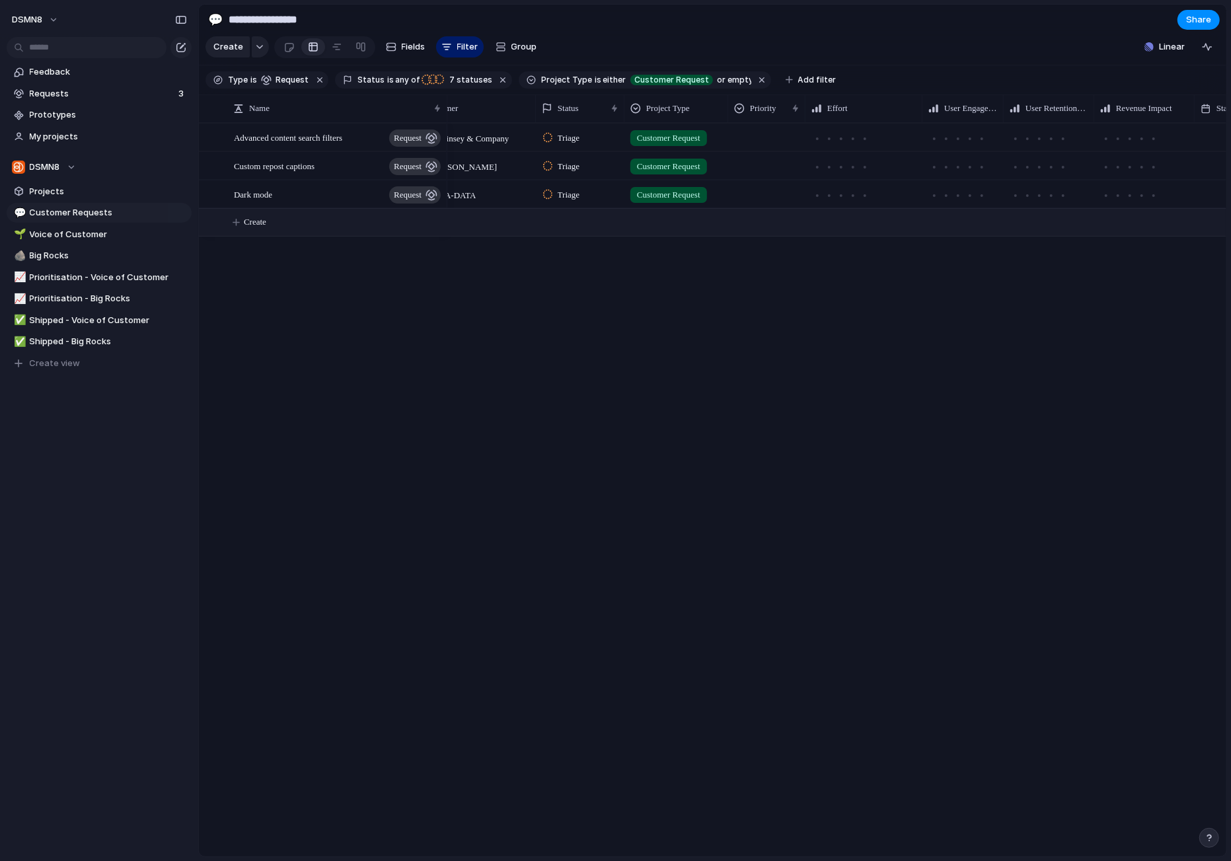
scroll to position [0, 24]
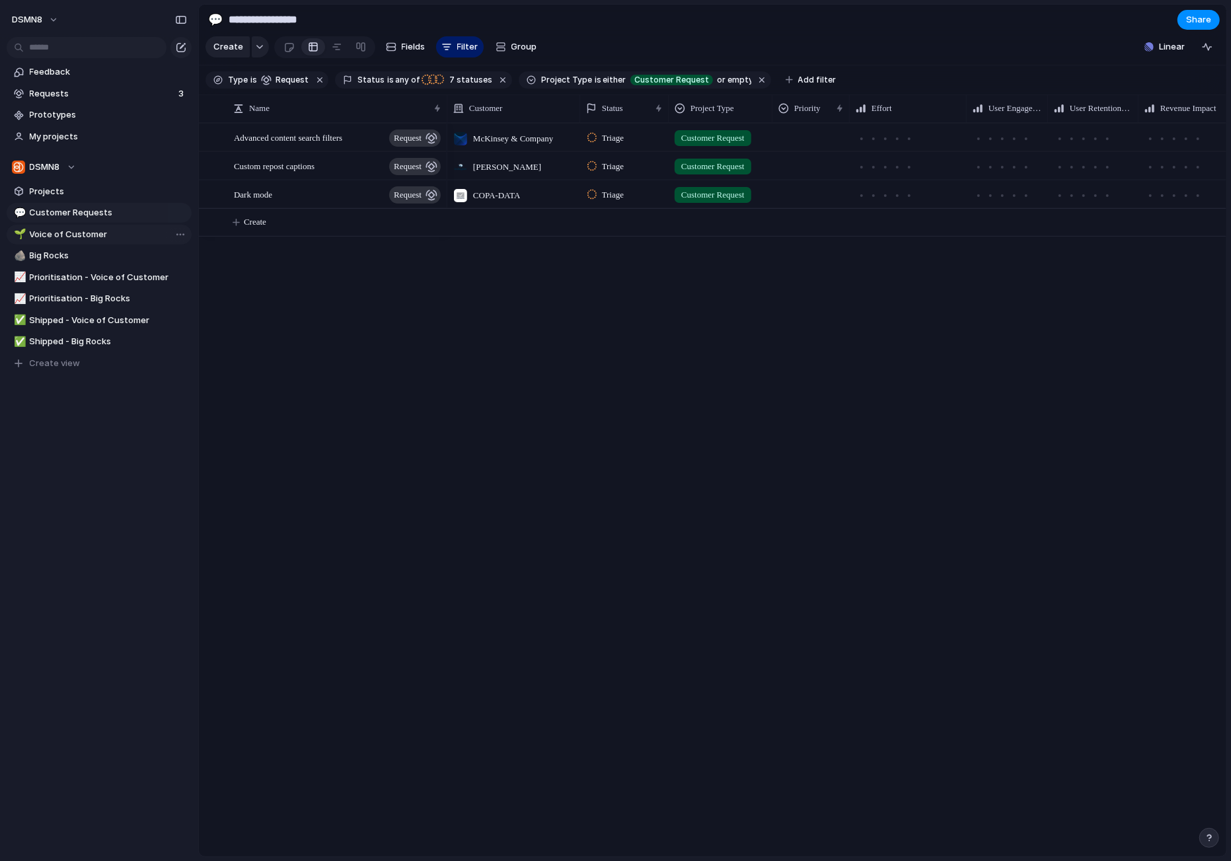
click at [112, 239] on span "Voice of Customer" at bounding box center [108, 234] width 157 height 13
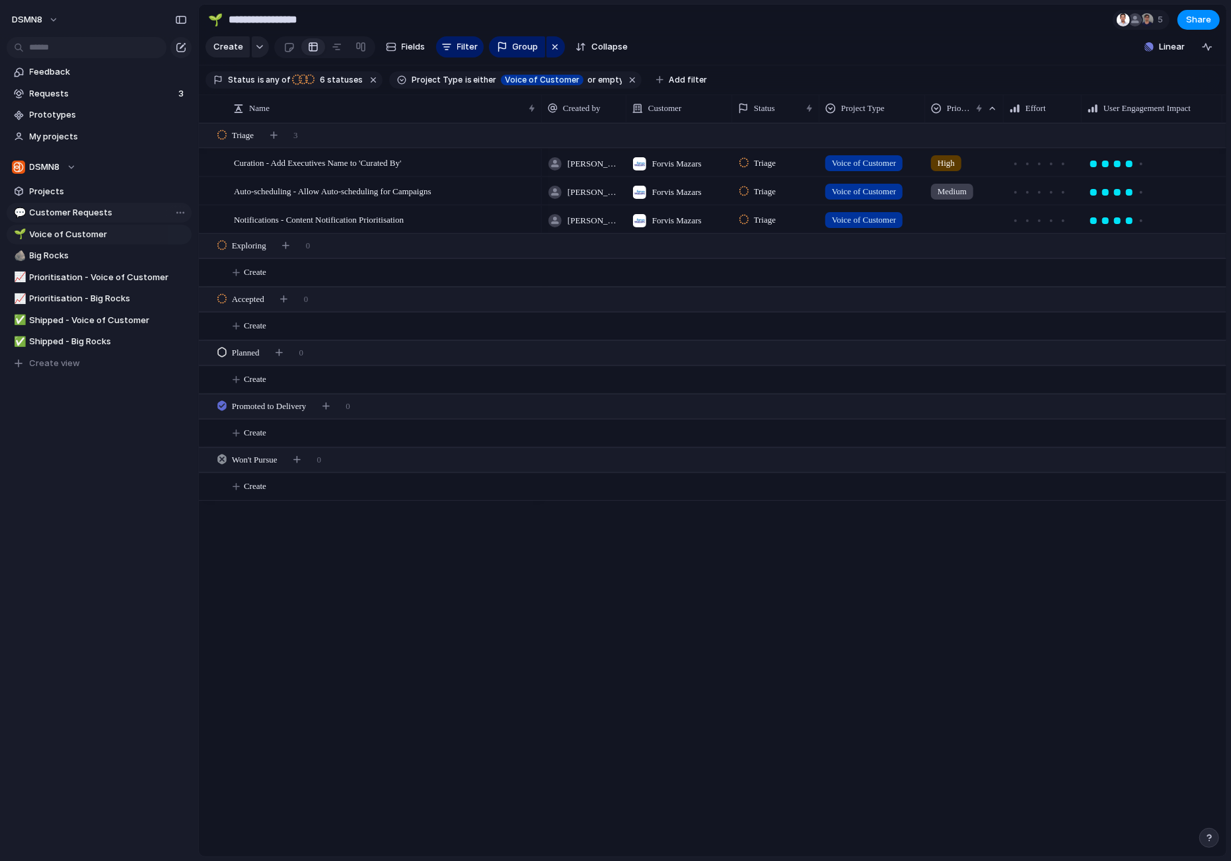
click at [125, 212] on span "Customer Requests" at bounding box center [108, 212] width 157 height 13
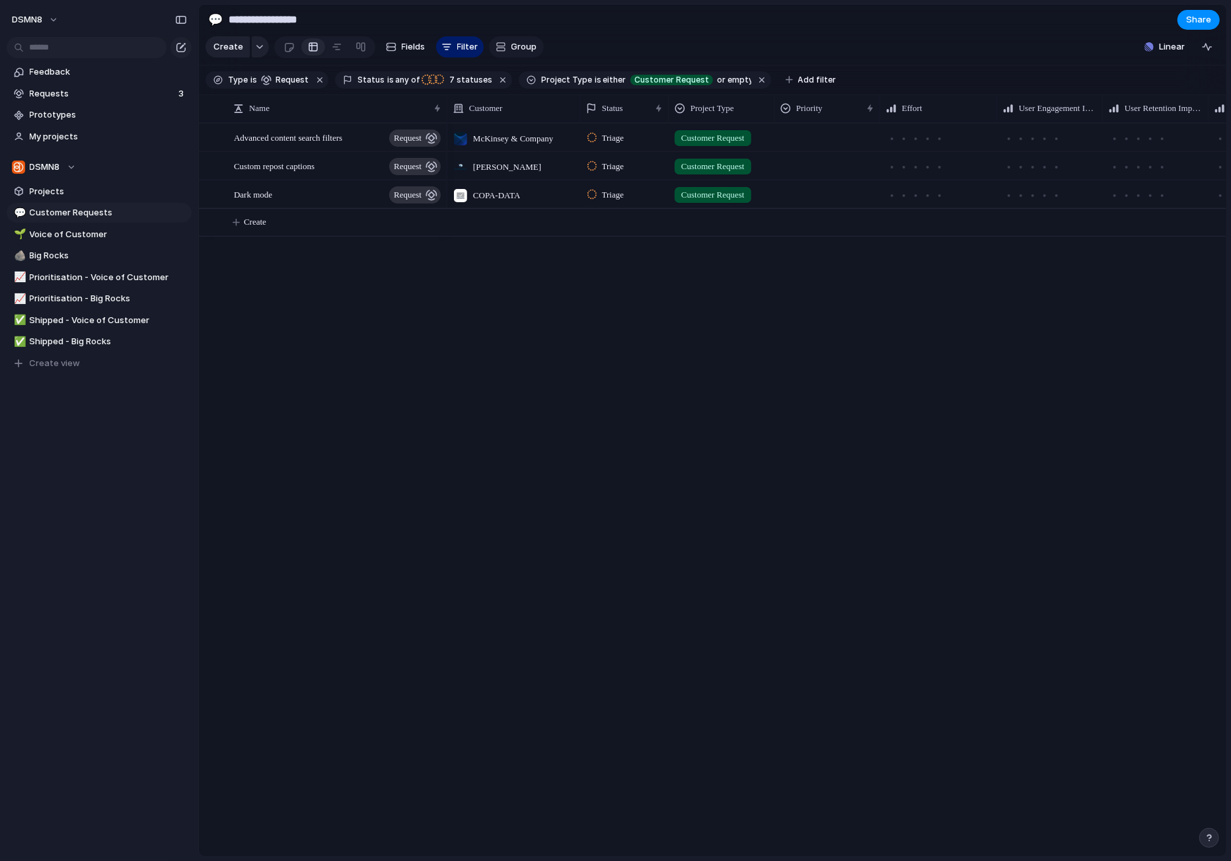
click at [525, 47] on span "Group" at bounding box center [525, 46] width 26 height 13
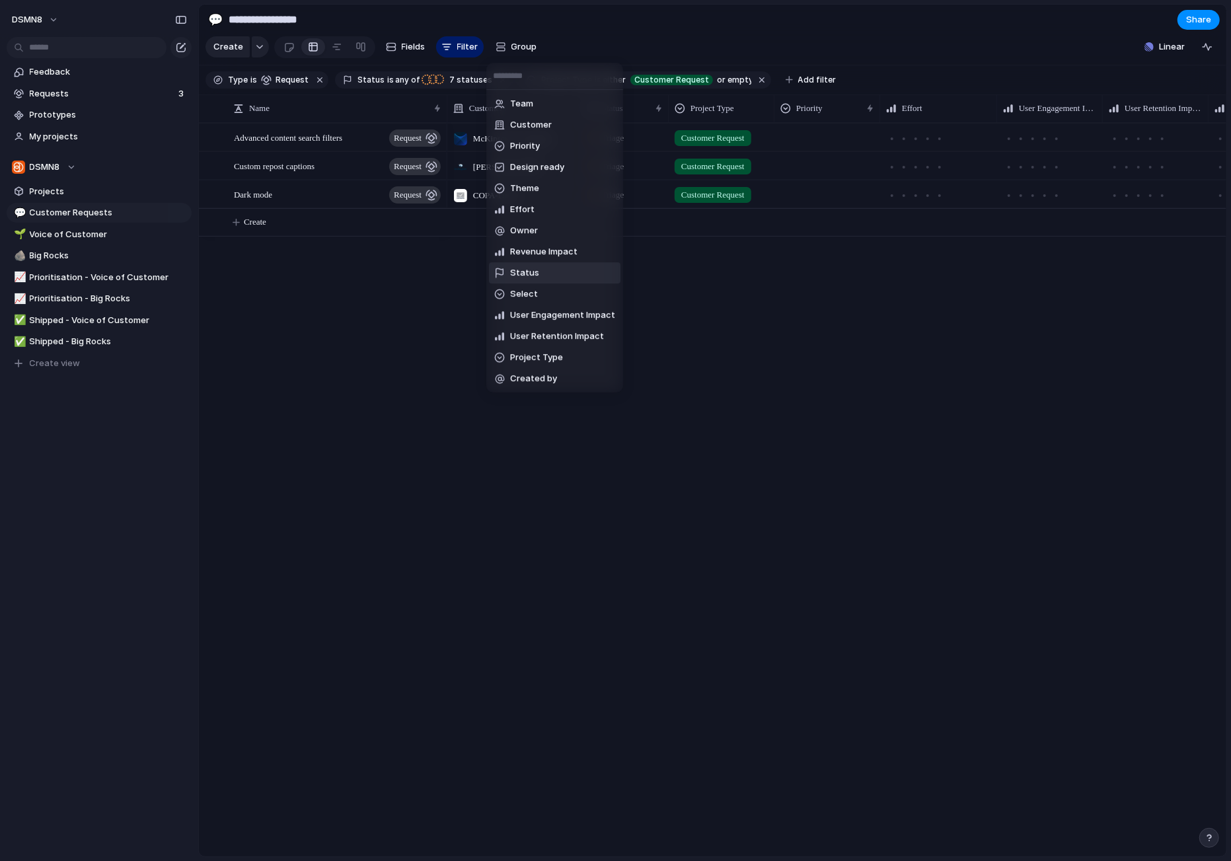
click at [560, 276] on li "Status" at bounding box center [555, 272] width 132 height 21
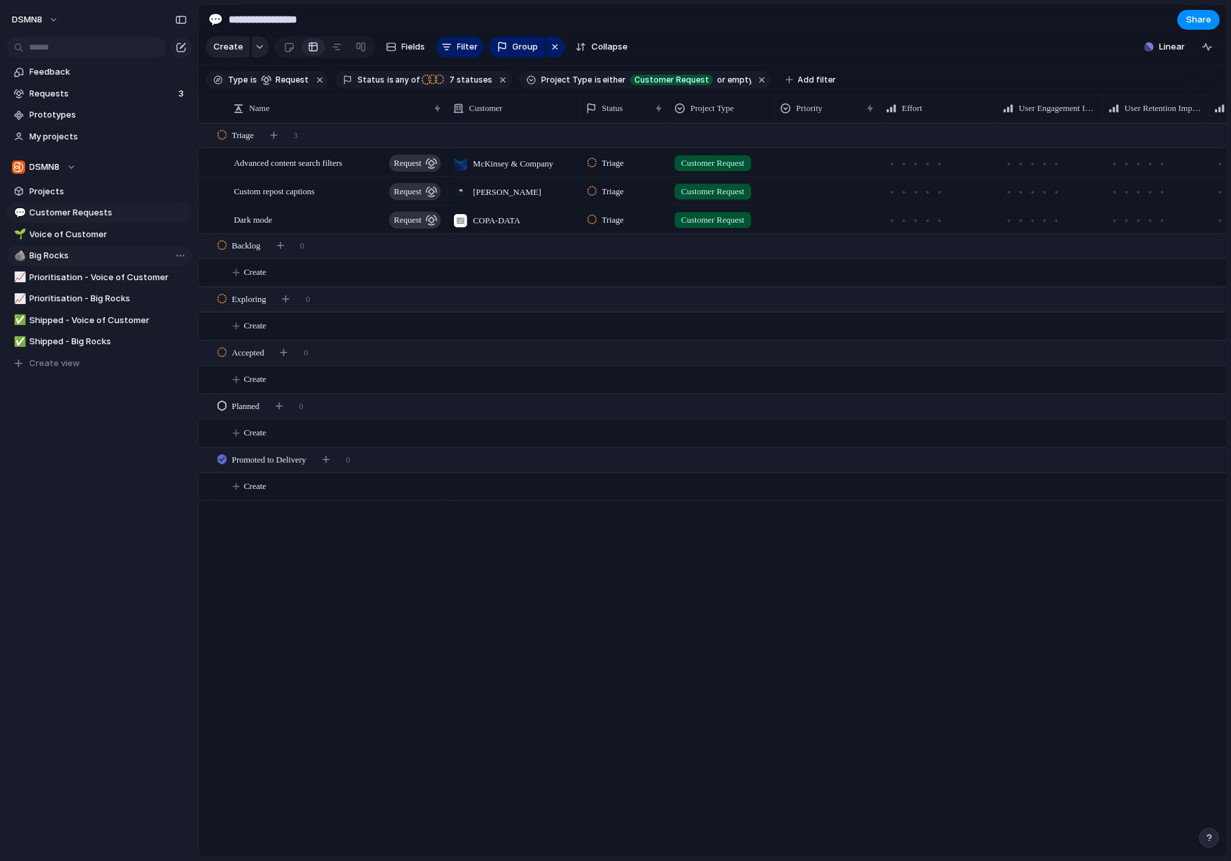
click at [98, 258] on span "Big Rocks" at bounding box center [108, 255] width 157 height 13
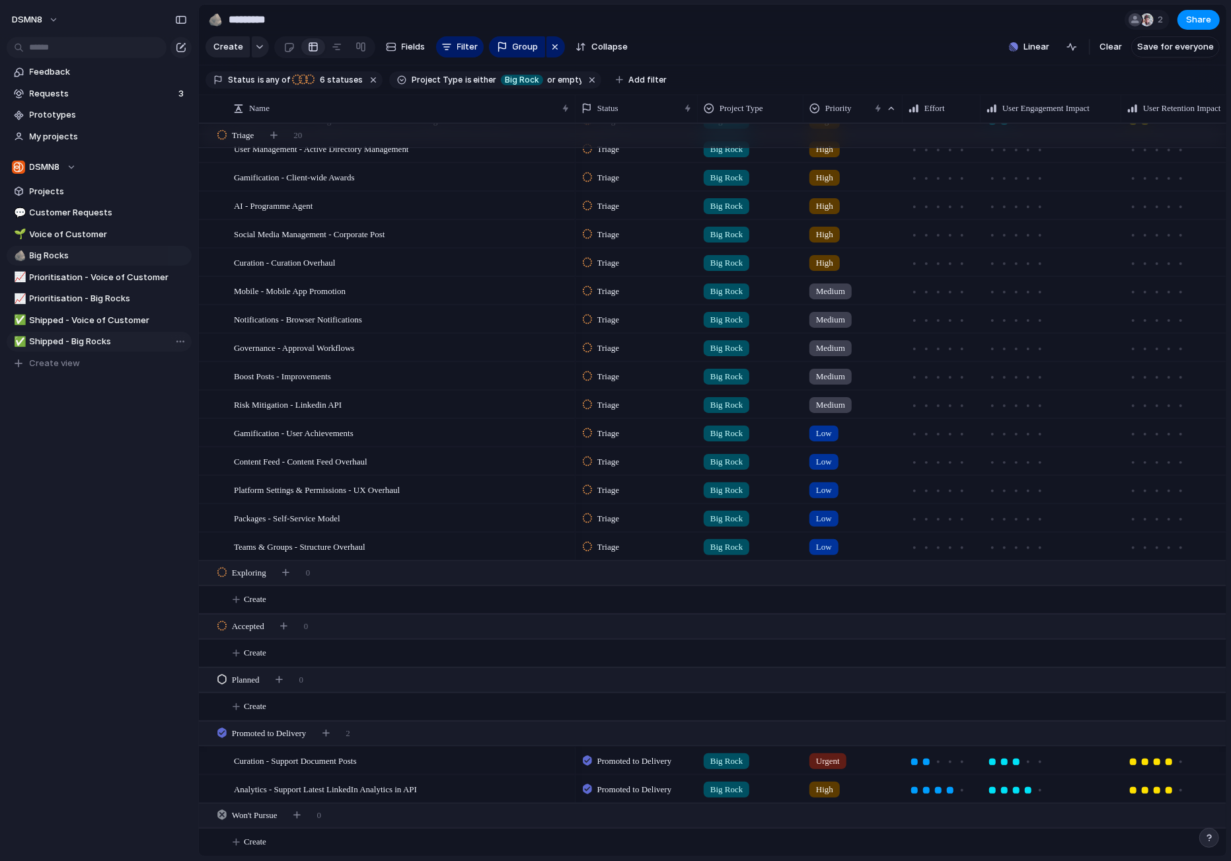
click at [83, 342] on span "Shipped - Big Rocks" at bounding box center [108, 341] width 157 height 13
type input "**********"
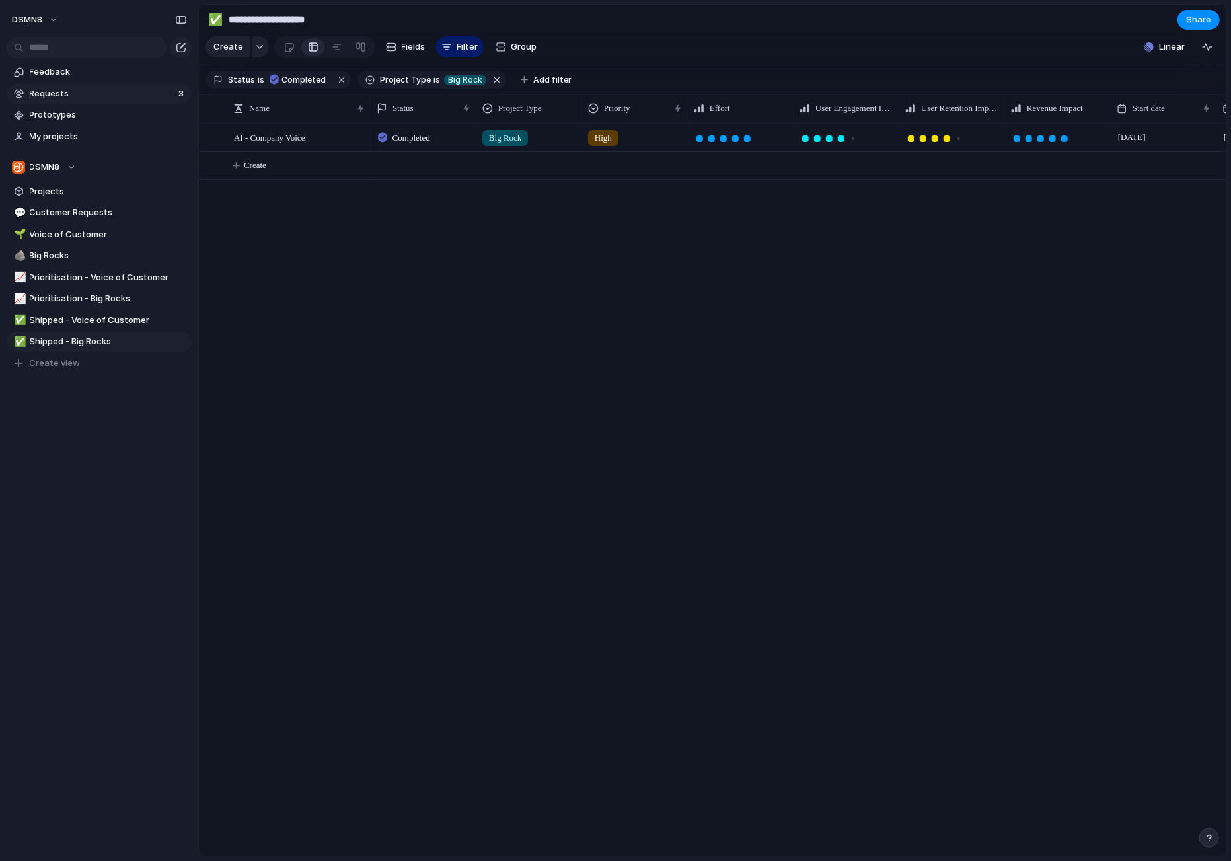
click at [100, 94] on span "Requests" at bounding box center [102, 93] width 145 height 13
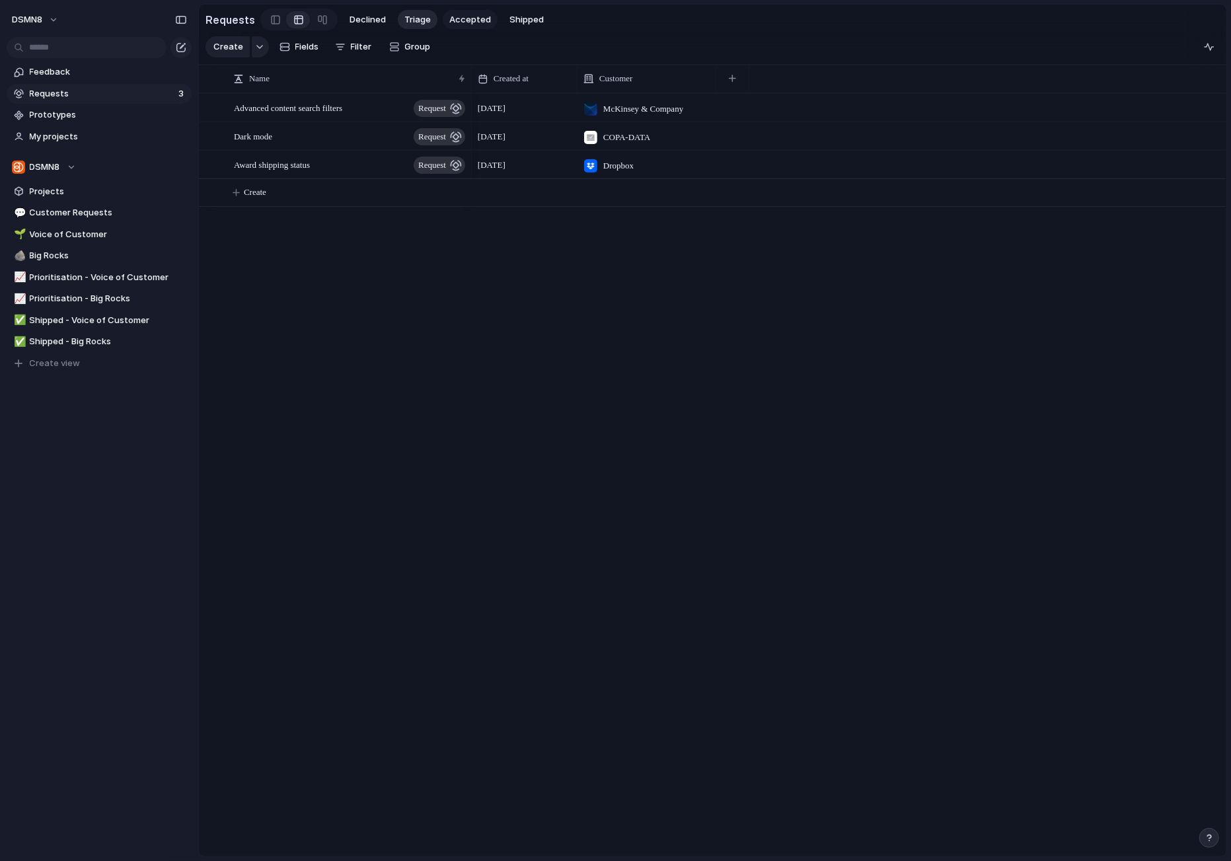
click at [457, 21] on span "Accepted" at bounding box center [470, 19] width 42 height 13
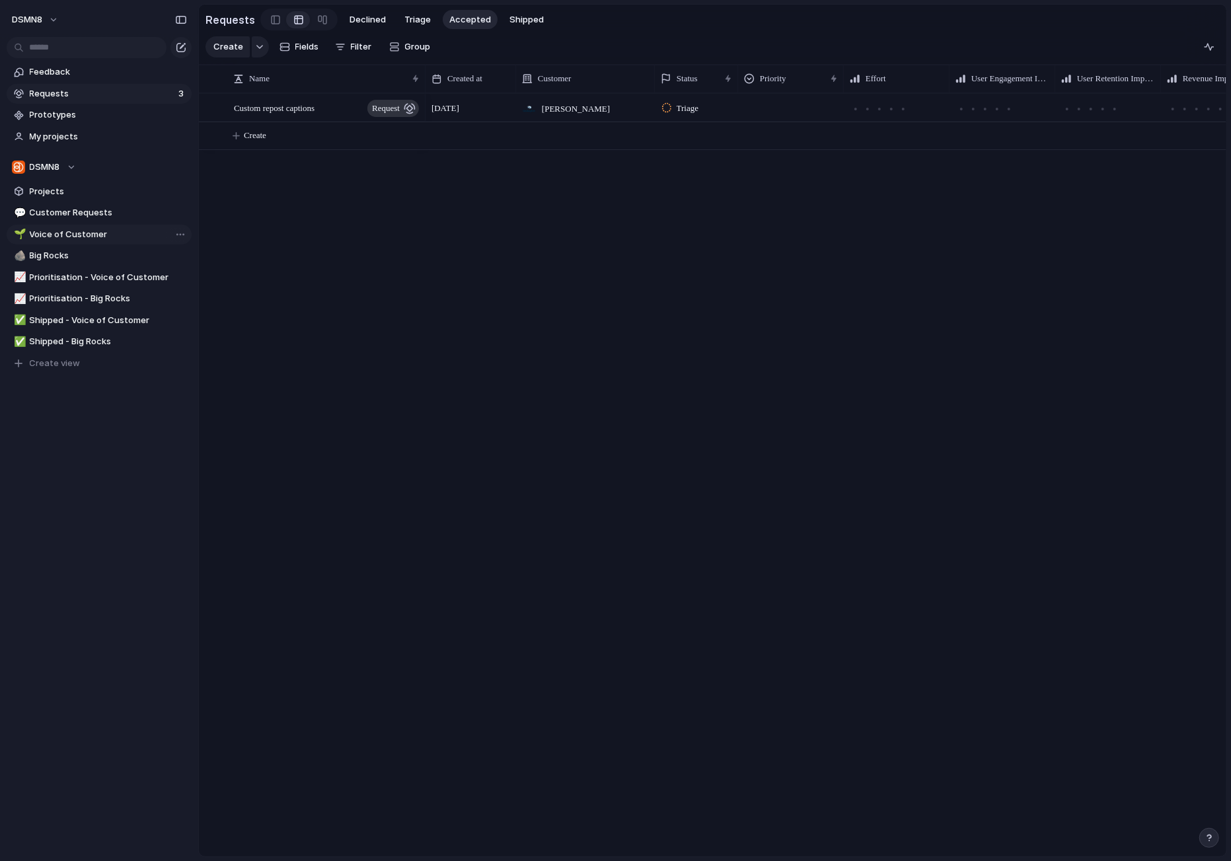
click at [68, 234] on span "Voice of Customer" at bounding box center [108, 234] width 157 height 13
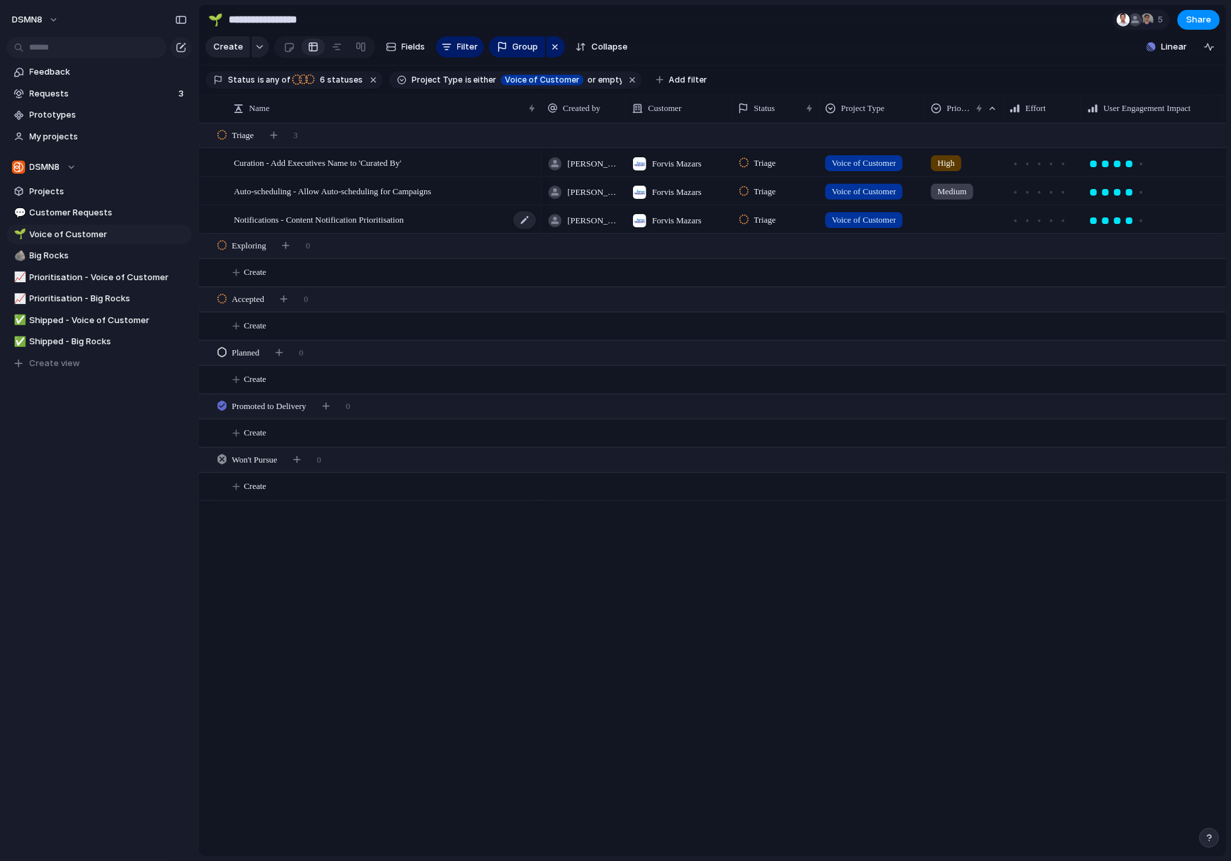
click at [311, 217] on span "Notifications - Content Notification Prioritisation" at bounding box center [319, 218] width 170 height 15
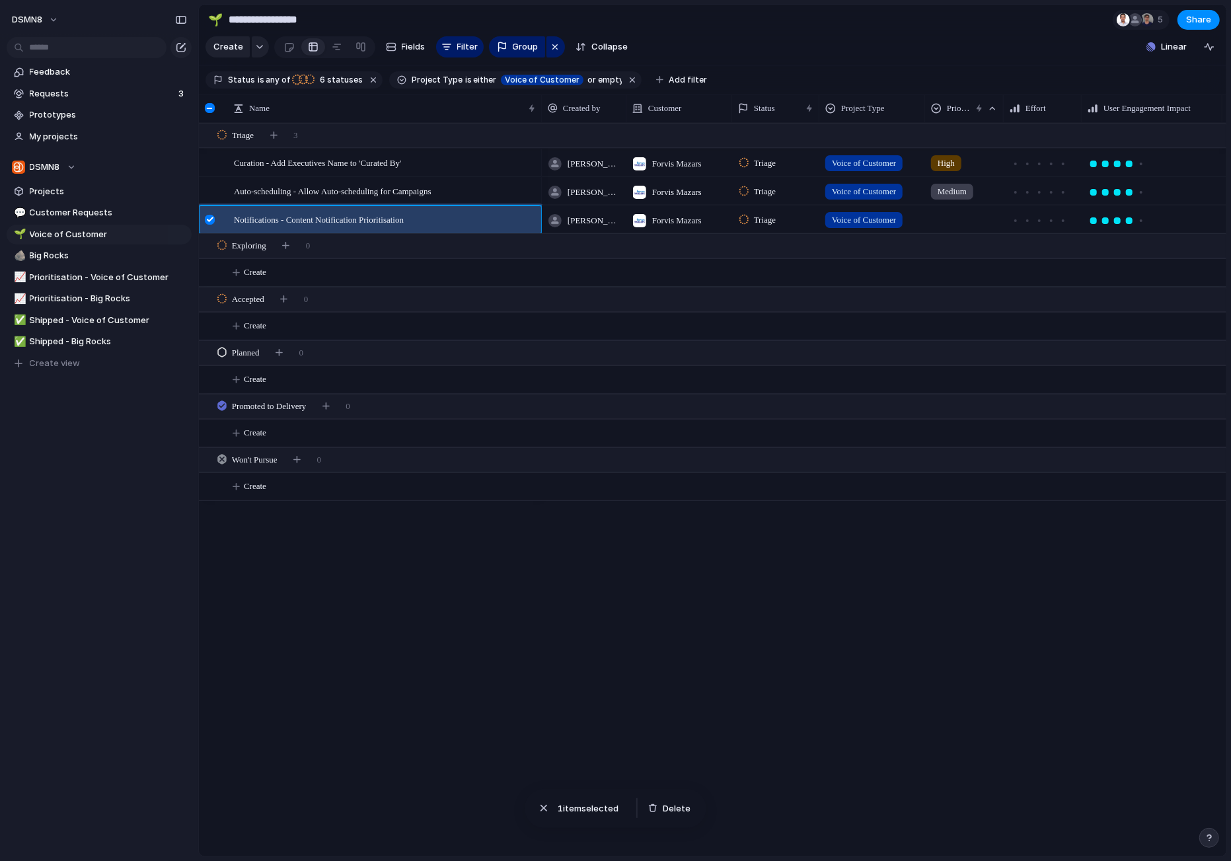
click at [210, 219] on div at bounding box center [210, 220] width 10 height 10
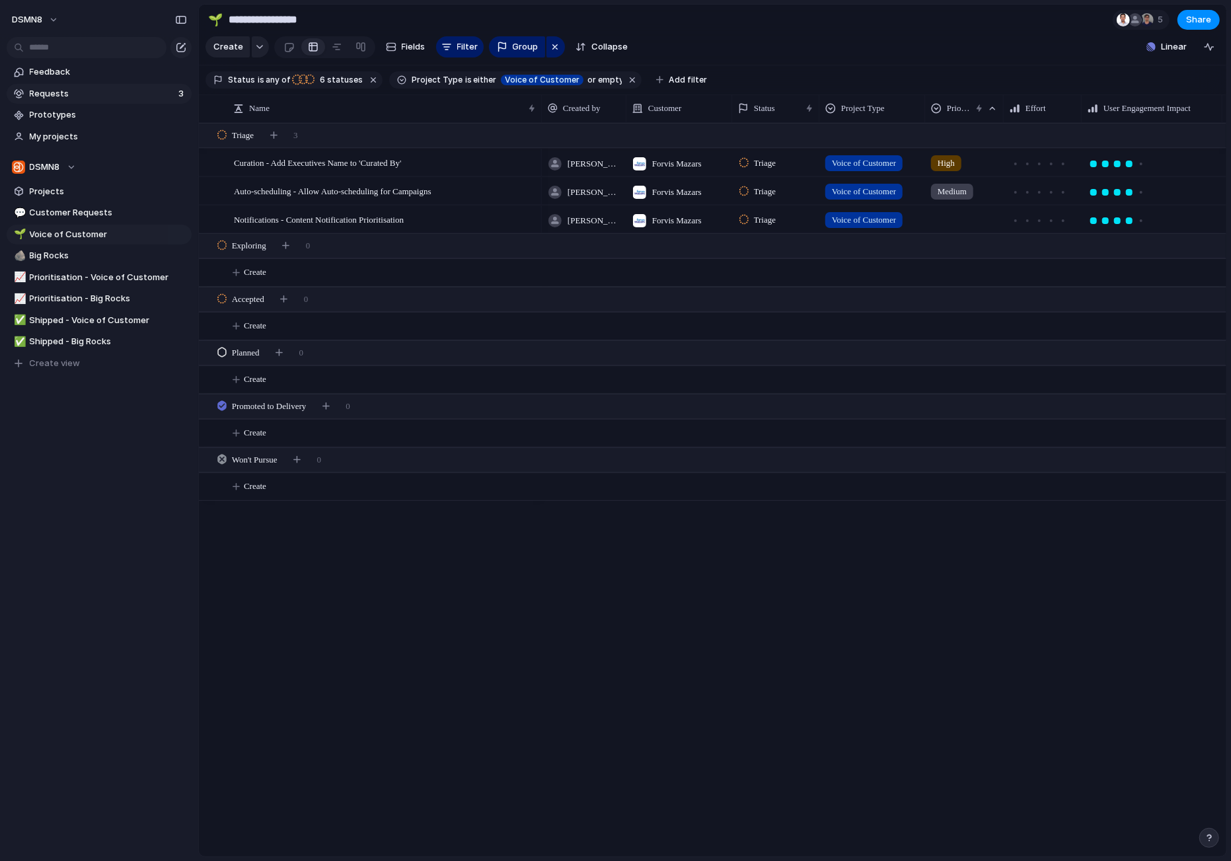
click at [81, 95] on span "Requests" at bounding box center [102, 93] width 145 height 13
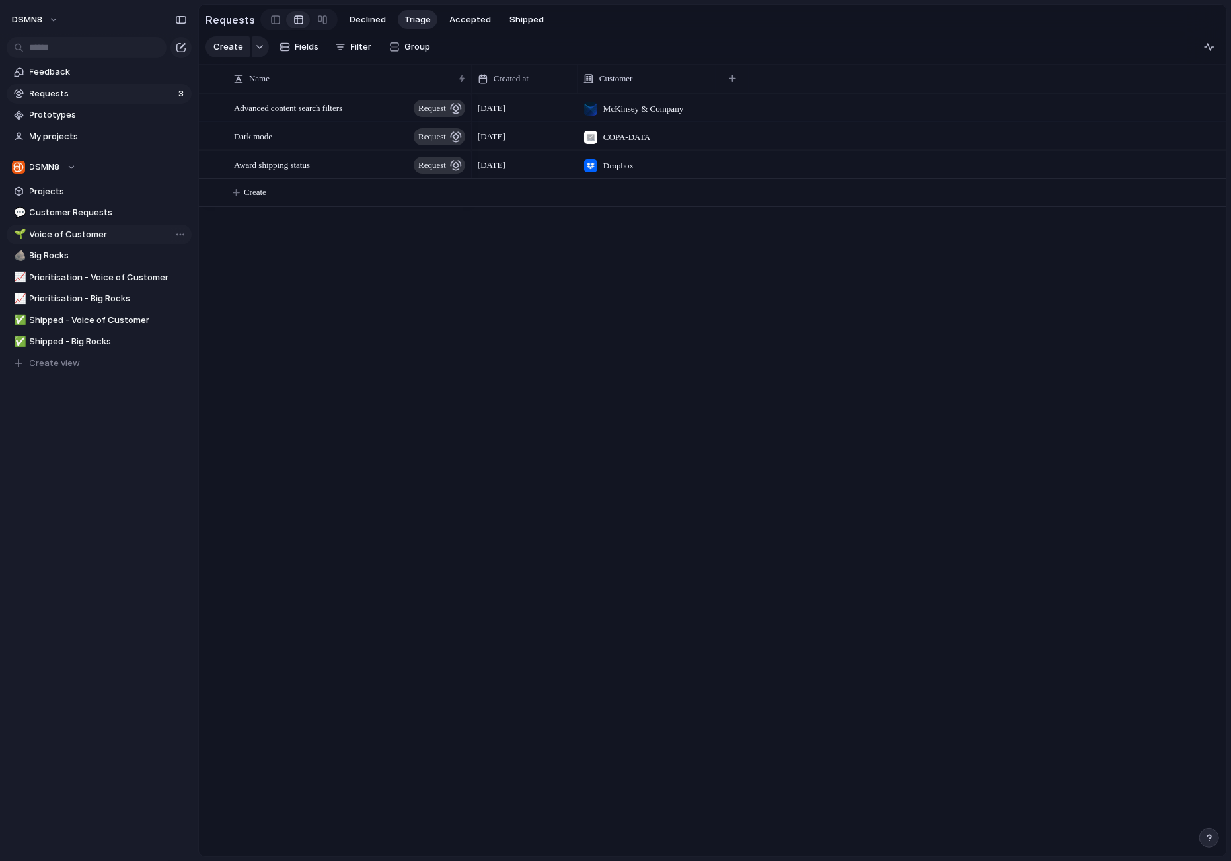
click at [133, 234] on span "Voice of Customer" at bounding box center [108, 234] width 157 height 13
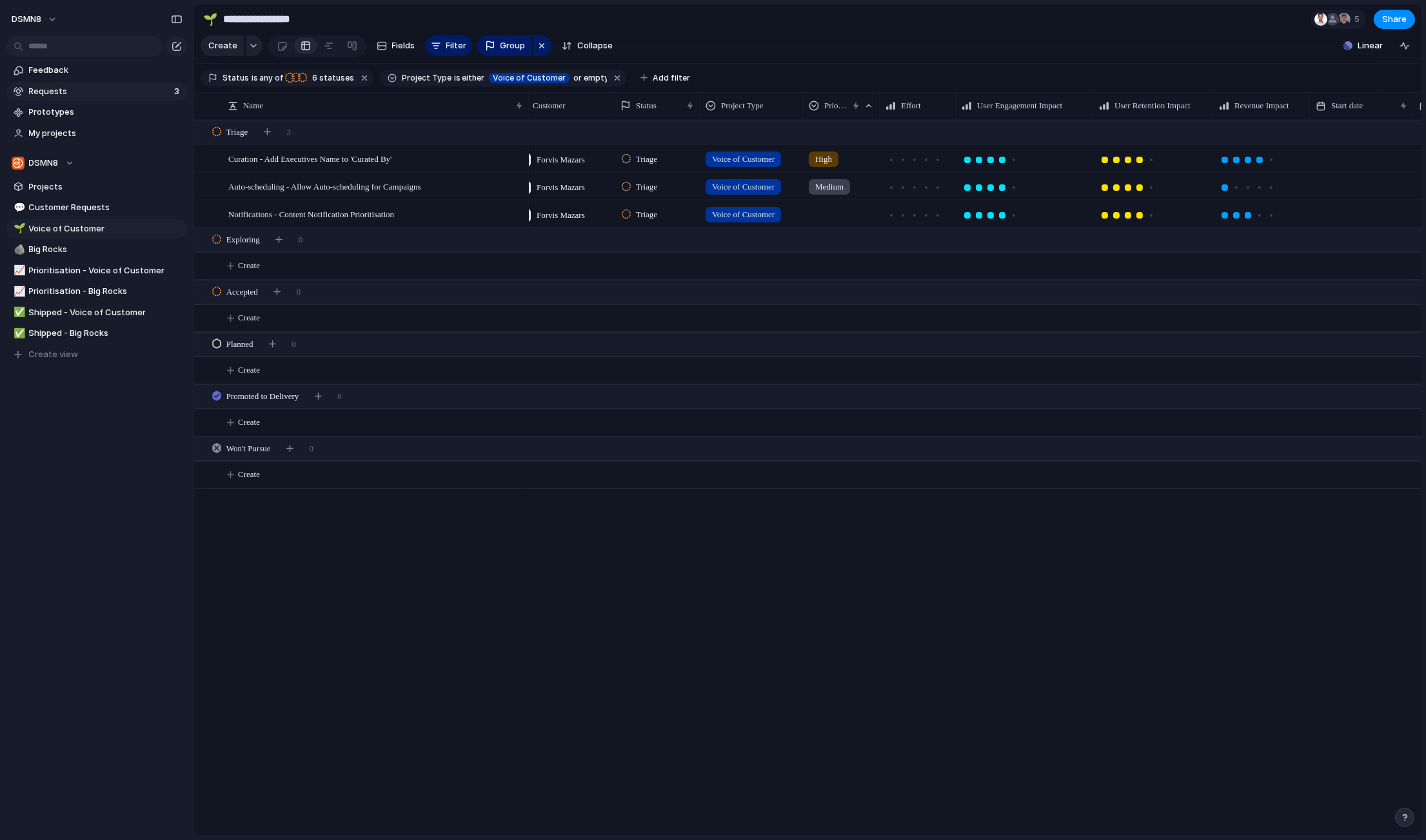
click at [81, 94] on span "Requests" at bounding box center [100, 91] width 142 height 13
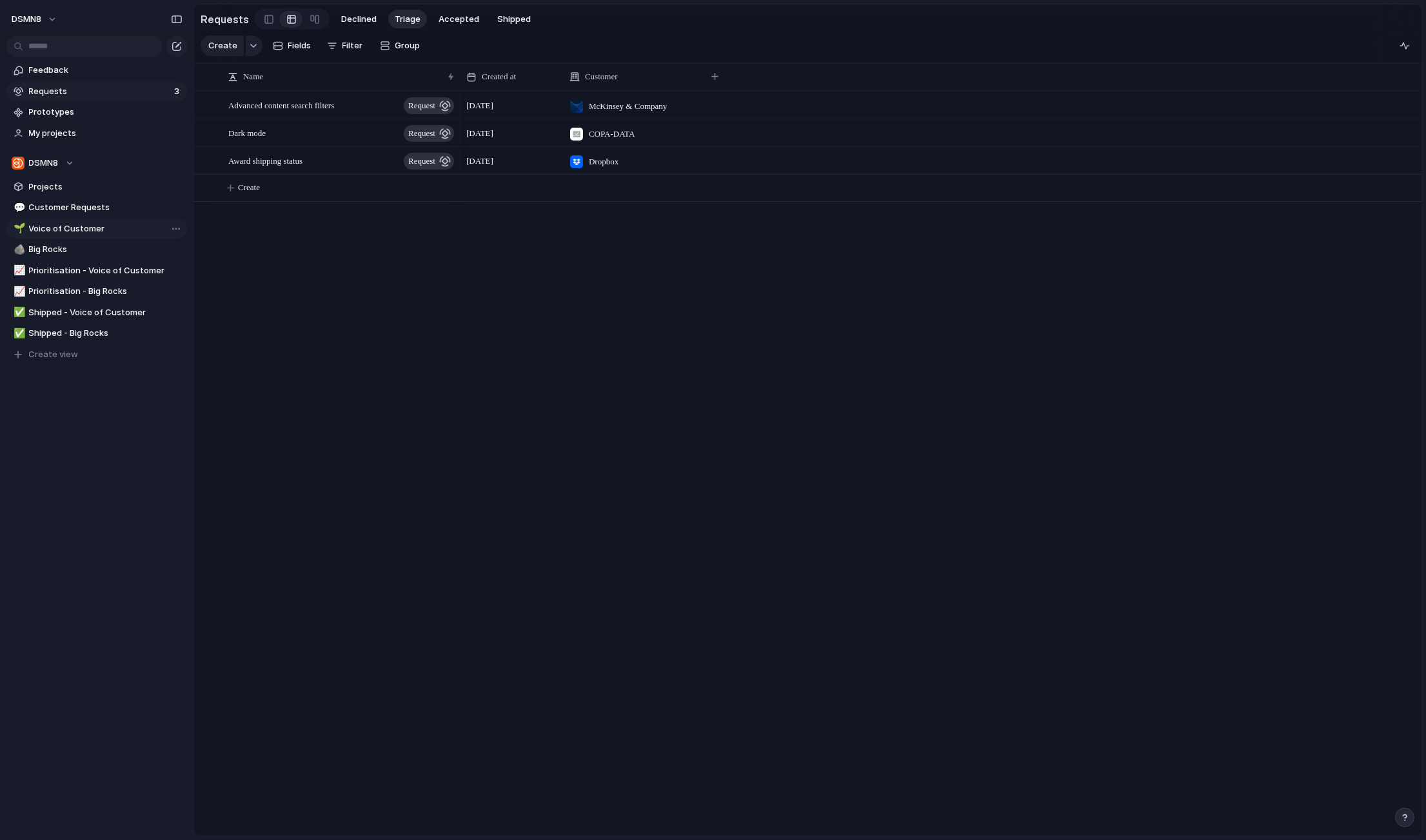
click at [84, 231] on span "Voice of Customer" at bounding box center [105, 228] width 153 height 13
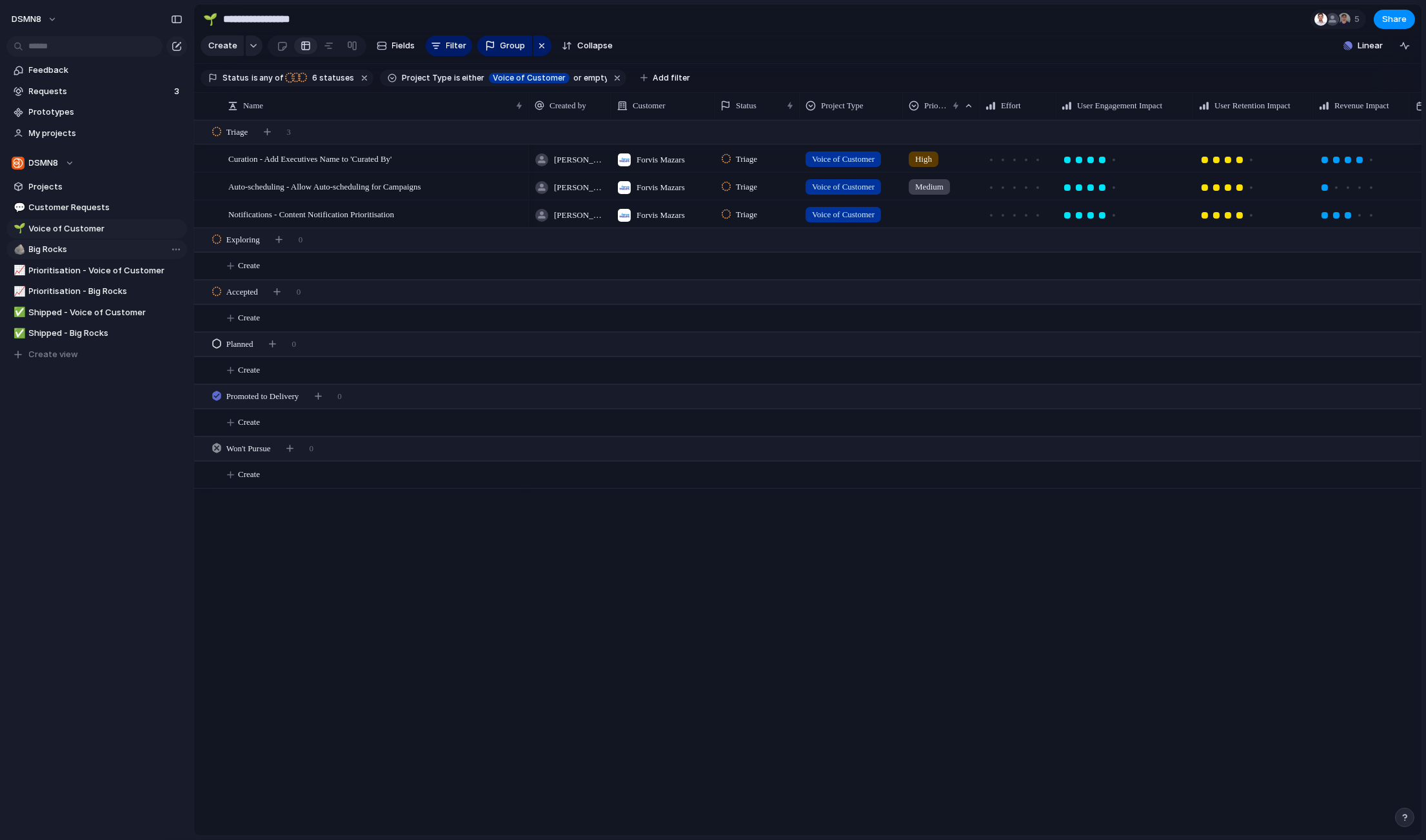
click at [81, 247] on span "Big Rocks" at bounding box center [105, 249] width 153 height 13
type input "*********"
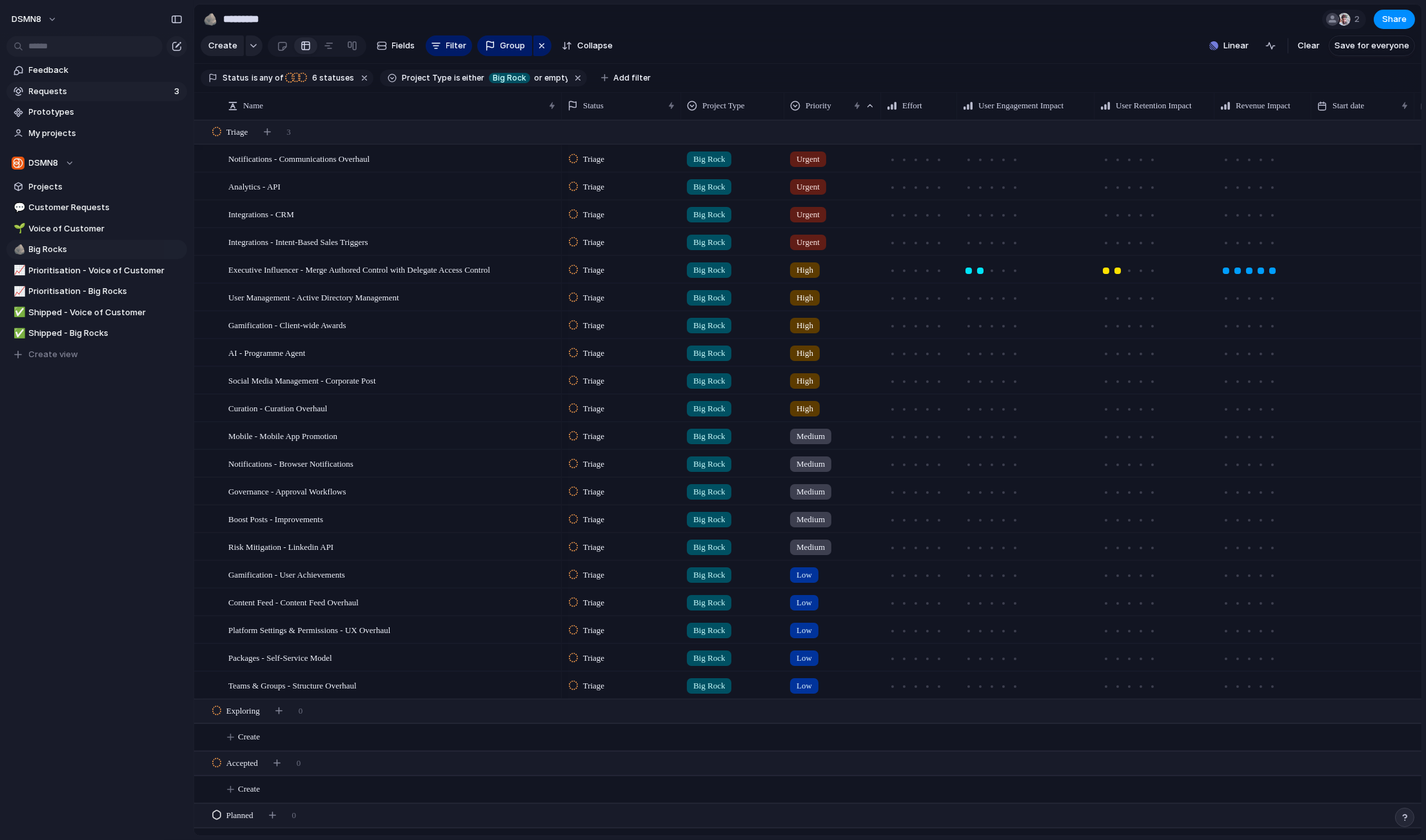
click at [88, 92] on span "Requests" at bounding box center [100, 91] width 142 height 13
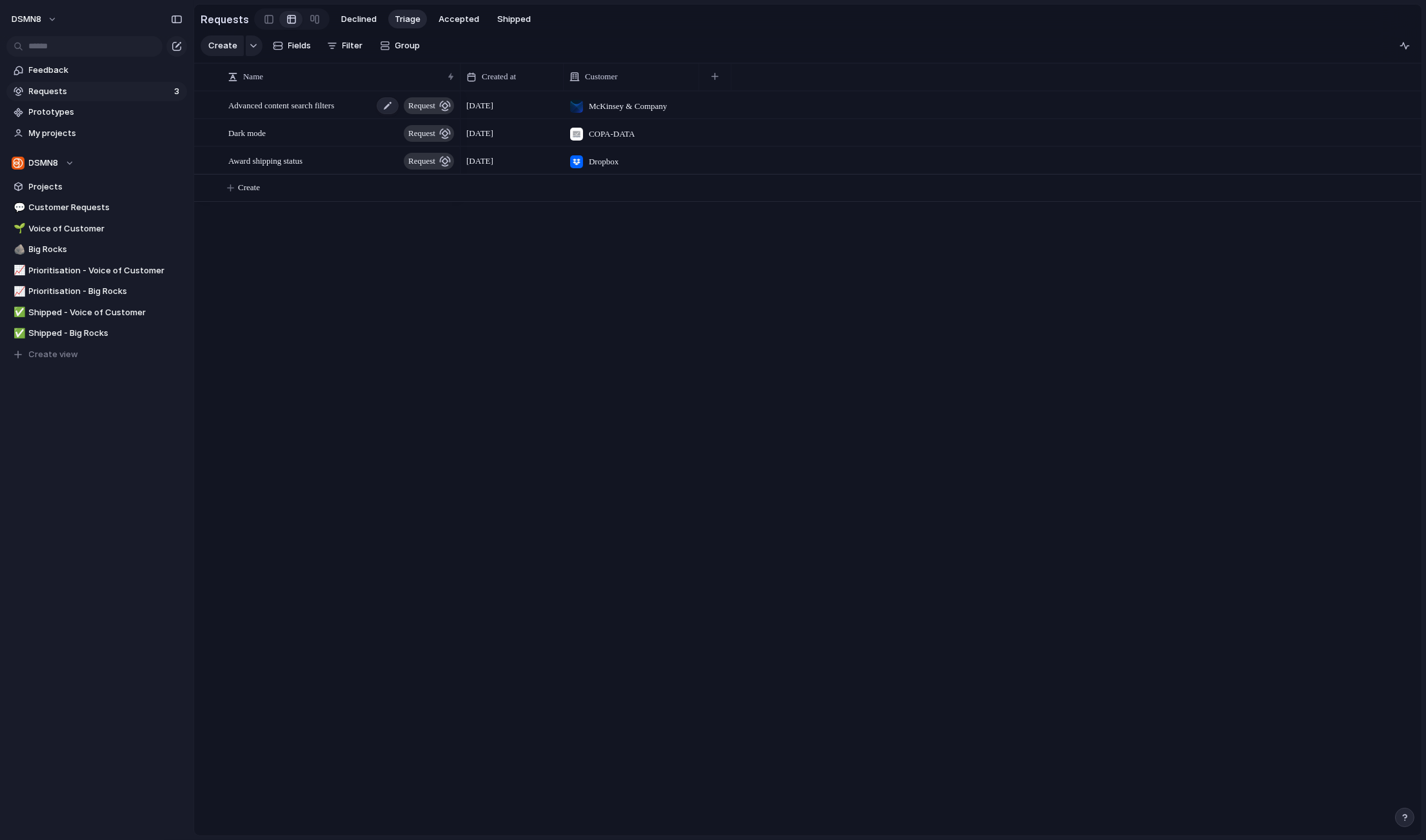
click at [334, 107] on span "Advanced content search filters" at bounding box center [281, 104] width 105 height 15
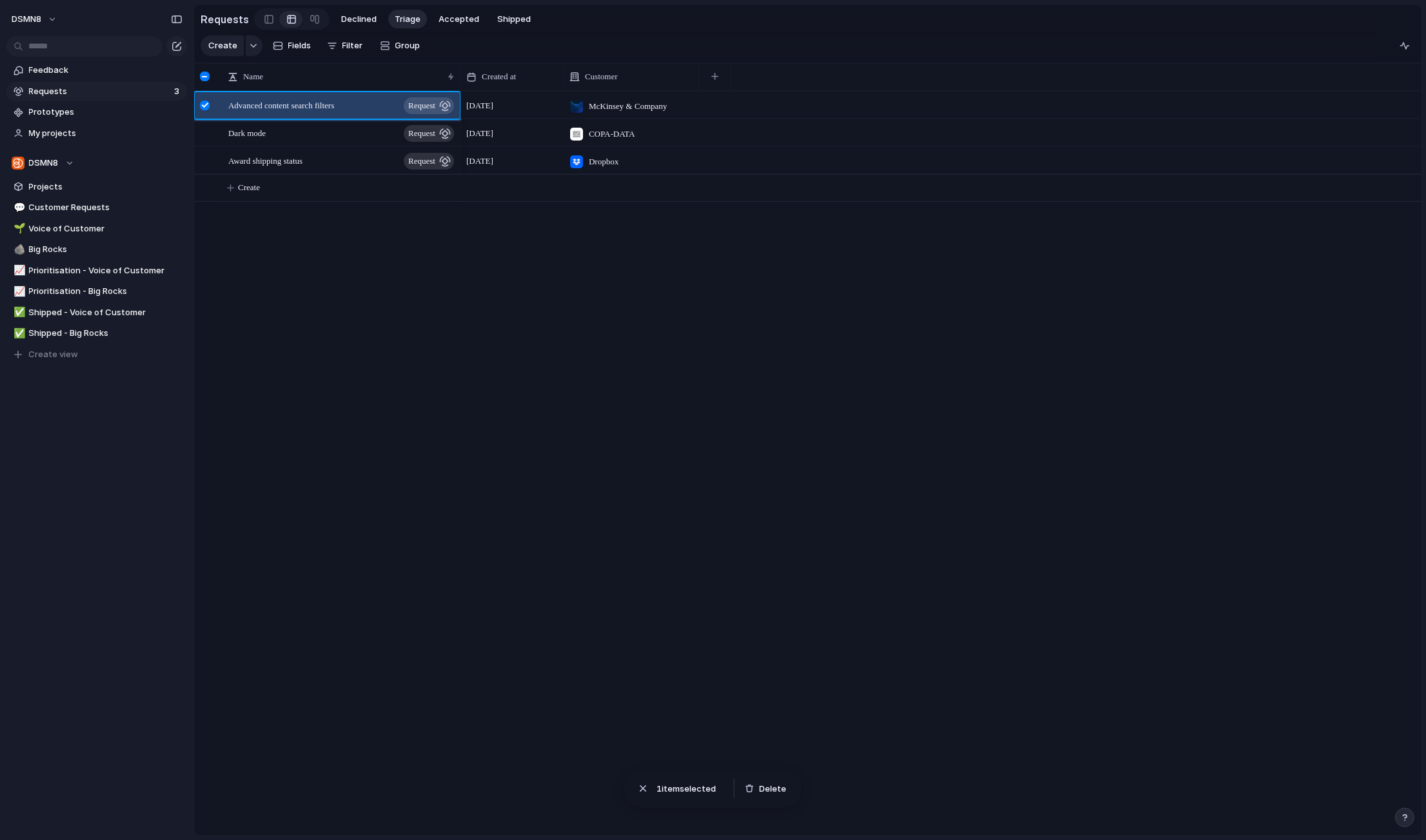
click at [208, 103] on div at bounding box center [205, 105] width 10 height 10
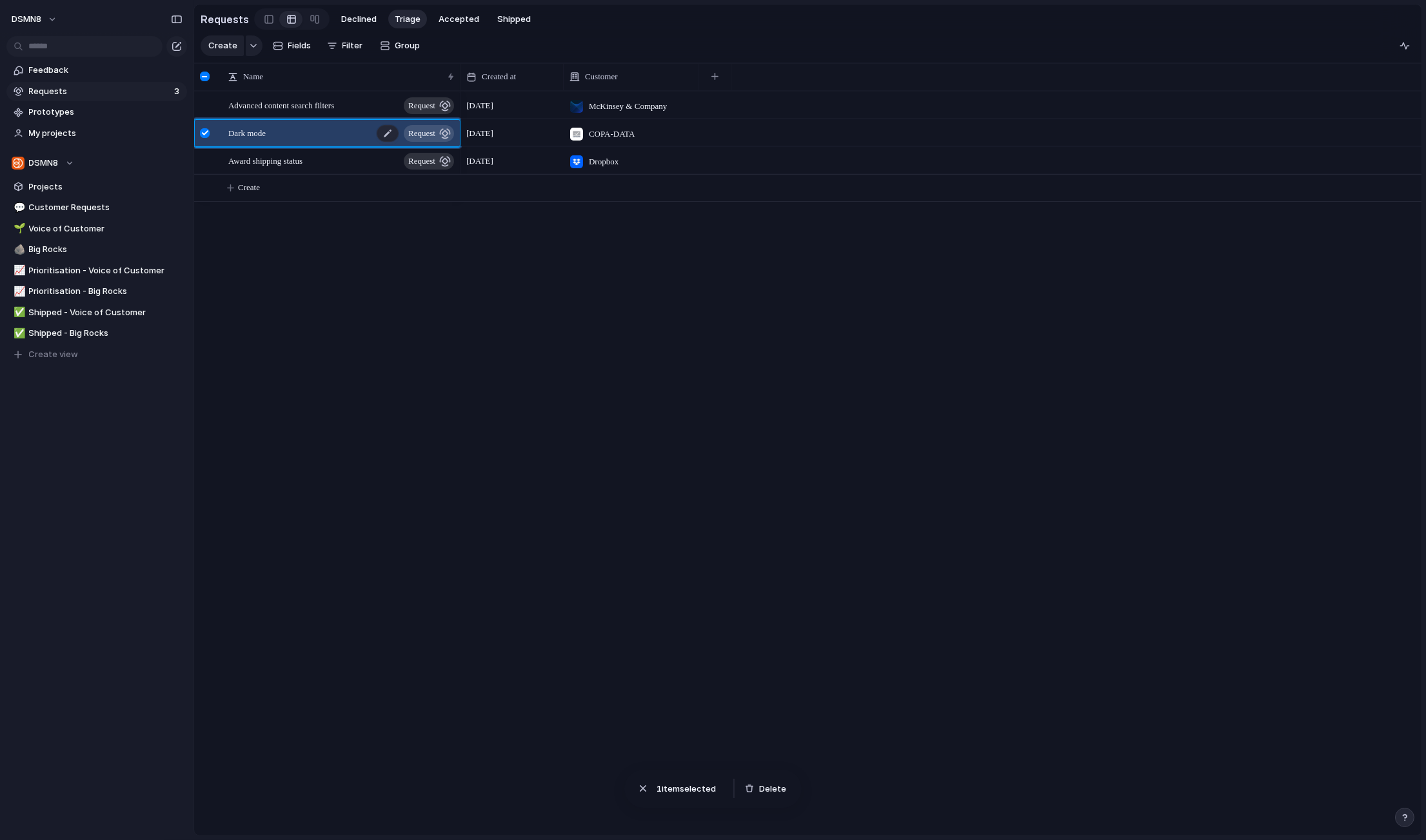
click at [282, 137] on div "Dark mode request" at bounding box center [342, 133] width 227 height 26
click at [203, 133] on div at bounding box center [205, 134] width 10 height 10
click at [265, 20] on div at bounding box center [268, 20] width 9 height 20
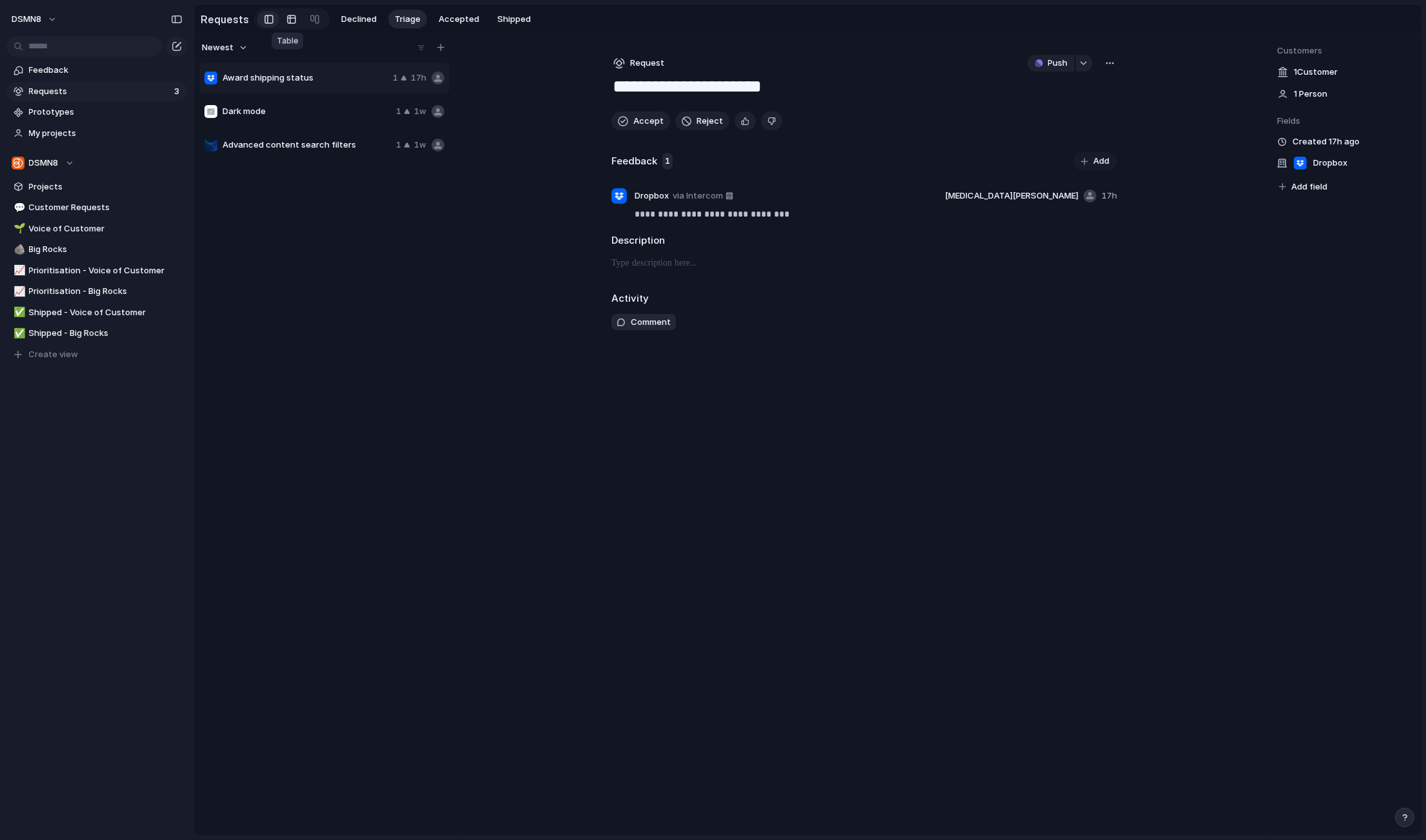
click at [286, 19] on div at bounding box center [291, 19] width 11 height 20
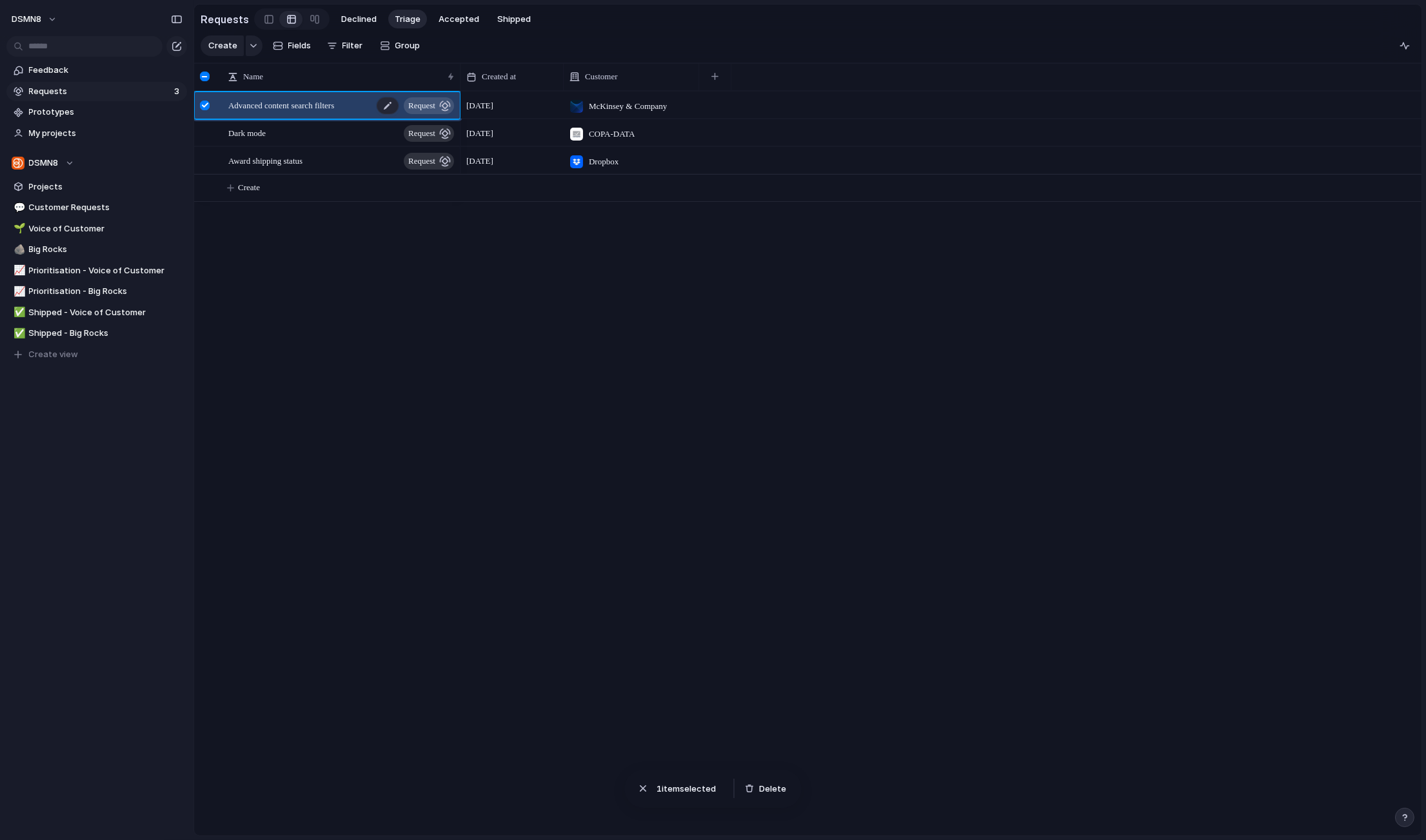
click at [291, 108] on span "Advanced content search filters" at bounding box center [281, 104] width 105 height 15
click at [201, 103] on div at bounding box center [205, 105] width 10 height 10
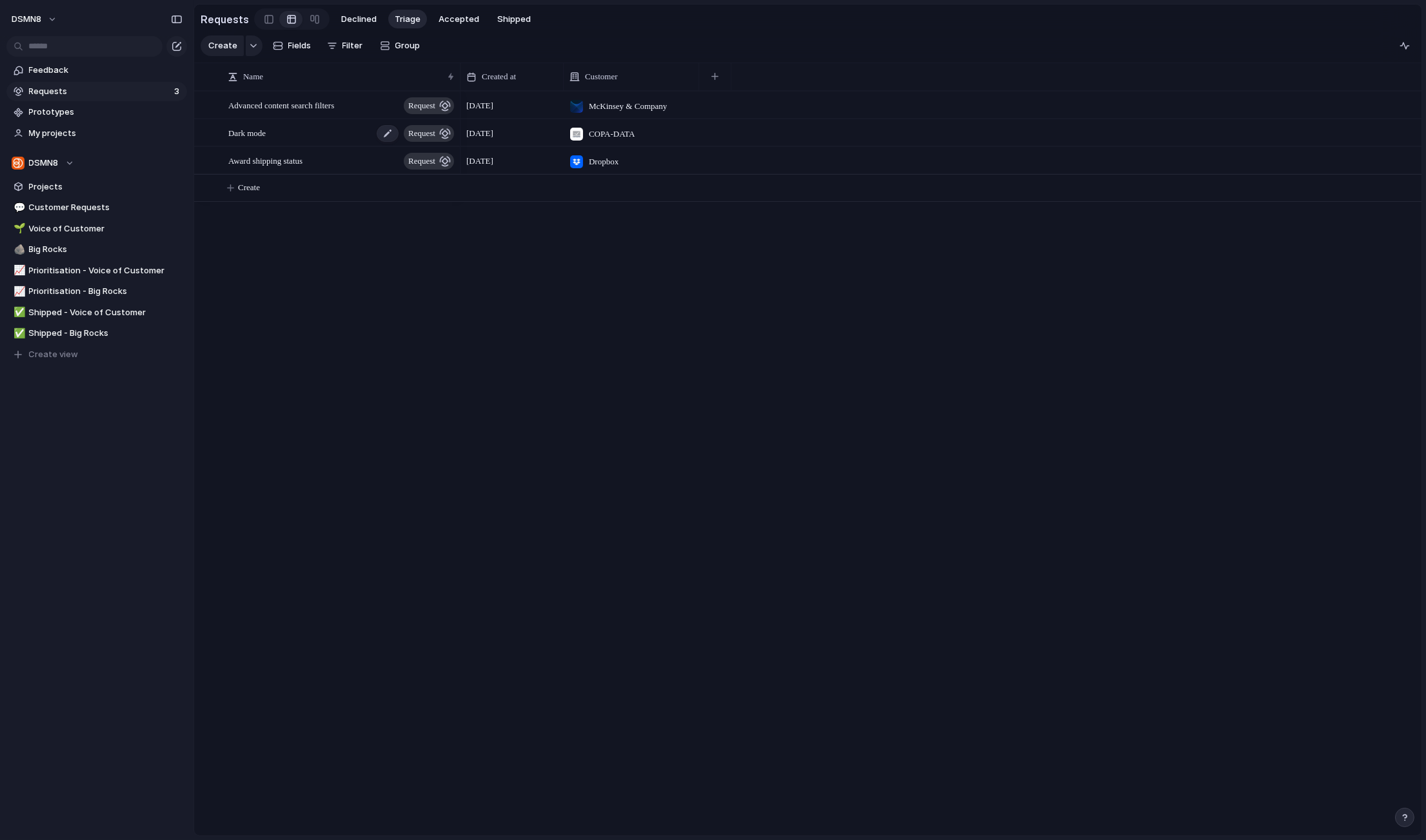
click at [297, 130] on div "Dark mode request" at bounding box center [342, 133] width 227 height 26
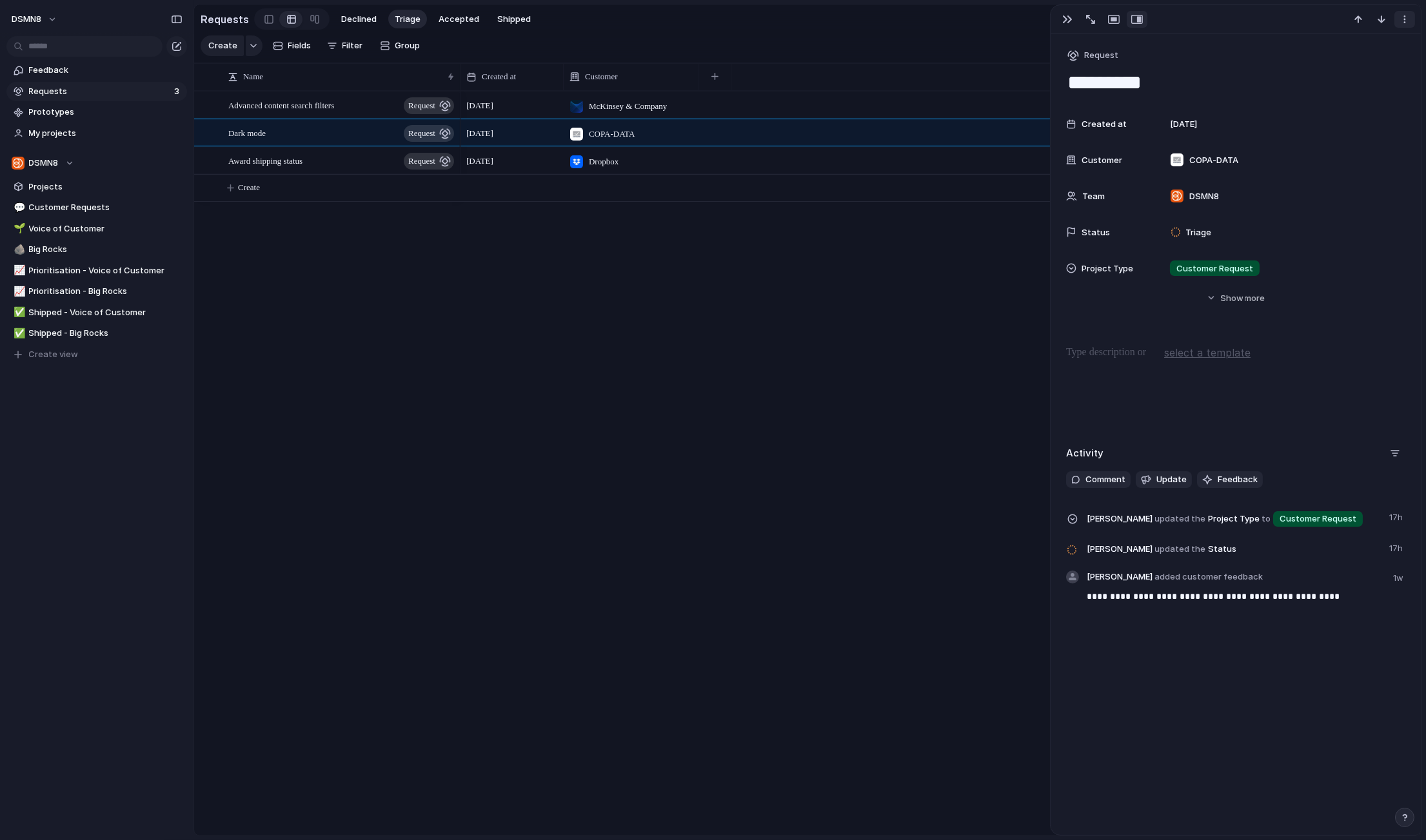
click at [1406, 15] on div "button" at bounding box center [1405, 20] width 11 height 11
click at [1360, 46] on span "Mark as duplicate" at bounding box center [1372, 46] width 72 height 13
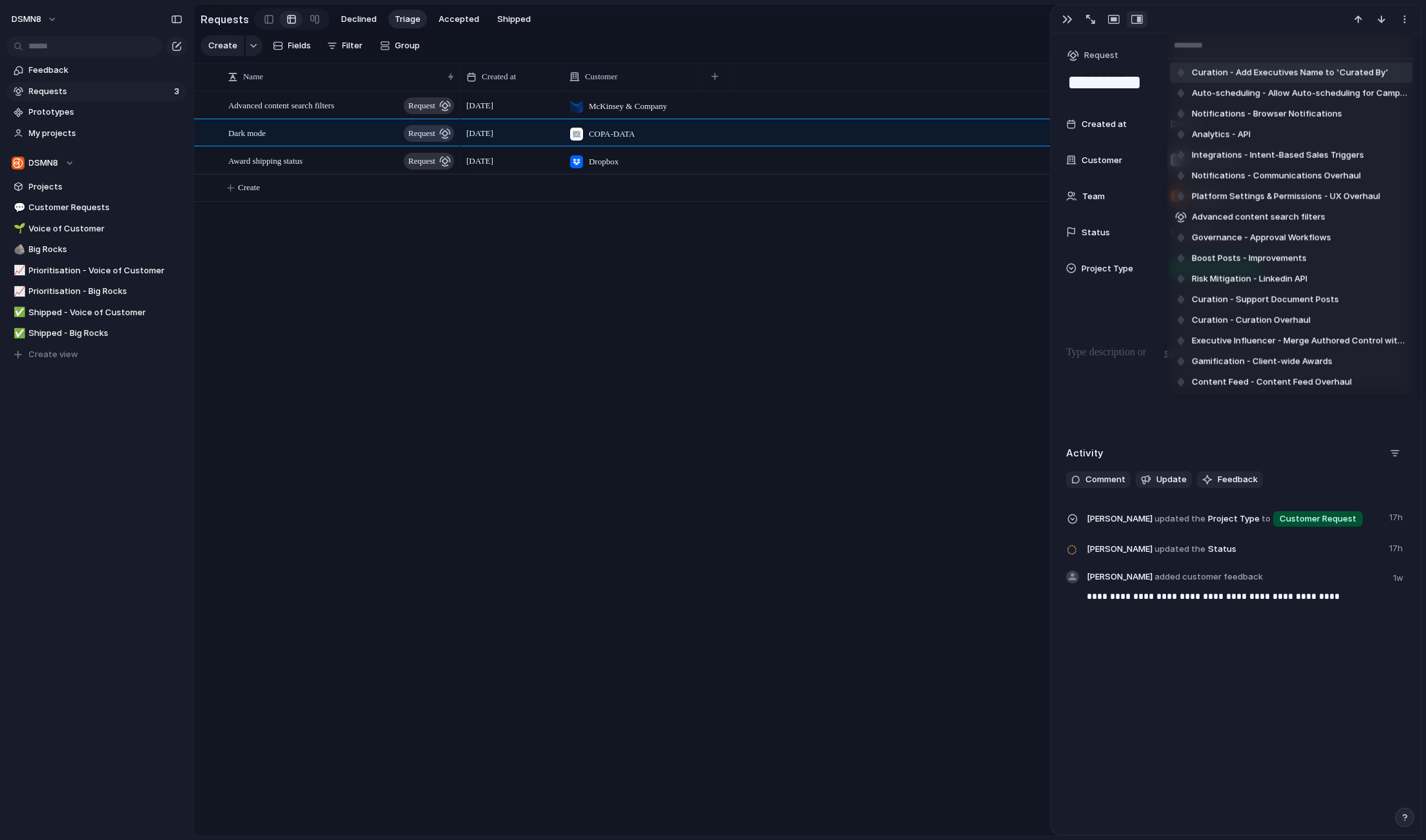
click at [1300, 17] on div "Curation - Add Executives Name to 'Curated By' Auto-scheduling - Allow Auto-sch…" at bounding box center [713, 420] width 1426 height 840
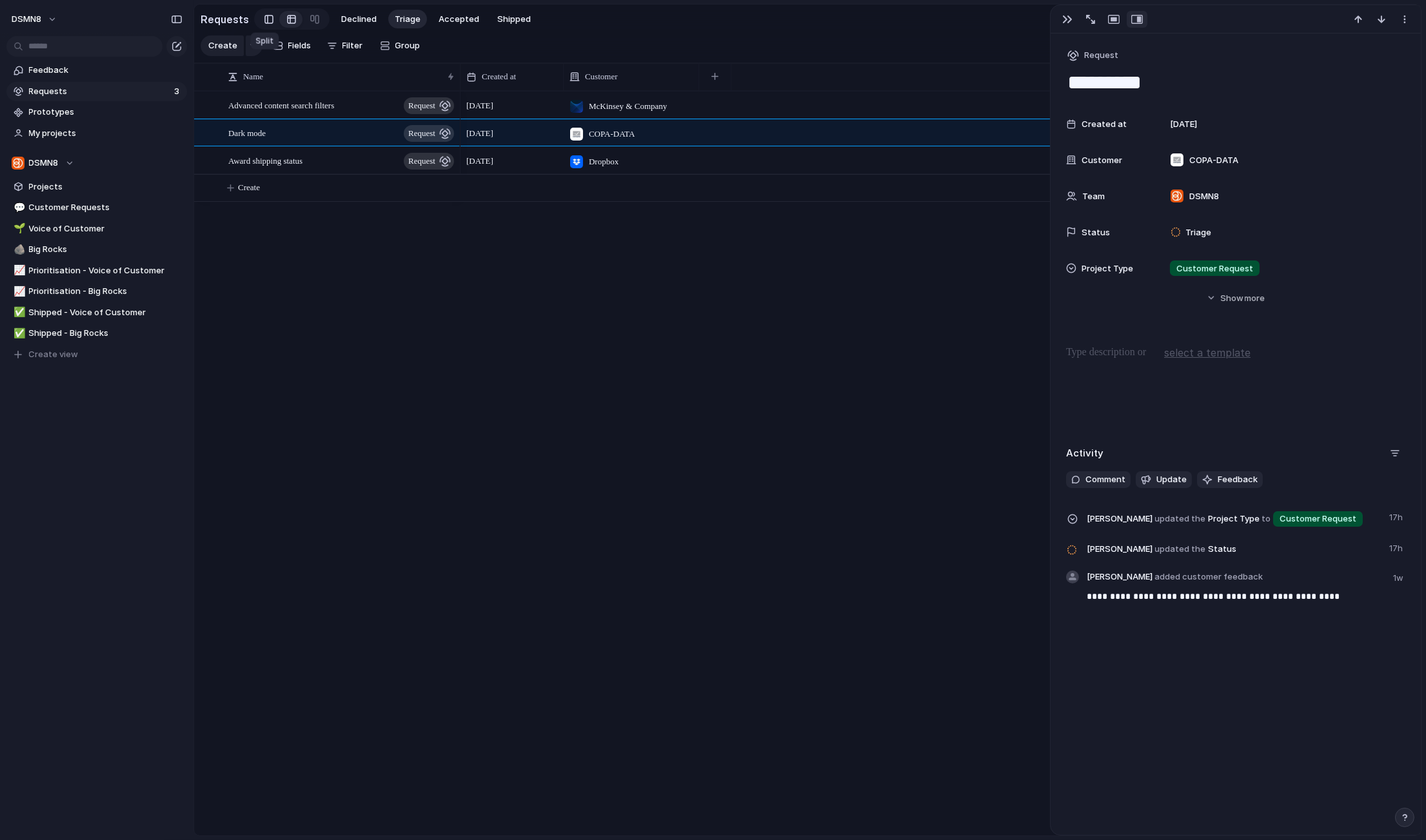
click at [269, 20] on link at bounding box center [268, 19] width 21 height 20
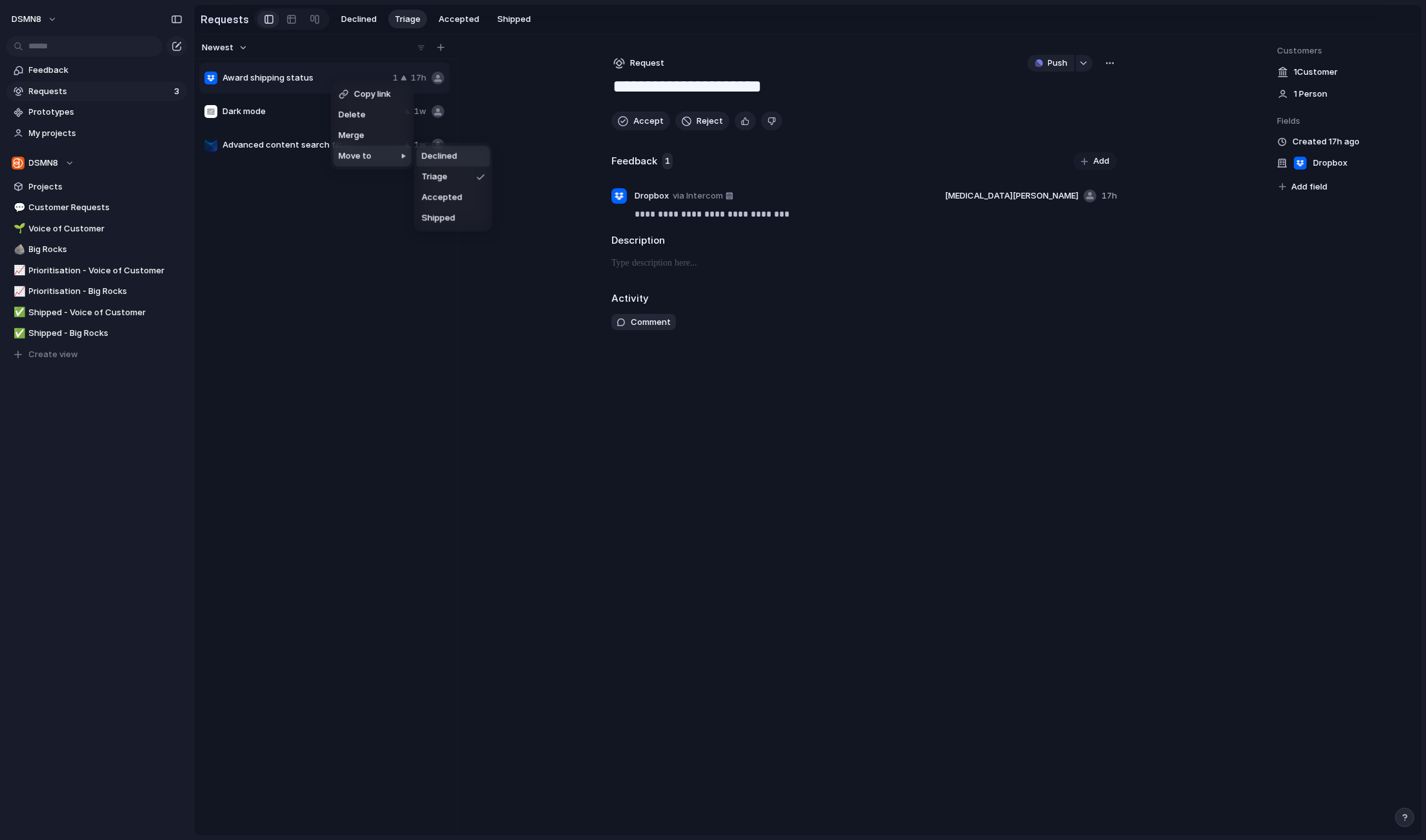
click at [79, 234] on div "Copy link Delete Merge Move to" at bounding box center [713, 420] width 1426 height 840
click at [81, 232] on span "Voice of Customer" at bounding box center [105, 228] width 153 height 13
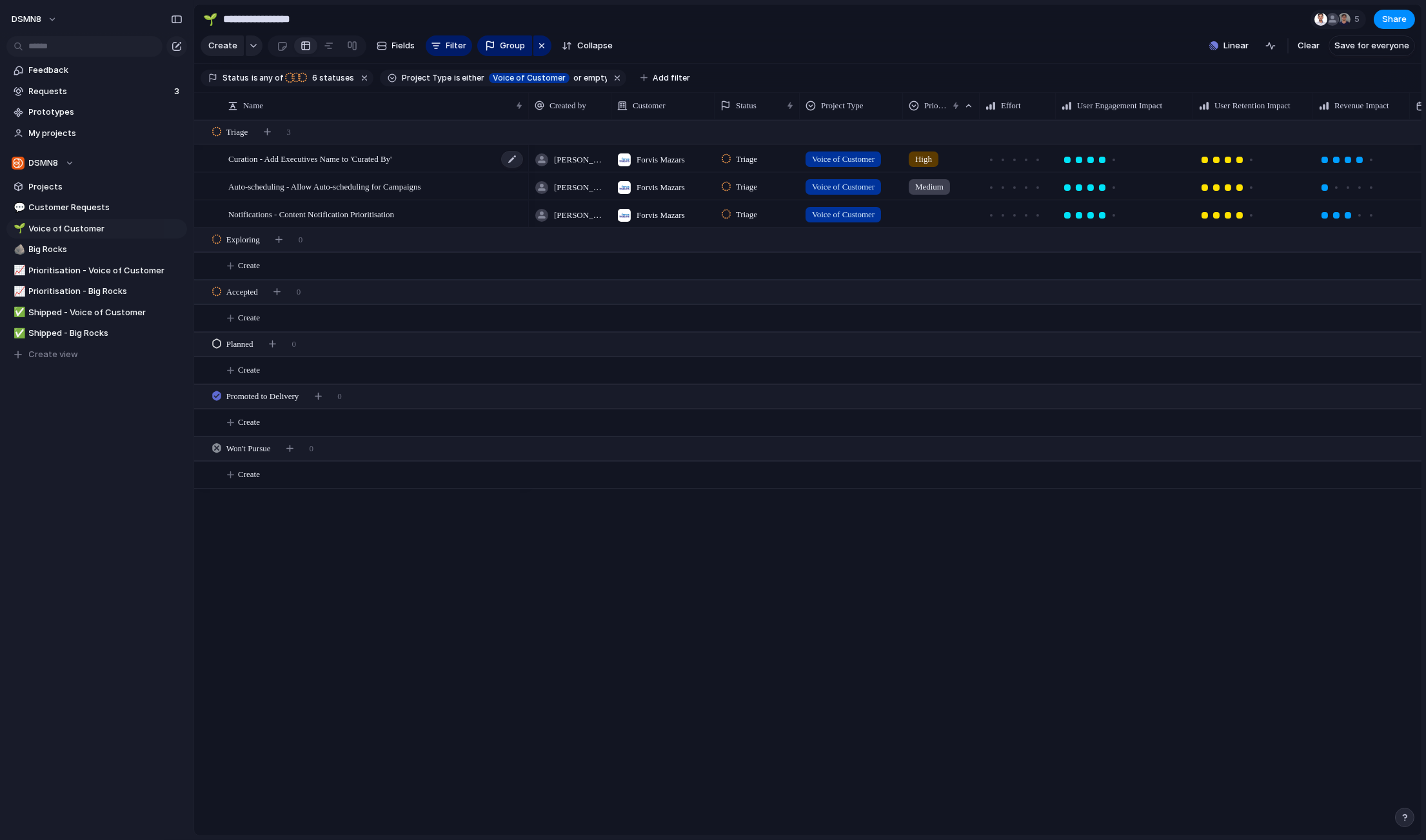
click at [380, 157] on span "Curation - Add Executives Name to 'Curated By'" at bounding box center [309, 158] width 163 height 15
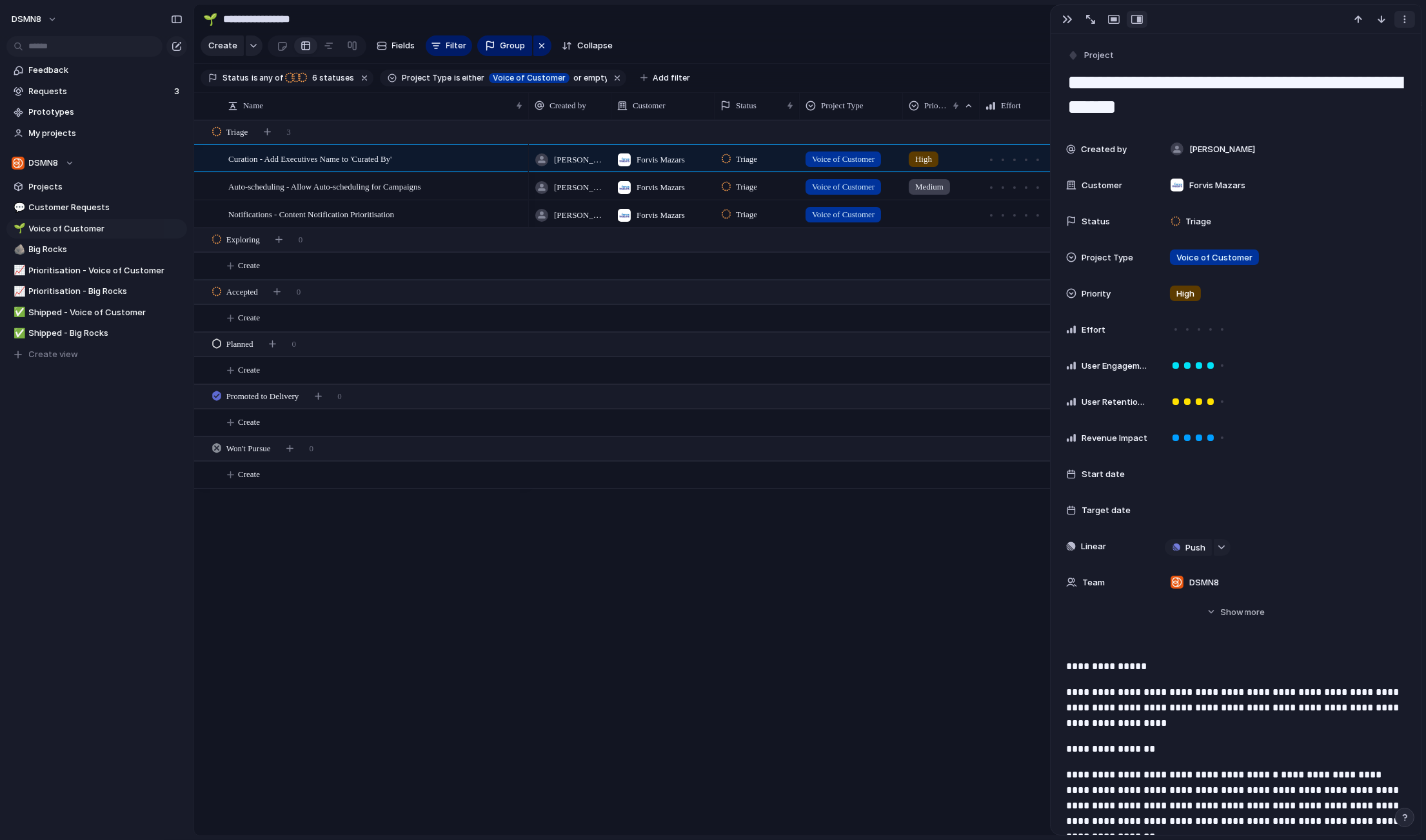
click at [1406, 19] on div "button" at bounding box center [1405, 20] width 11 height 11
click at [1406, 19] on div "Mark as duplicate Delete" at bounding box center [713, 420] width 1426 height 840
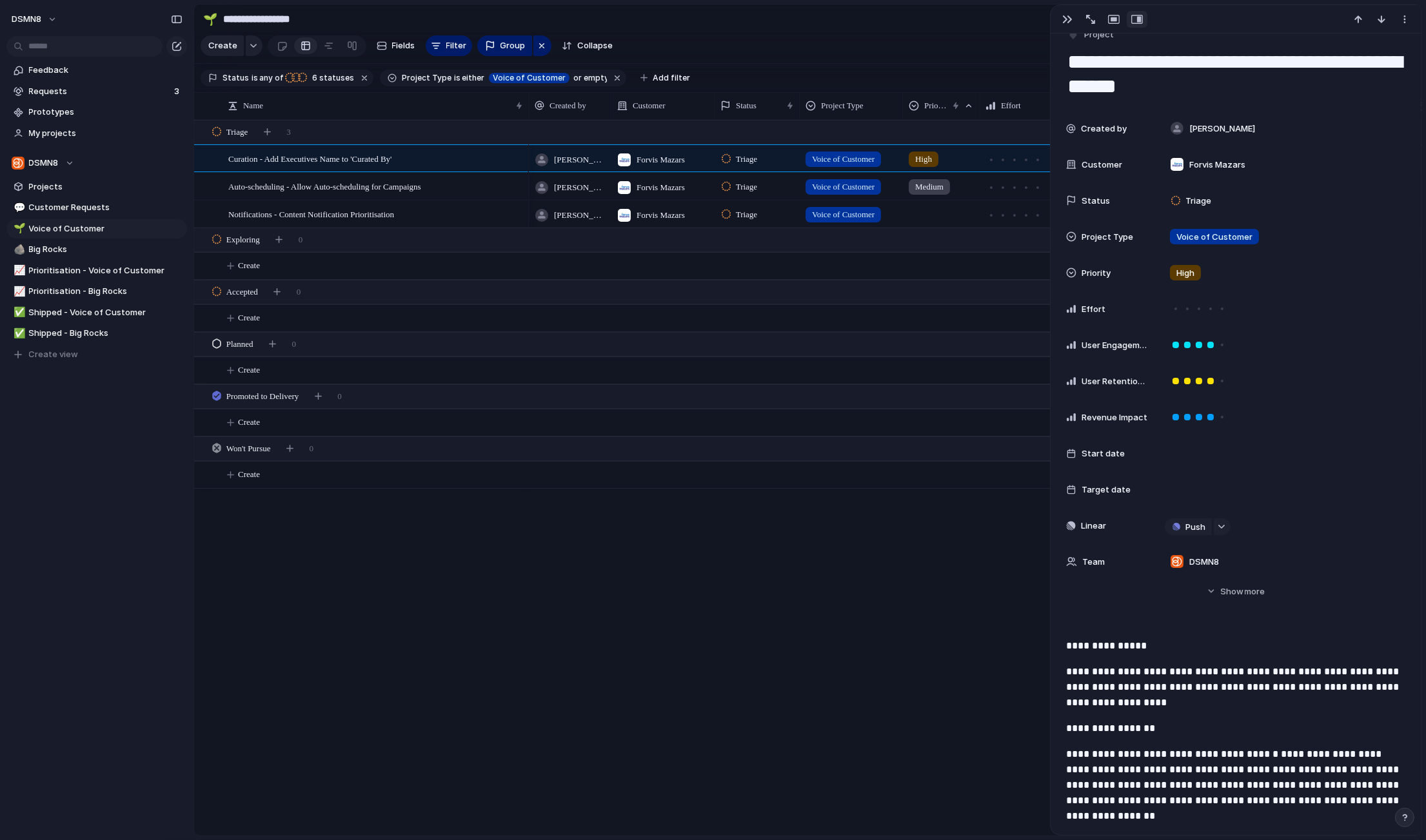
drag, startPoint x: 1232, startPoint y: 594, endPoint x: 1234, endPoint y: 584, distance: 10.2
click at [1232, 594] on span "Show" at bounding box center [1233, 591] width 23 height 13
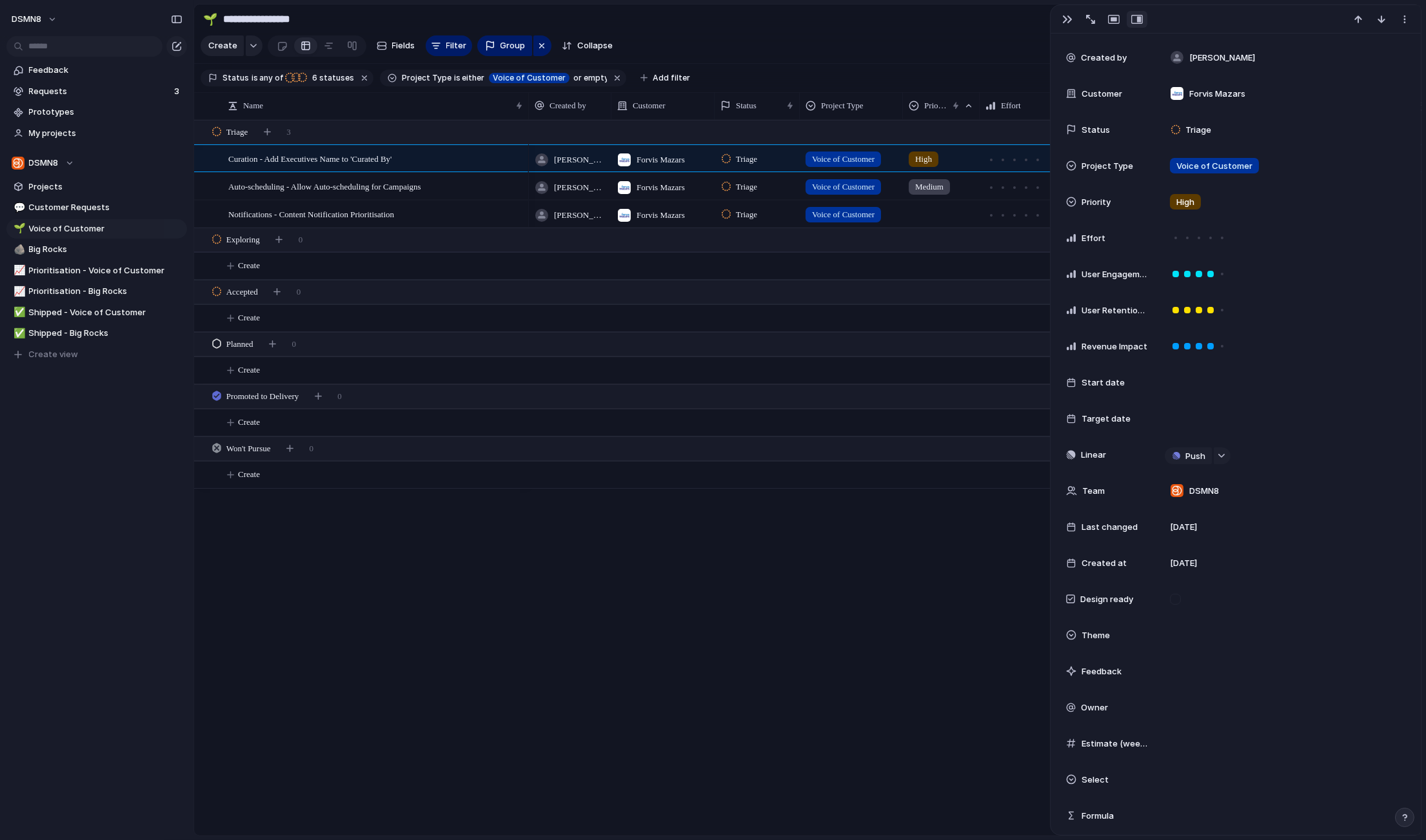
scroll to position [93, 0]
click at [1106, 673] on span "Feedback" at bounding box center [1101, 670] width 40 height 13
click at [1084, 665] on span "Feedback" at bounding box center [1101, 670] width 40 height 13
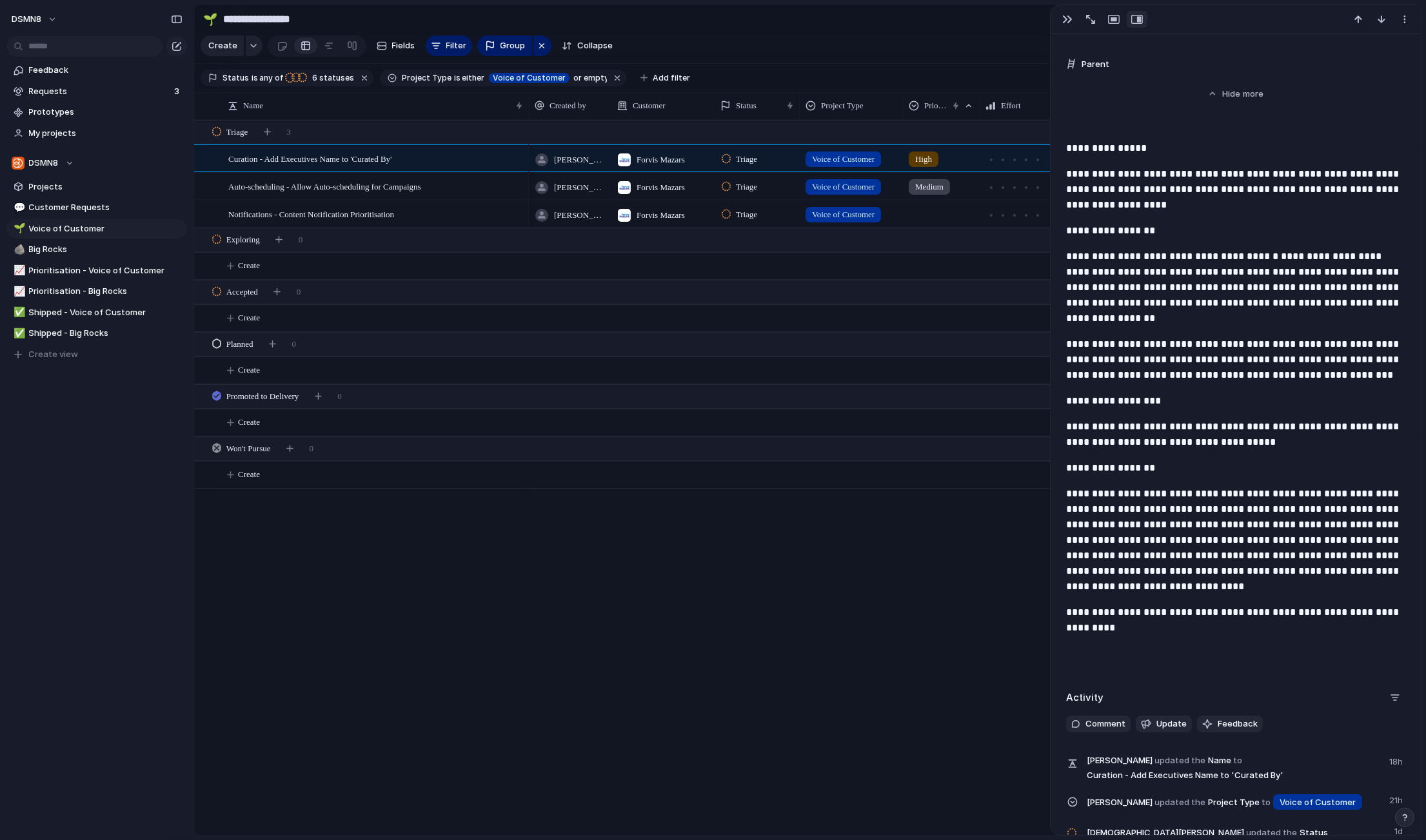
scroll to position [882, 0]
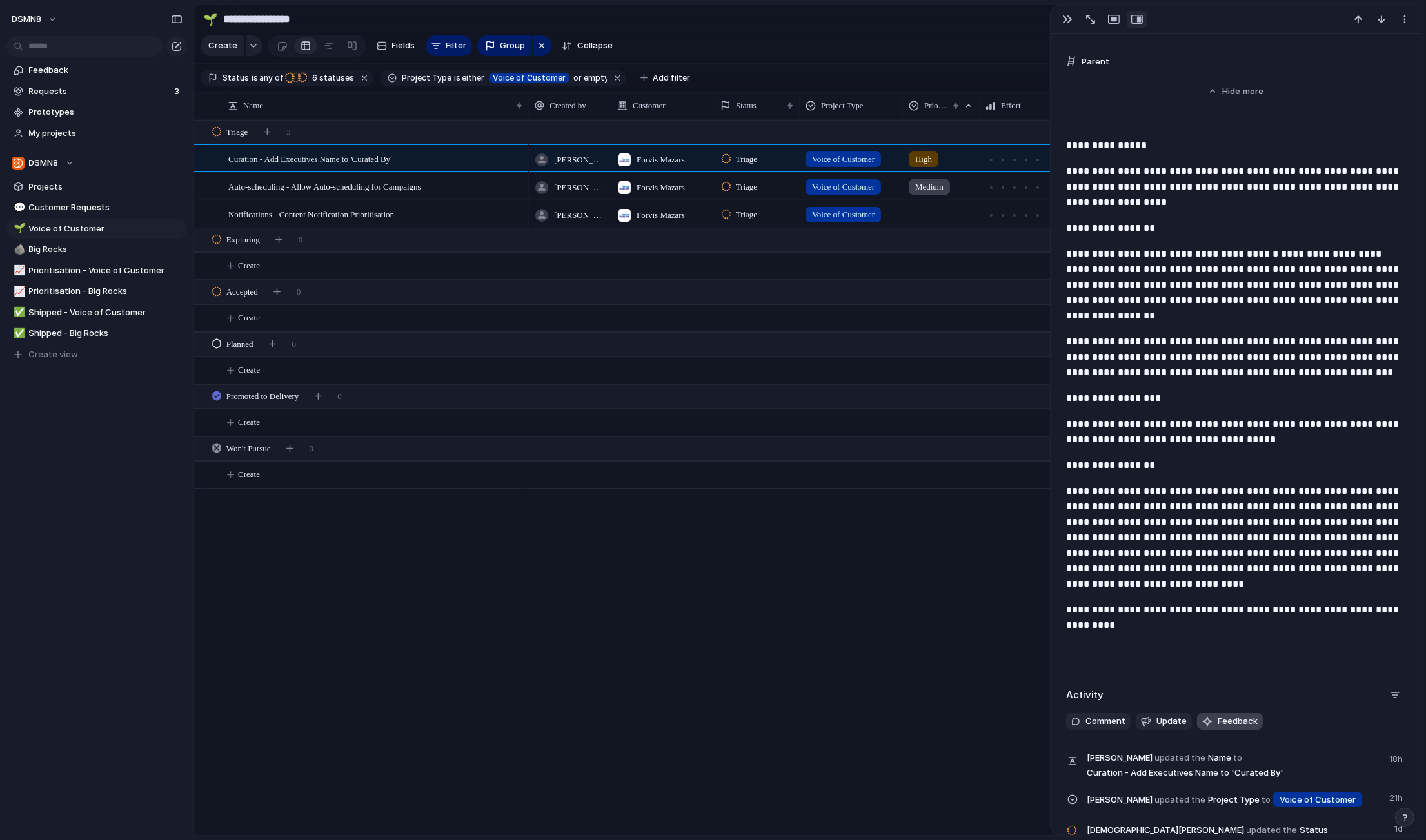
click at [1230, 725] on span "Feedback" at bounding box center [1238, 721] width 40 height 13
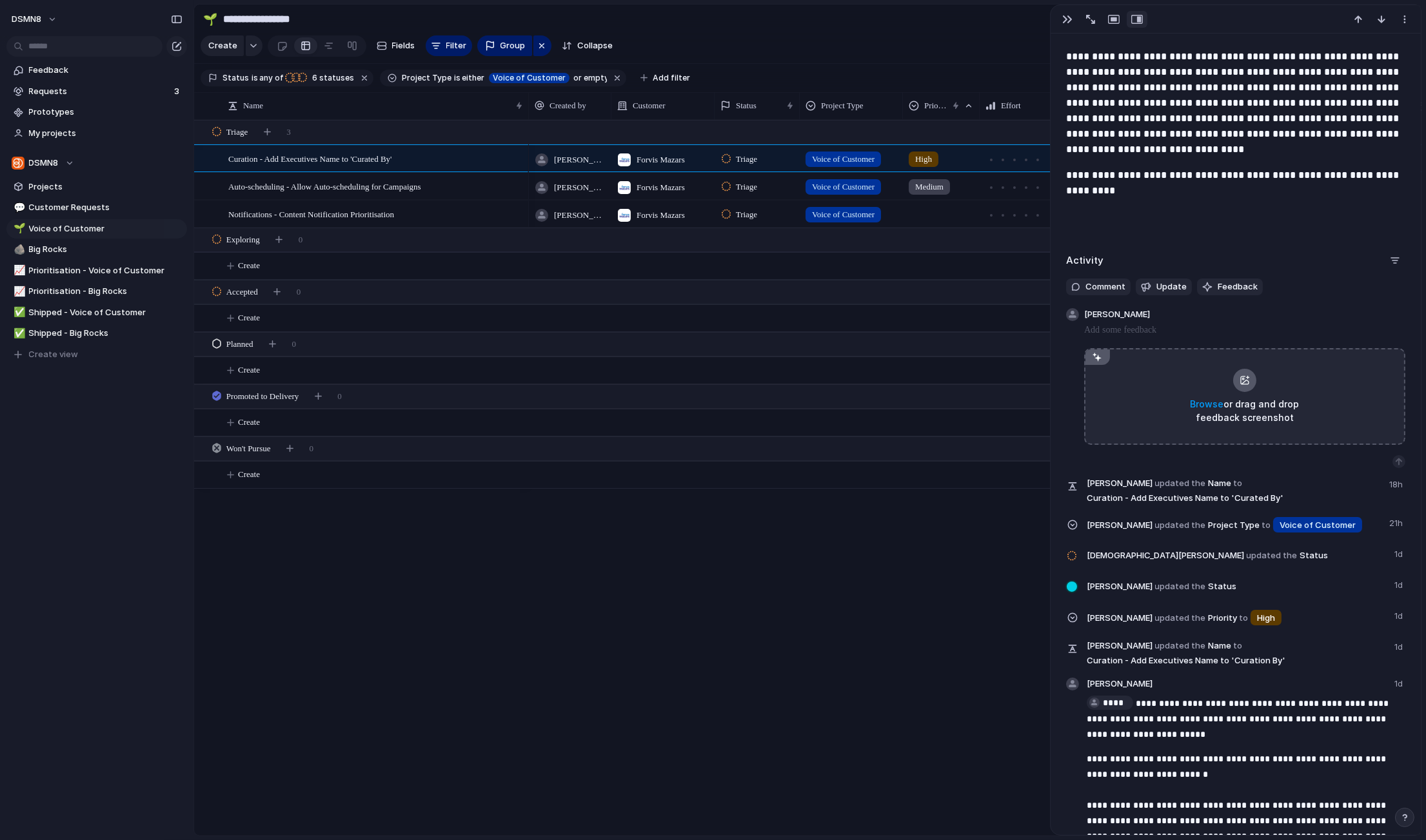
scroll to position [1319, 0]
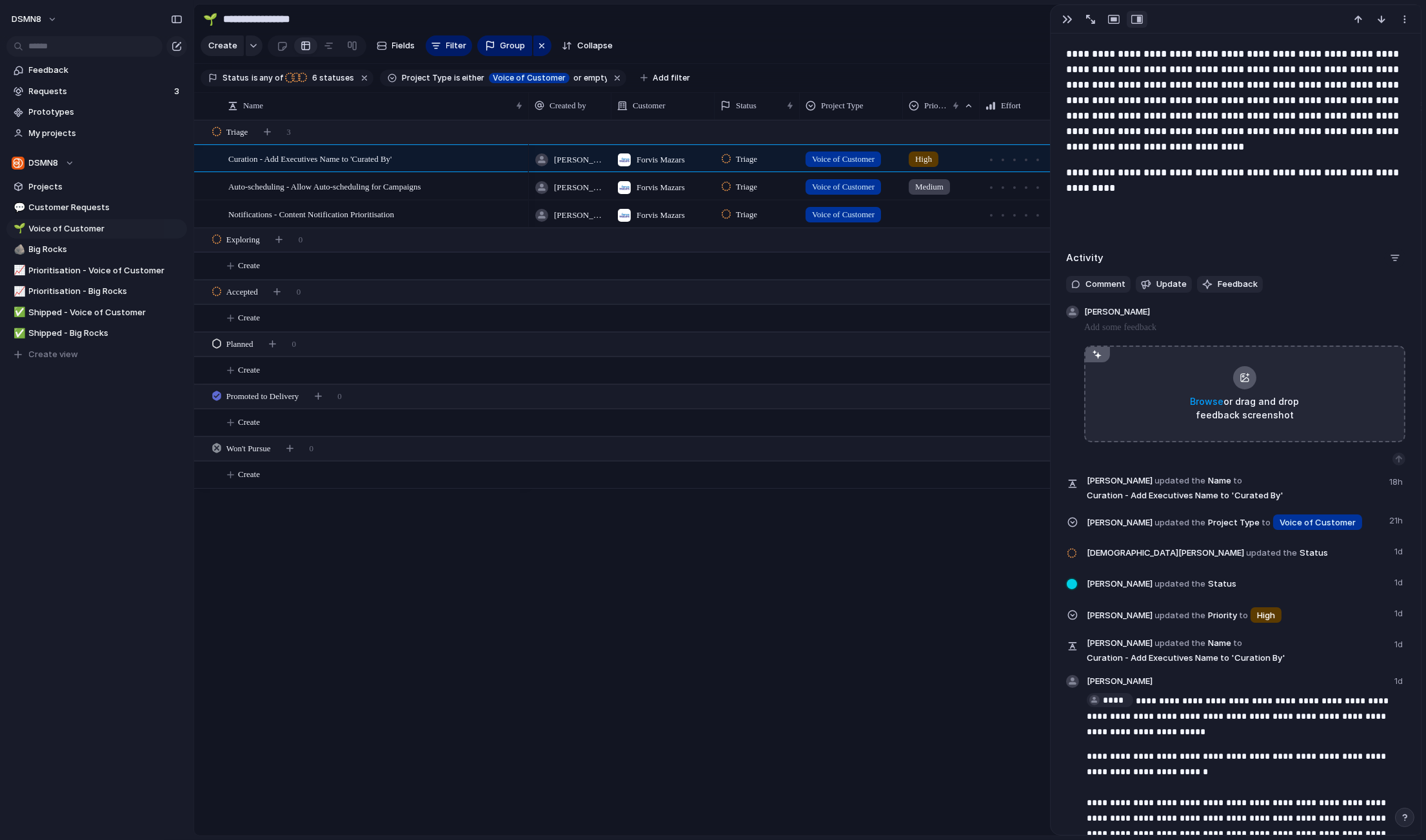
click at [1397, 259] on div "button" at bounding box center [1395, 258] width 11 height 11
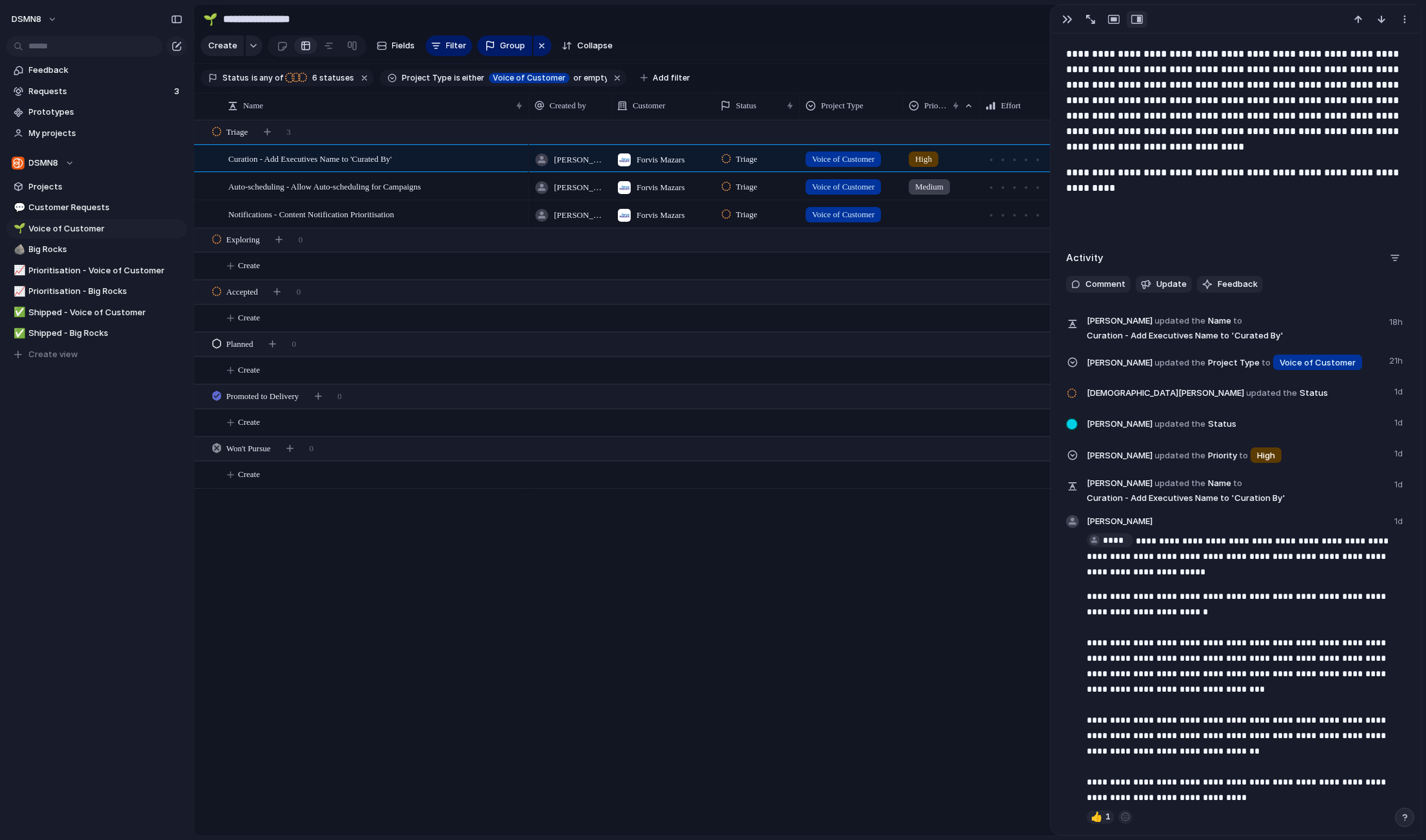
click at [1033, 17] on div "Comments Updates Changes Feedback" at bounding box center [713, 420] width 1426 height 840
click at [1033, 17] on section "**********" at bounding box center [808, 20] width 1228 height 29
click at [1073, 20] on button "button" at bounding box center [1067, 19] width 20 height 17
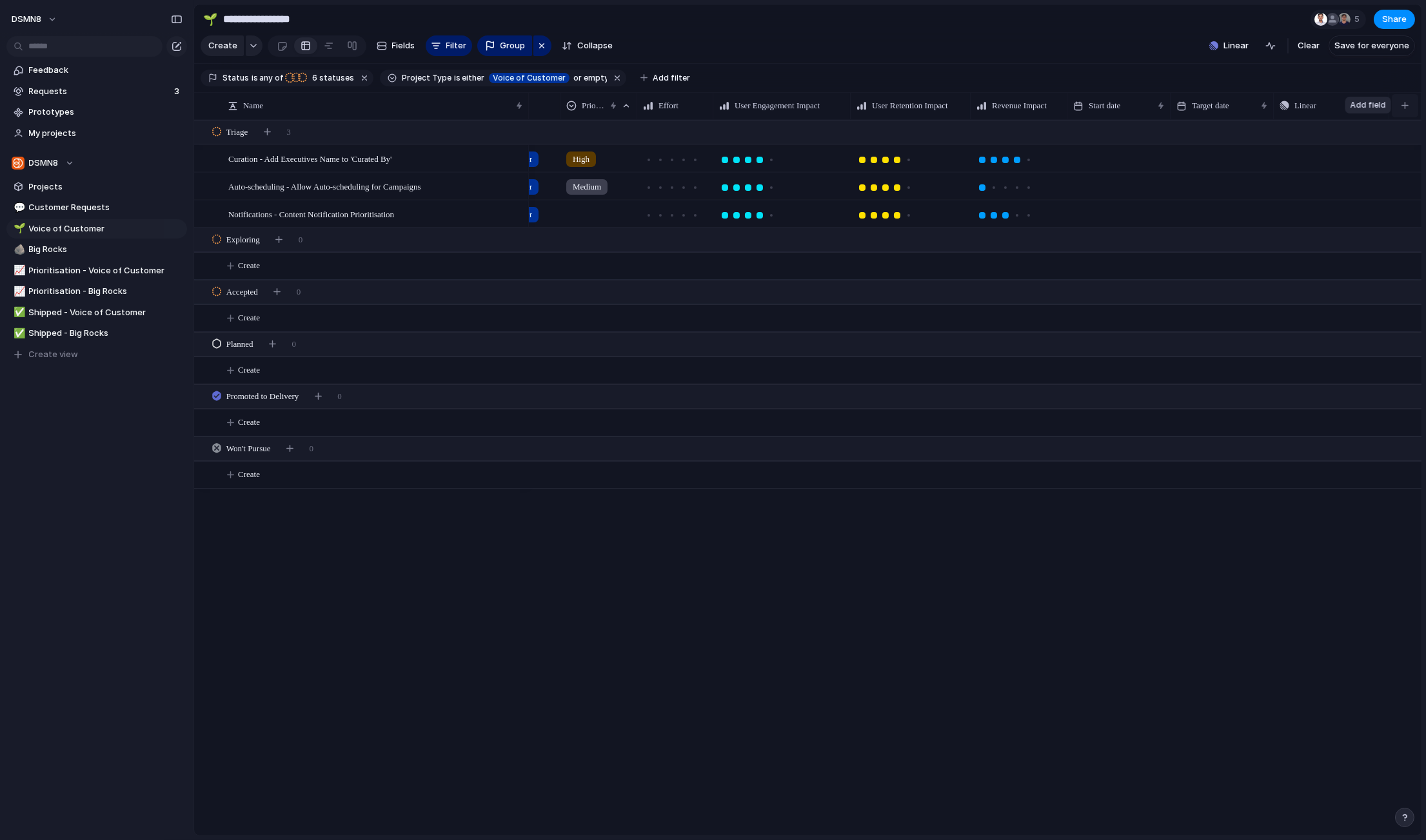
click at [1403, 103] on div "button" at bounding box center [1405, 104] width 7 height 7
drag, startPoint x: 1163, startPoint y: 55, endPoint x: 1340, endPoint y: 117, distance: 187.5
click at [1163, 55] on div "Created at Design ready Duplicate Estimate (weeks) Feedback Formula Last change…" at bounding box center [713, 420] width 1426 height 840
click at [113, 93] on span "Requests" at bounding box center [100, 91] width 142 height 13
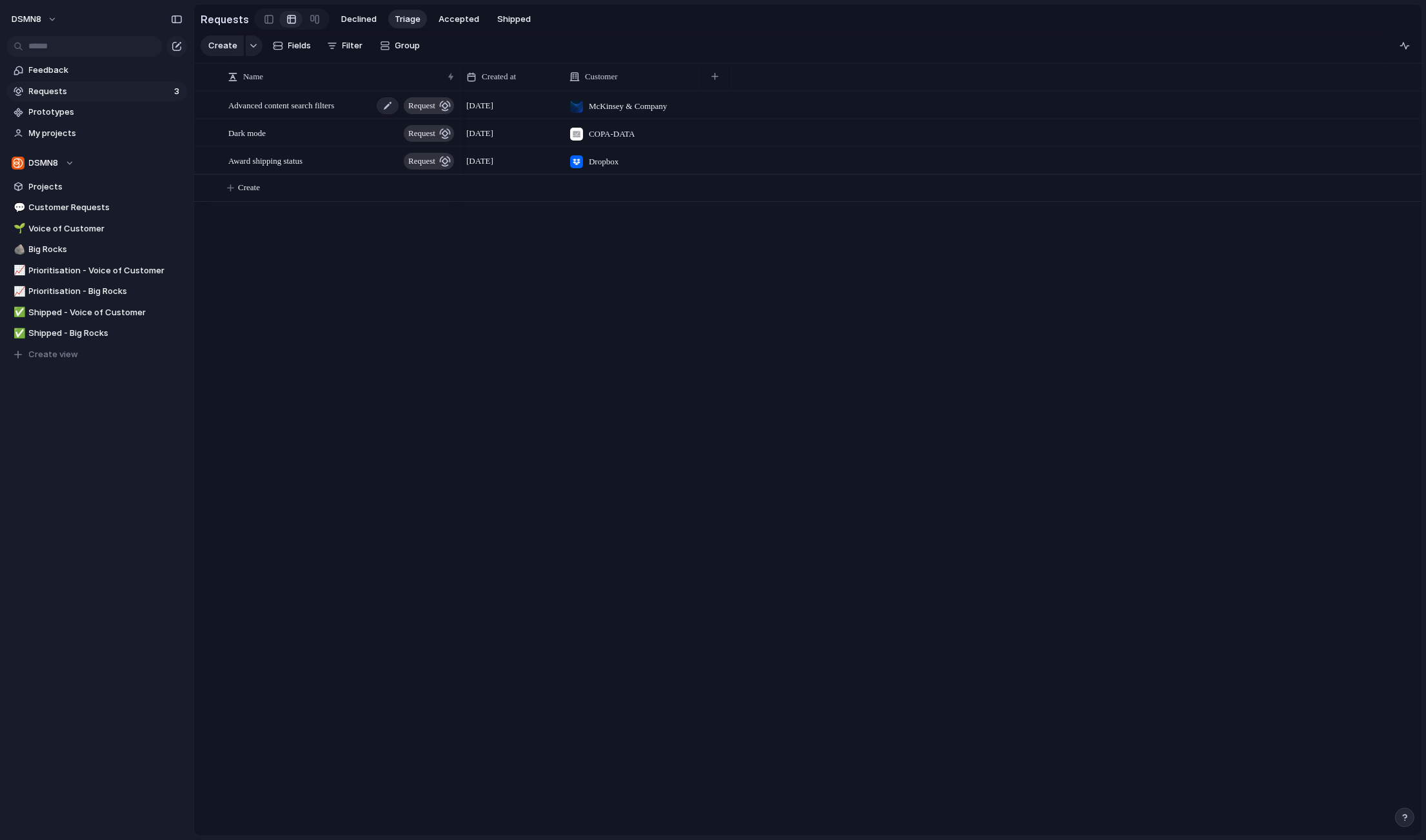
click at [302, 105] on span "Advanced content search filters" at bounding box center [281, 104] width 105 height 15
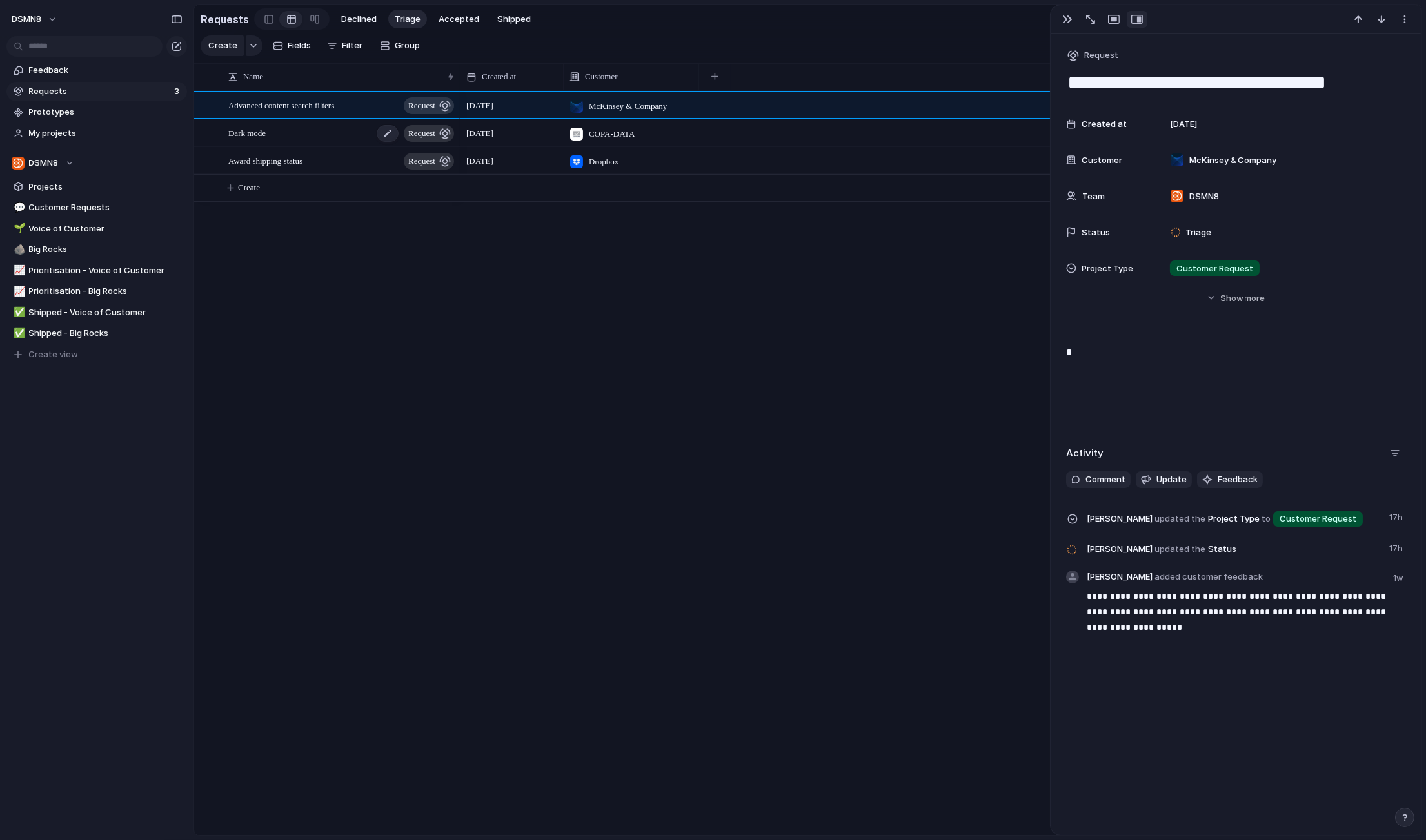
click at [288, 136] on div "Dark mode request" at bounding box center [342, 133] width 227 height 26
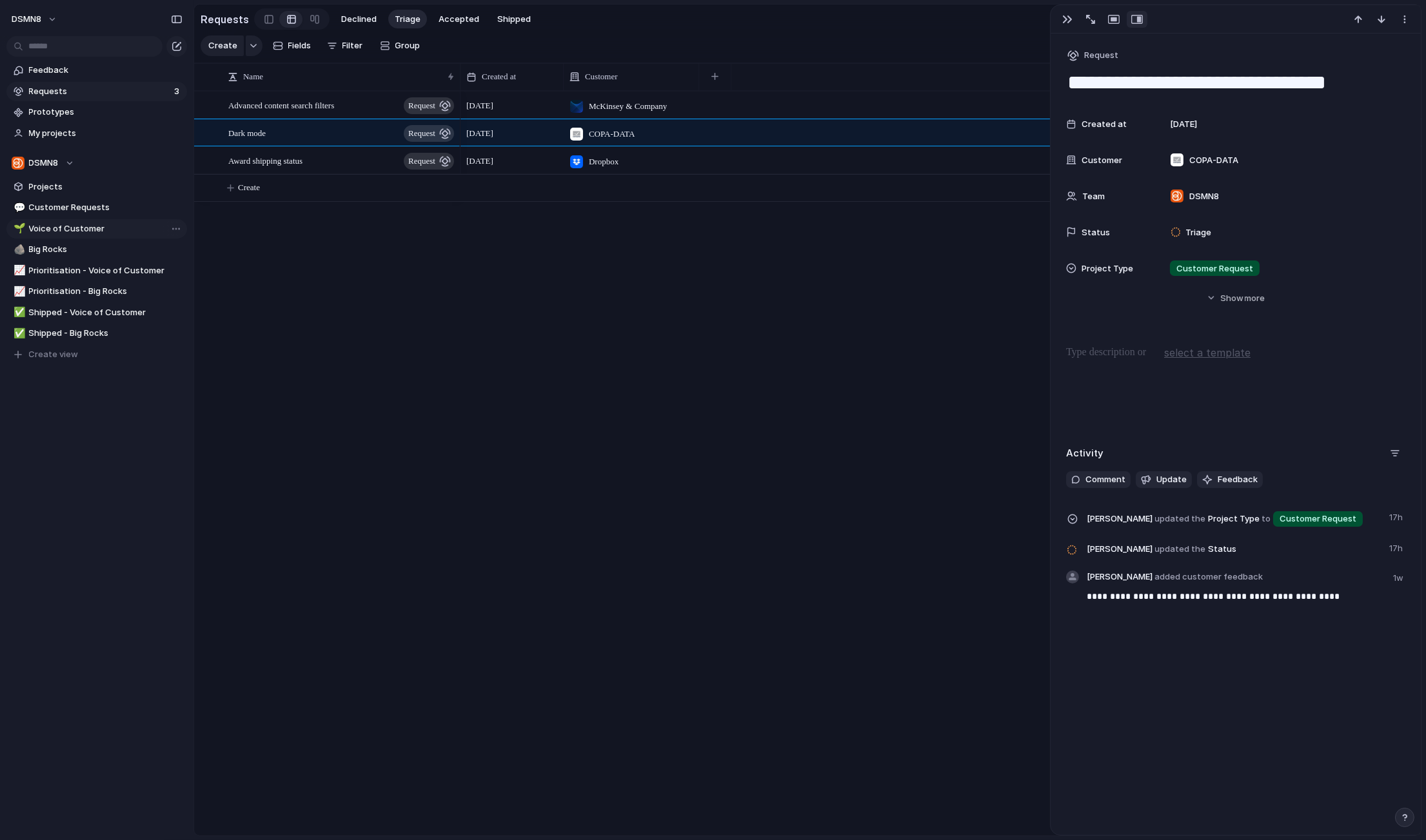
click at [73, 227] on span "Voice of Customer" at bounding box center [105, 228] width 153 height 13
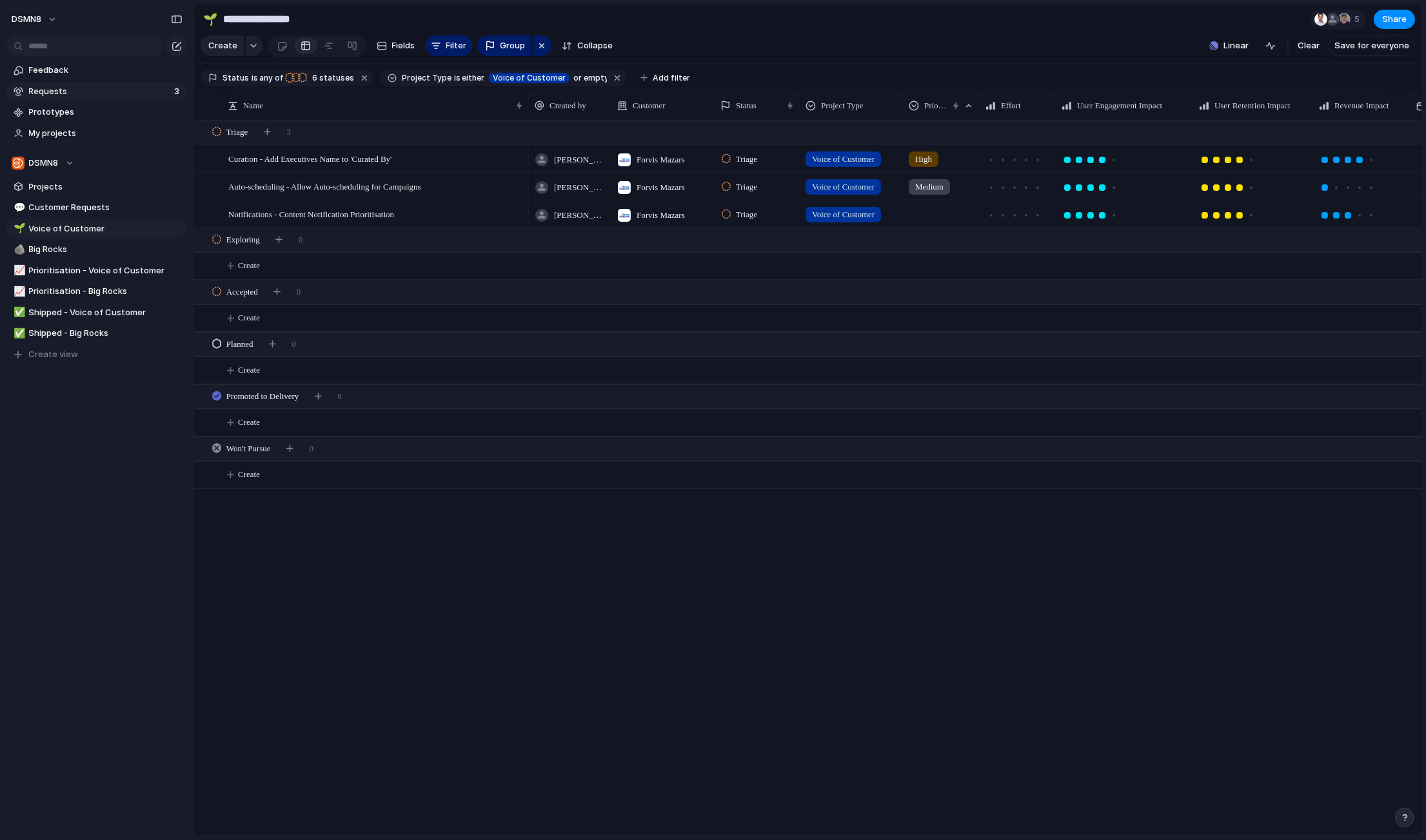
click at [86, 94] on span "Requests" at bounding box center [100, 91] width 142 height 13
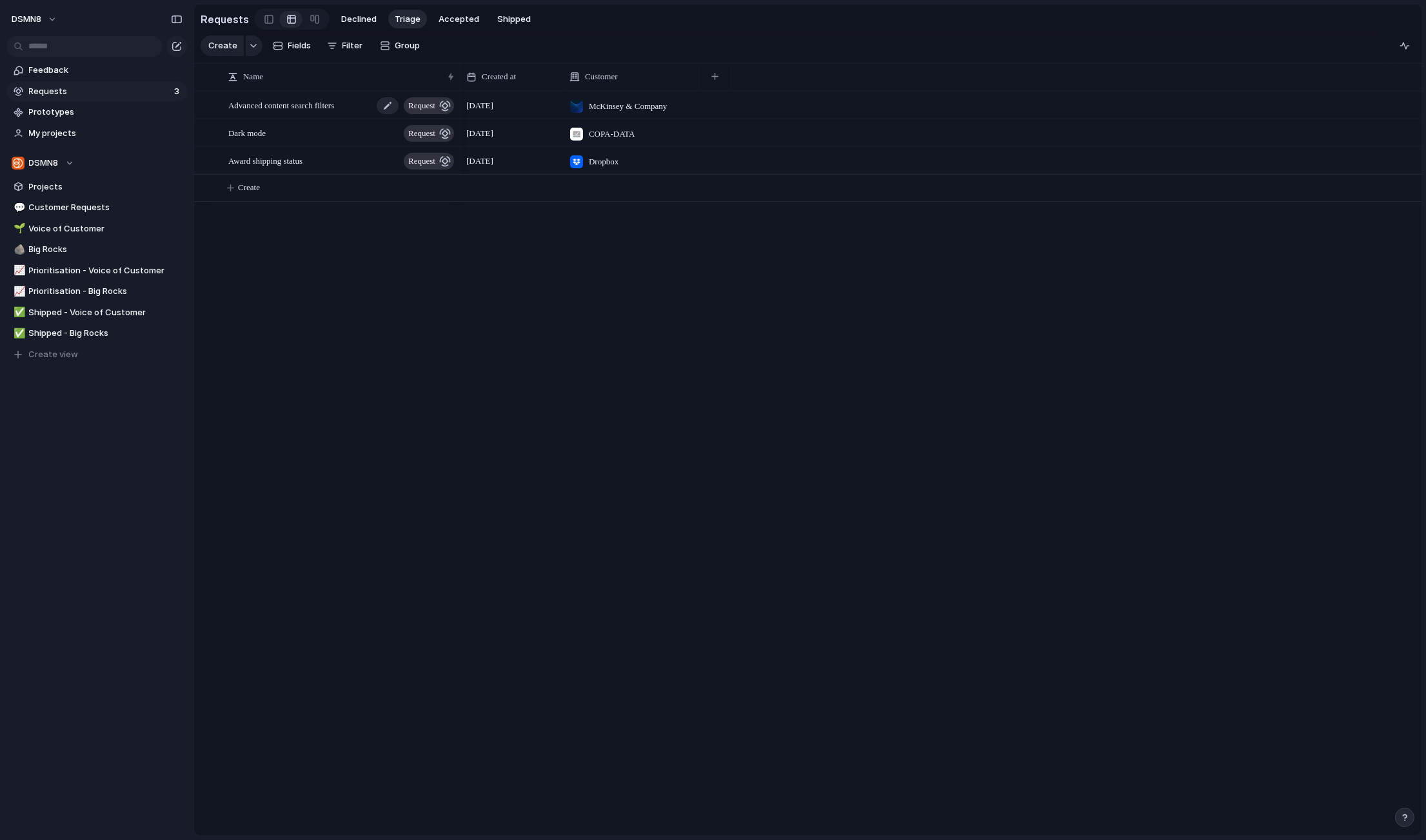
click at [424, 103] on span "request" at bounding box center [422, 105] width 27 height 19
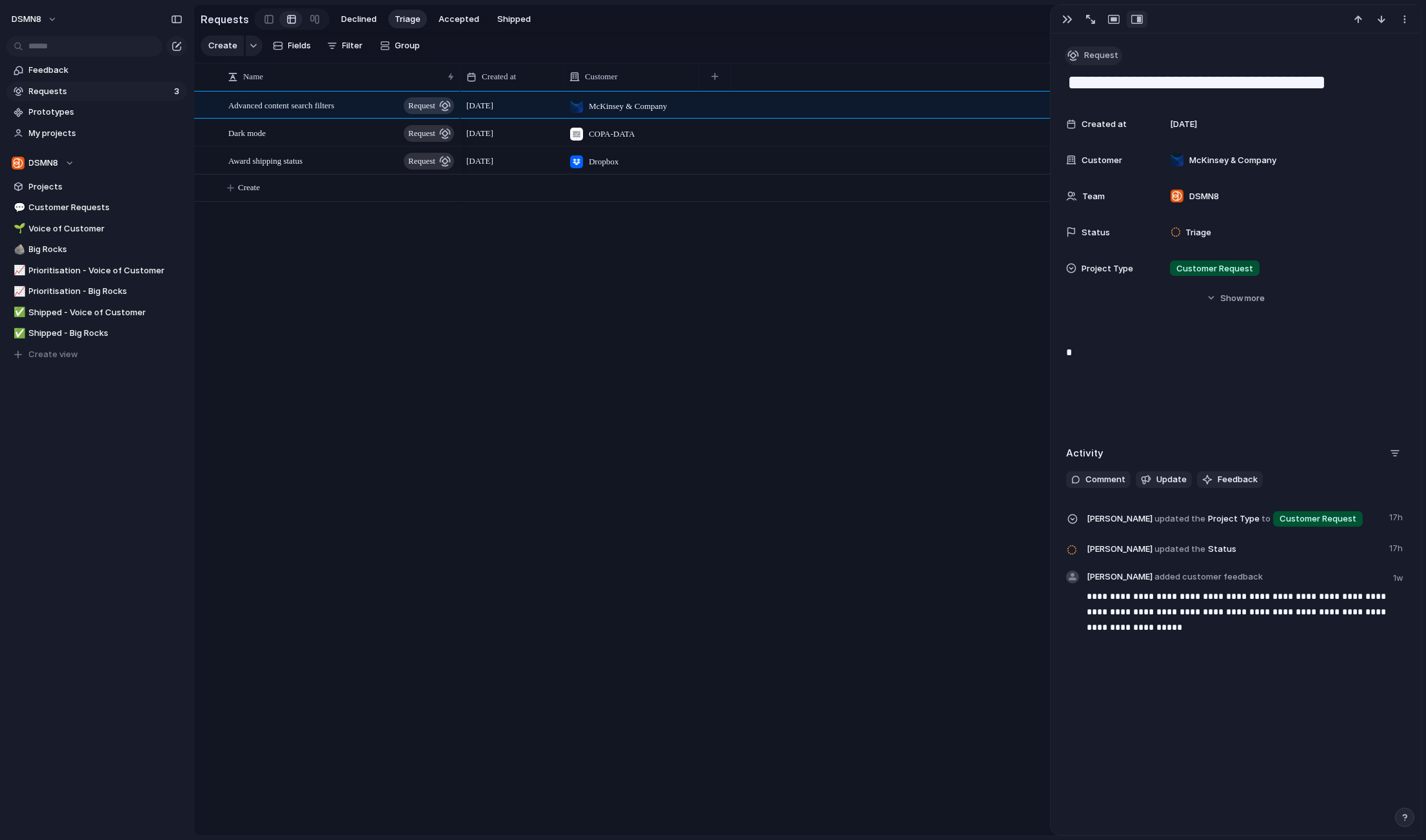
click at [1089, 55] on span "Request" at bounding box center [1101, 55] width 34 height 13
click at [1064, 19] on div "Goal Program Initiative Launch Request Project Customize" at bounding box center [713, 420] width 1426 height 840
click at [1065, 19] on div "button" at bounding box center [1067, 20] width 11 height 11
